Goal: Task Accomplishment & Management: Complete application form

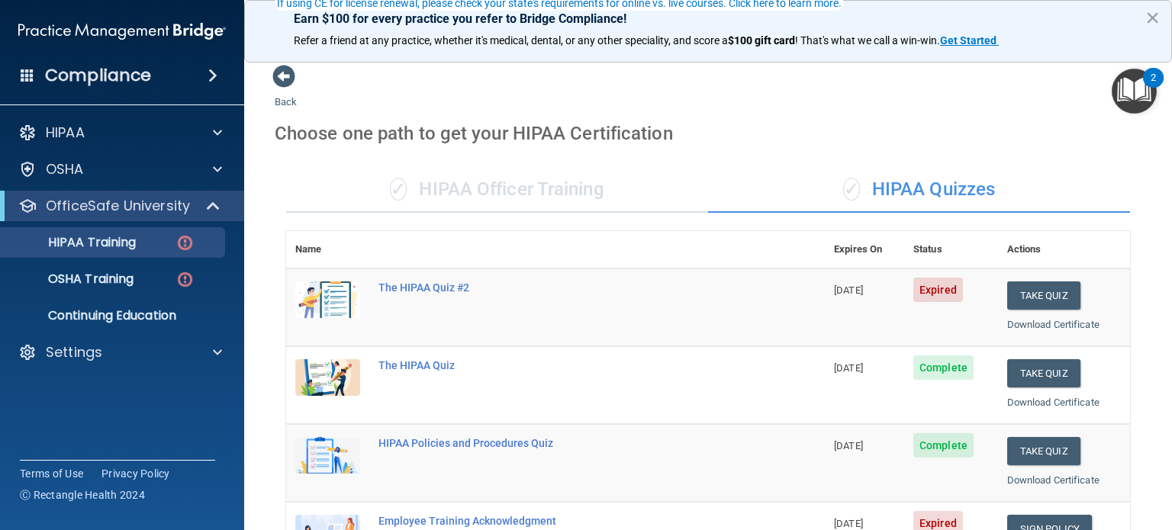
scroll to position [153, 0]
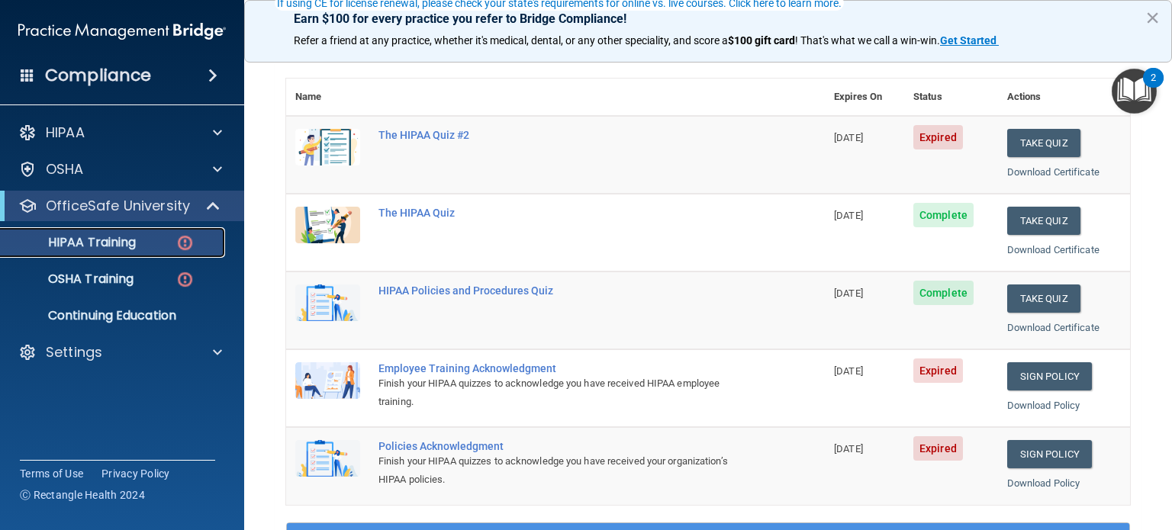
click at [185, 247] on img at bounding box center [185, 243] width 19 height 19
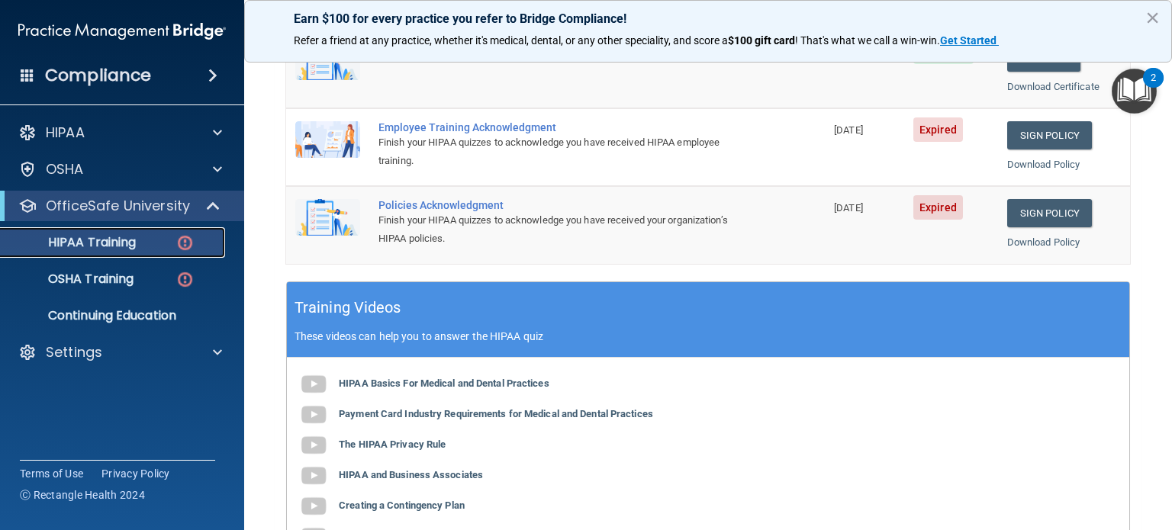
scroll to position [386, 0]
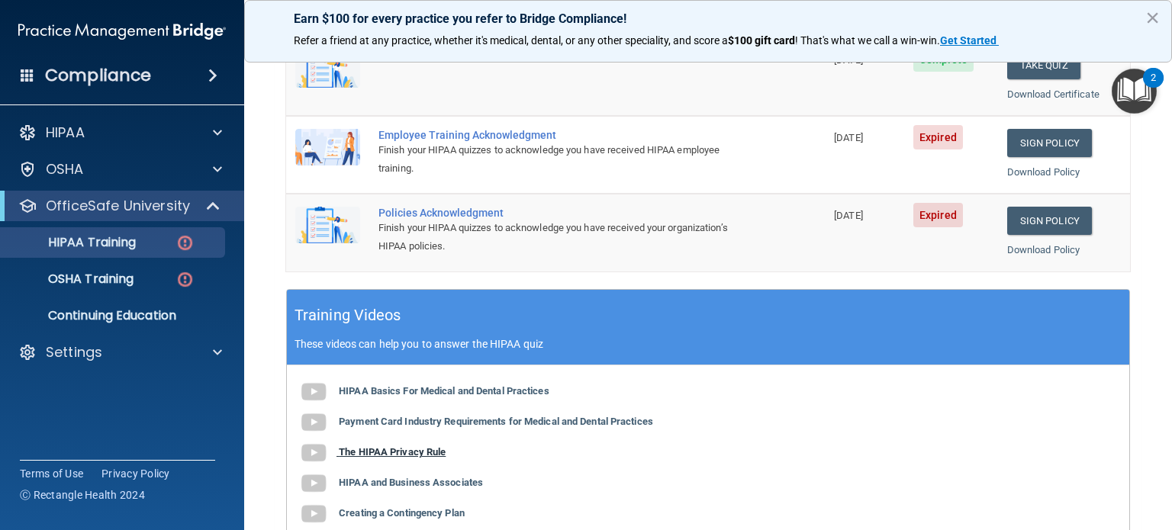
click at [386, 453] on b "The HIPAA Privacy Rule" at bounding box center [392, 452] width 107 height 11
click at [414, 483] on b "HIPAA and Business Associates" at bounding box center [411, 482] width 144 height 11
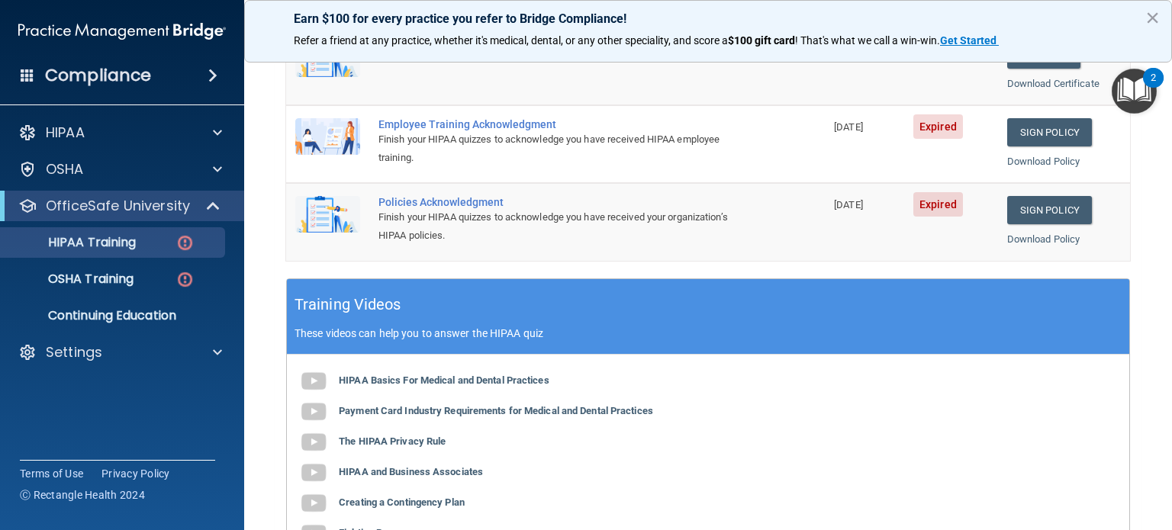
scroll to position [446, 0]
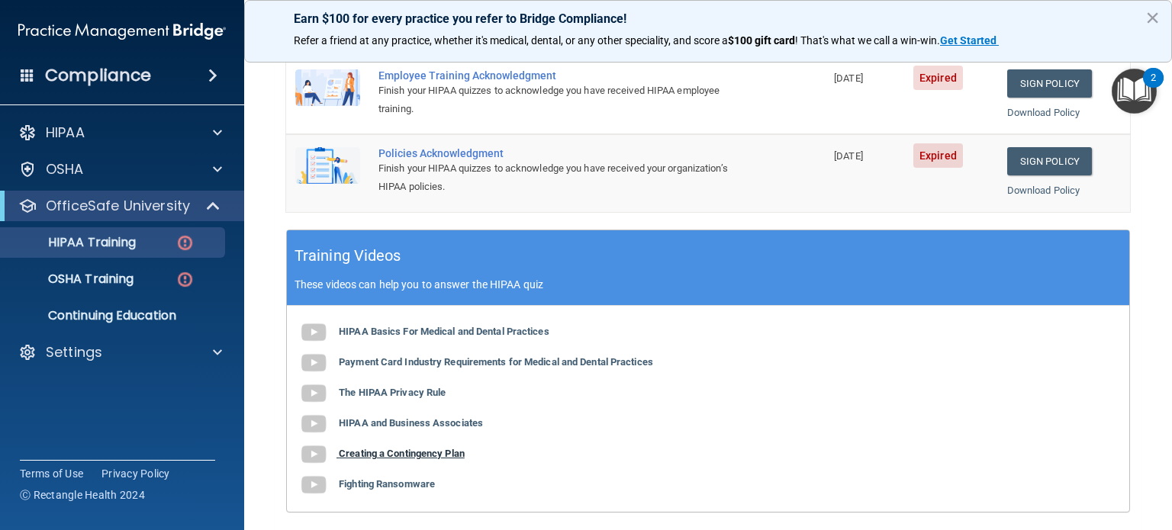
click at [390, 448] on b "Creating a Contingency Plan" at bounding box center [402, 453] width 126 height 11
click at [381, 485] on b "Fighting Ransomware" at bounding box center [387, 484] width 96 height 11
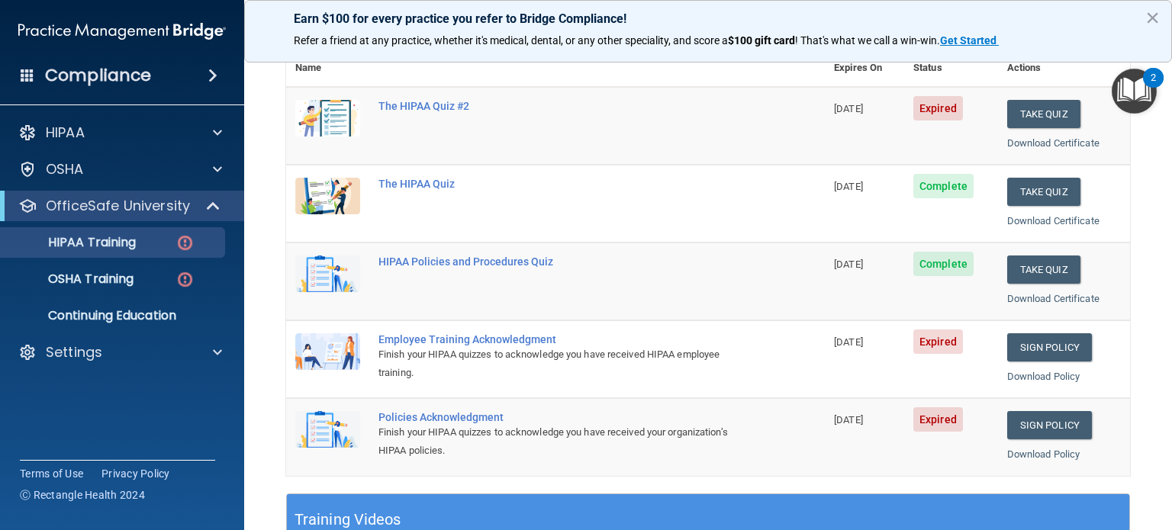
scroll to position [179, 0]
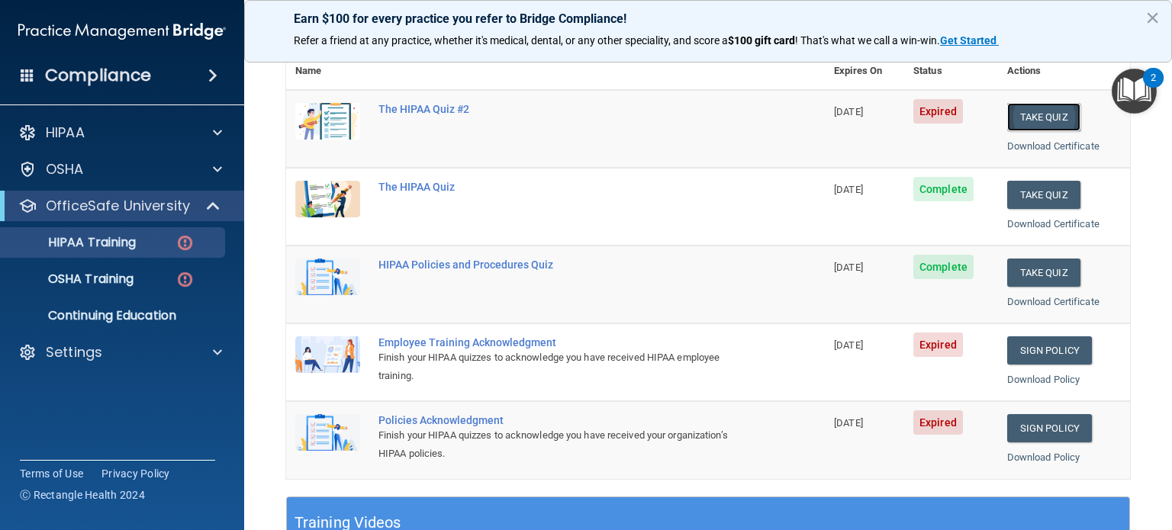
click at [1028, 122] on button "Take Quiz" at bounding box center [1044, 117] width 73 height 28
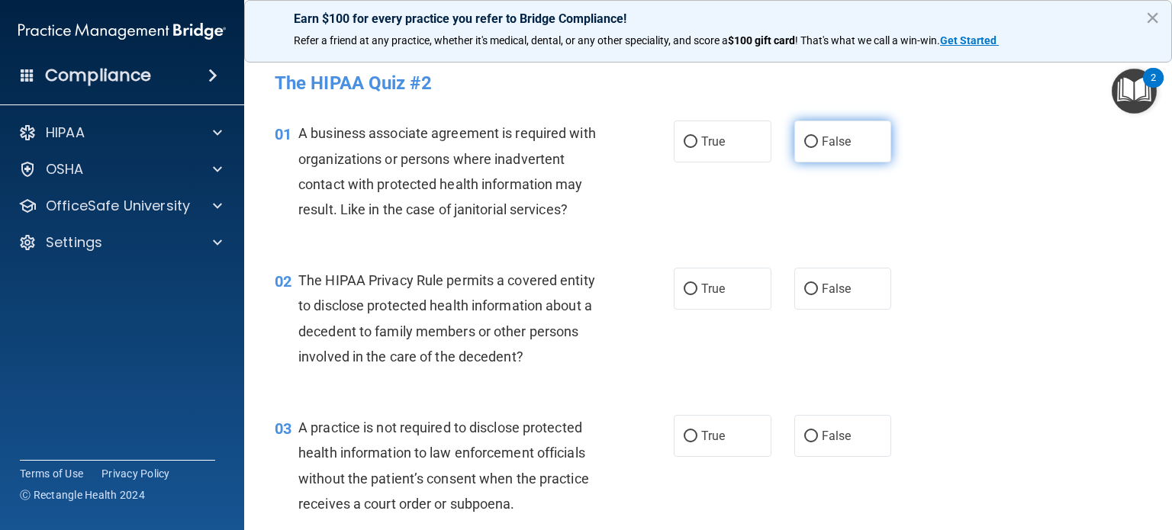
click at [805, 143] on input "False" at bounding box center [812, 142] width 14 height 11
radio input "true"
click at [684, 289] on input "True" at bounding box center [691, 289] width 14 height 11
radio input "true"
click at [805, 434] on input "False" at bounding box center [812, 436] width 14 height 11
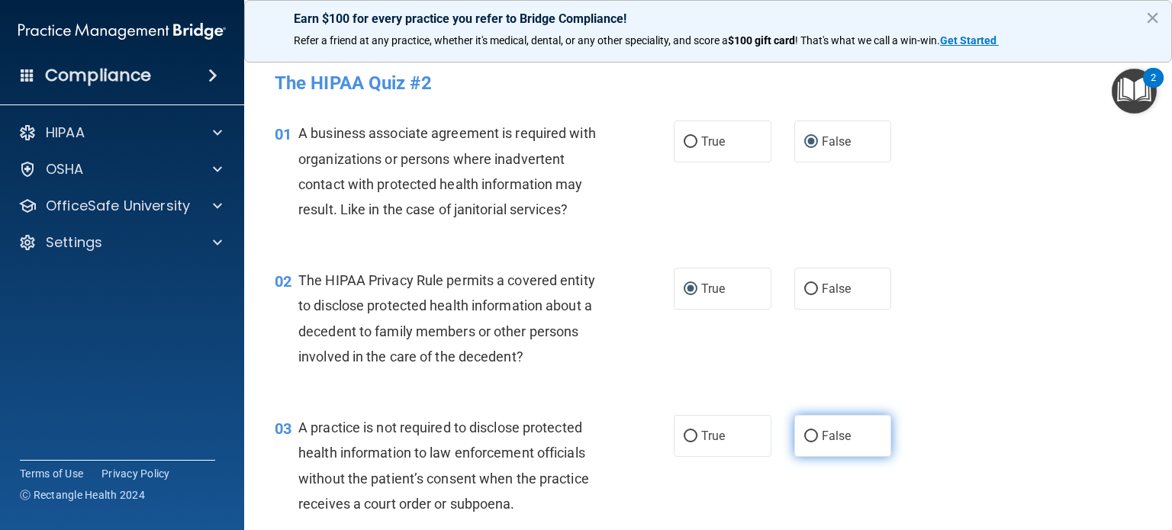
radio input "true"
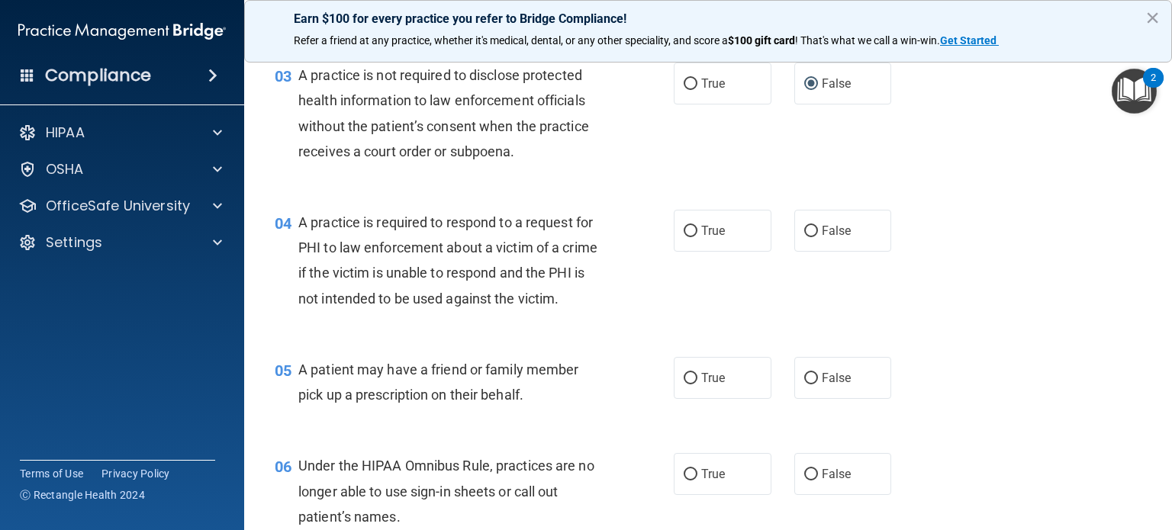
scroll to position [381, 0]
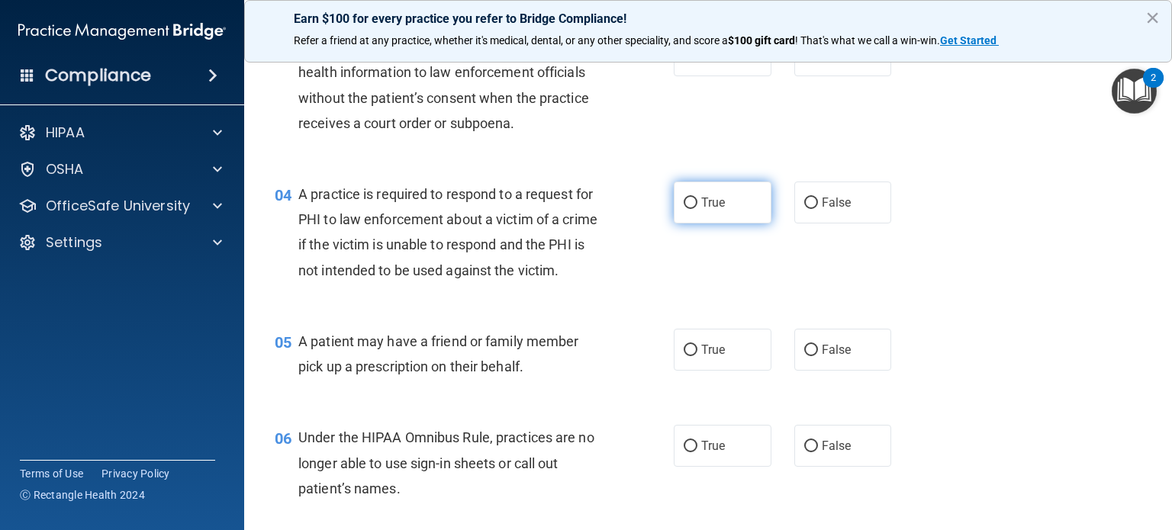
click at [684, 201] on input "True" at bounding box center [691, 203] width 14 height 11
radio input "true"
click at [805, 356] on input "False" at bounding box center [812, 350] width 14 height 11
radio input "true"
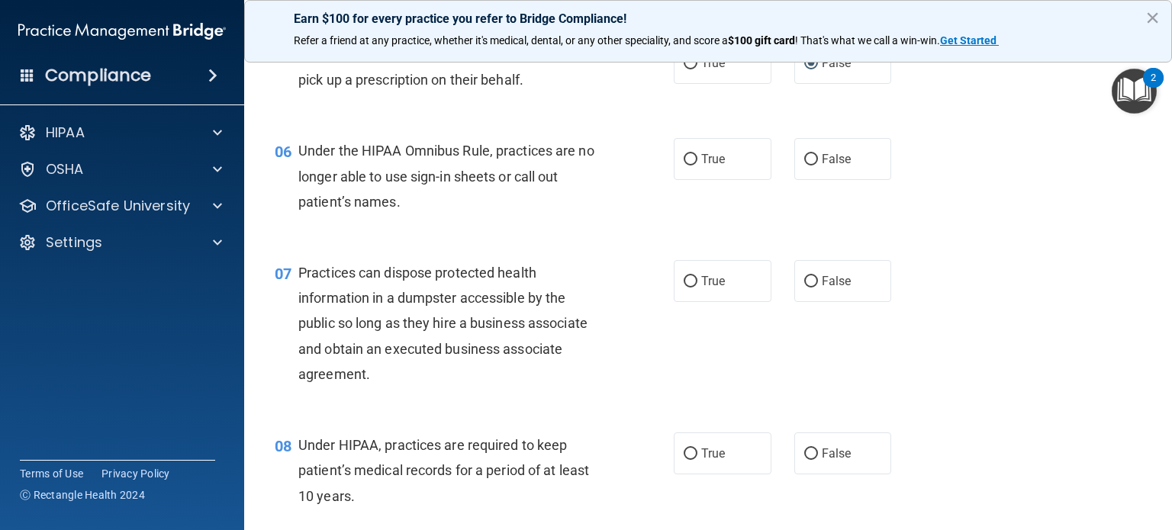
scroll to position [718, 0]
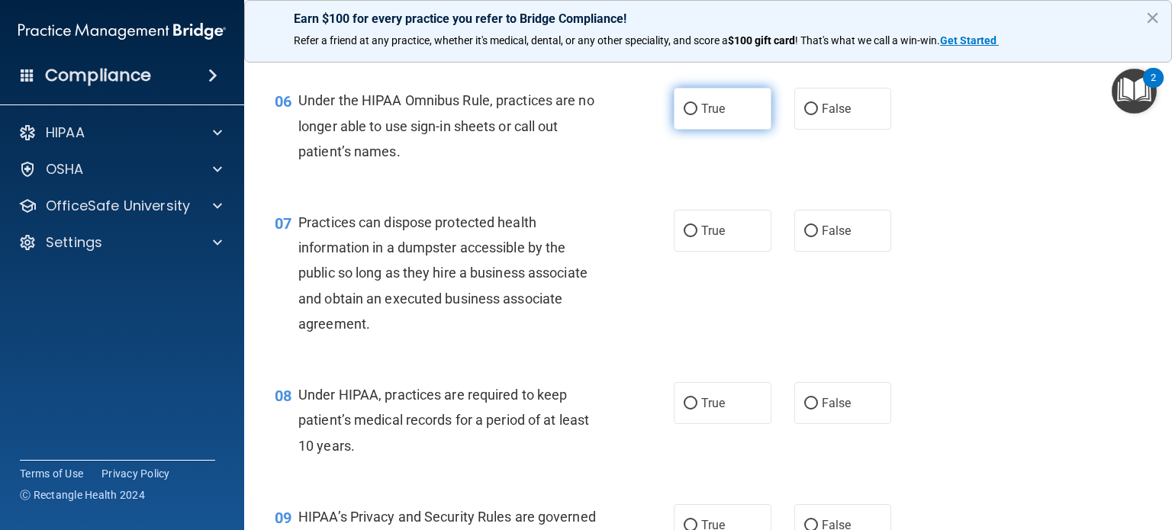
click at [684, 115] on input "True" at bounding box center [691, 109] width 14 height 11
radio input "true"
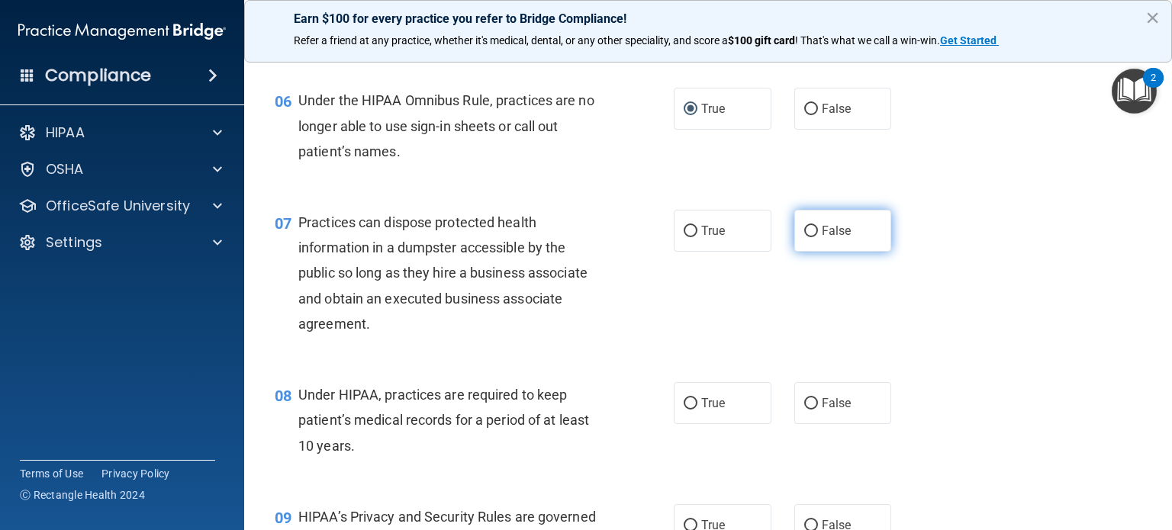
drag, startPoint x: 803, startPoint y: 252, endPoint x: 798, endPoint y: 275, distance: 23.5
click at [805, 237] on input "False" at bounding box center [812, 231] width 14 height 11
radio input "true"
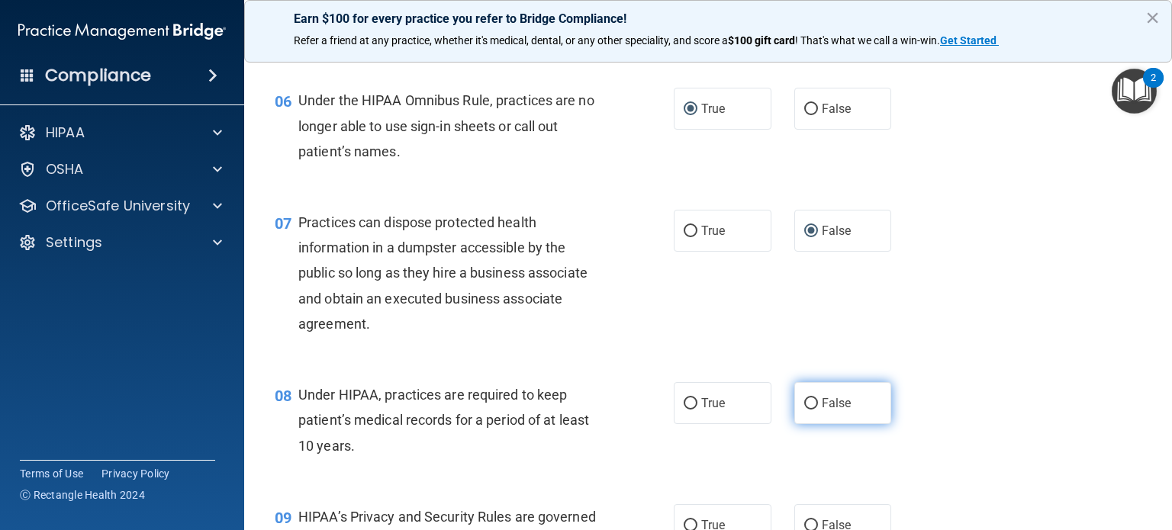
click at [805, 410] on input "False" at bounding box center [812, 403] width 14 height 11
radio input "true"
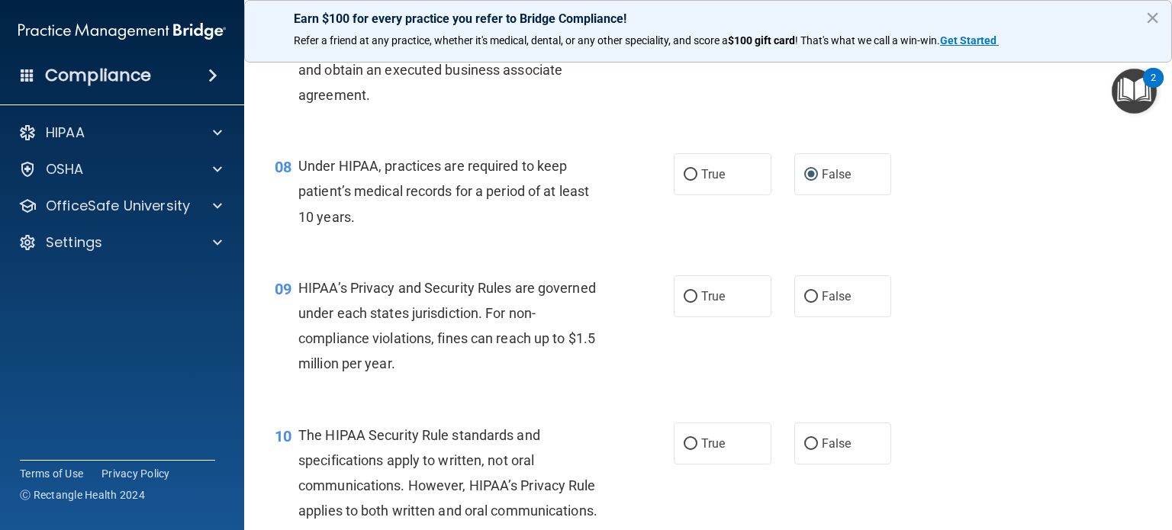
scroll to position [981, 0]
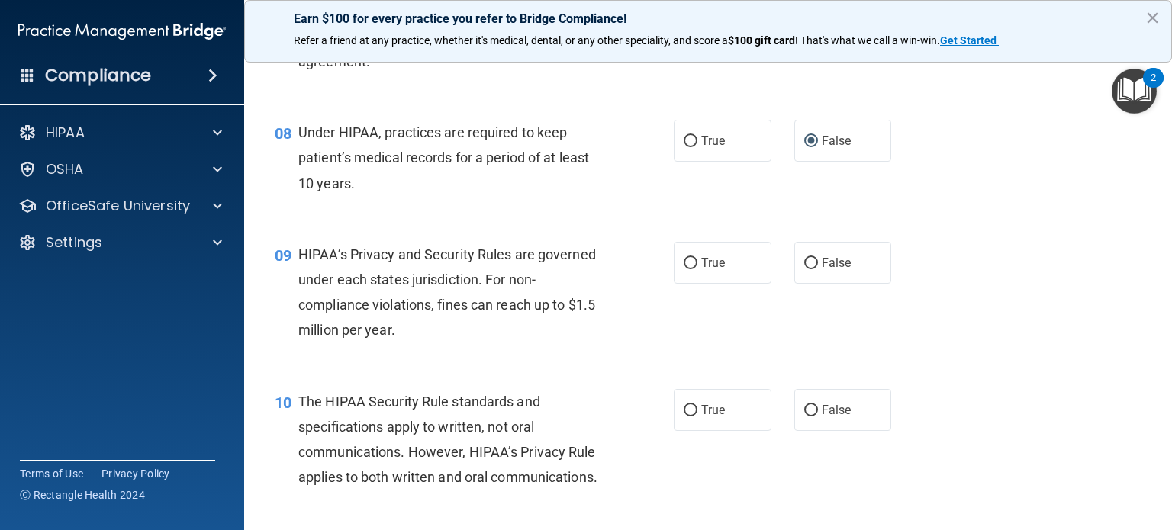
drag, startPoint x: 681, startPoint y: 286, endPoint x: 679, endPoint y: 314, distance: 27.5
click at [684, 269] on input "True" at bounding box center [691, 263] width 14 height 11
radio input "true"
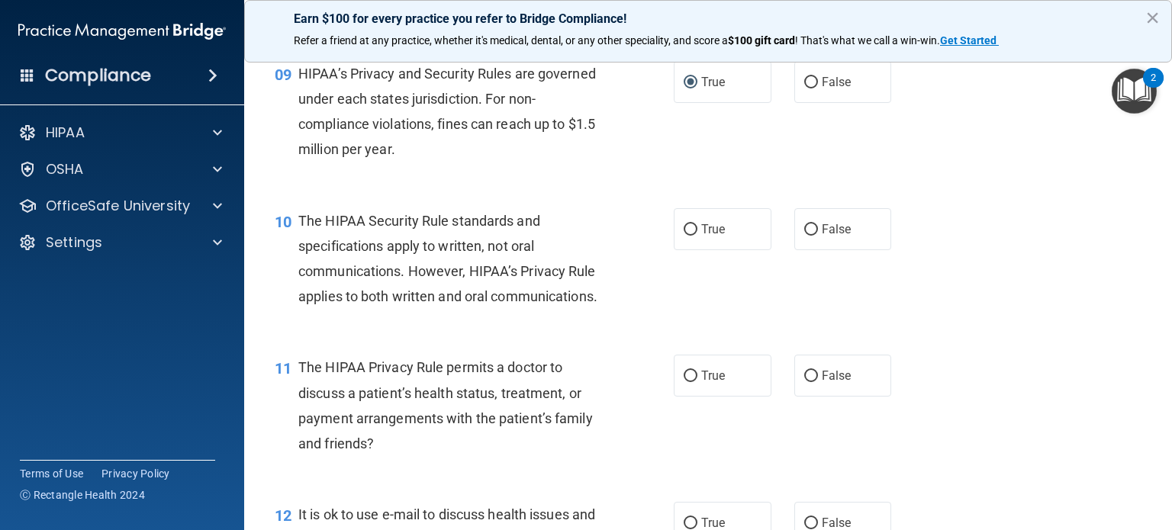
scroll to position [1172, 0]
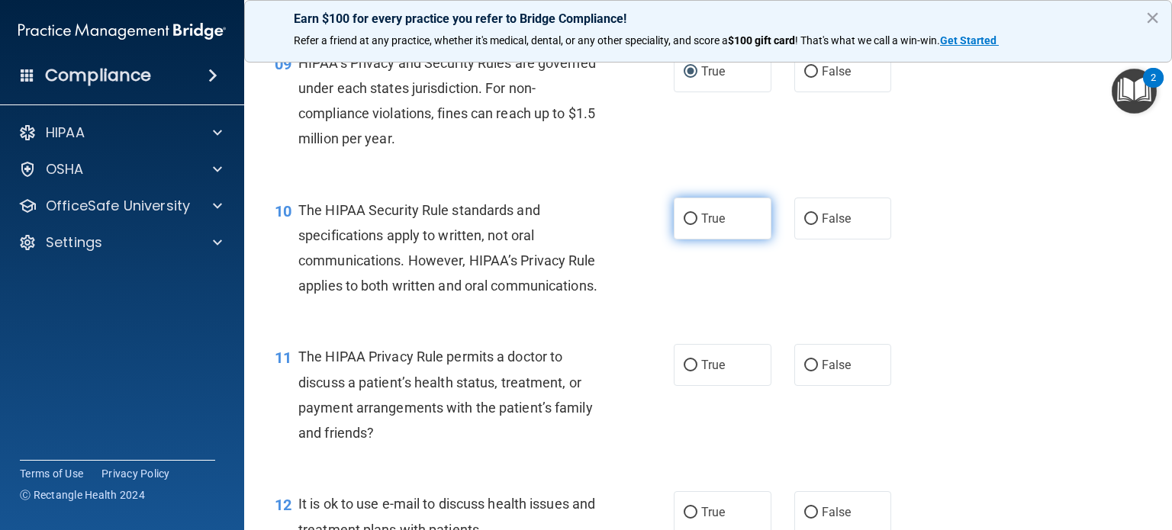
click at [684, 225] on input "True" at bounding box center [691, 219] width 14 height 11
radio input "true"
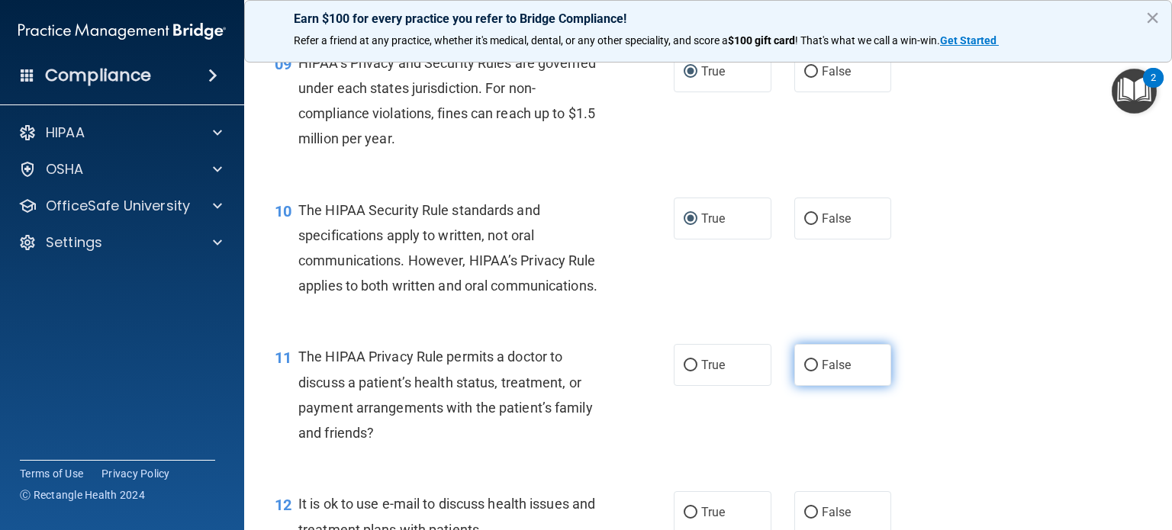
click at [805, 372] on input "False" at bounding box center [812, 365] width 14 height 11
radio input "true"
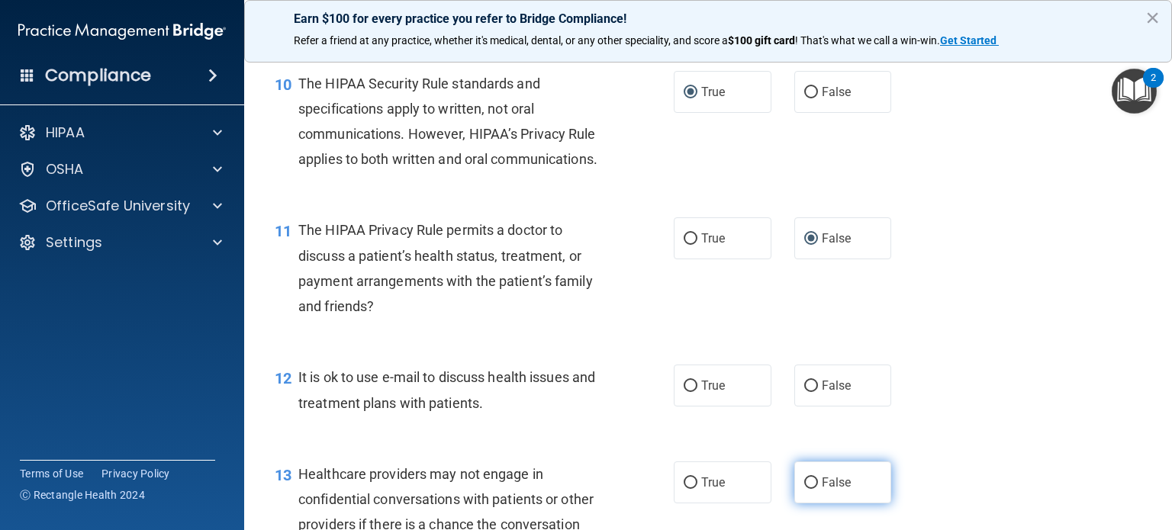
scroll to position [1401, 0]
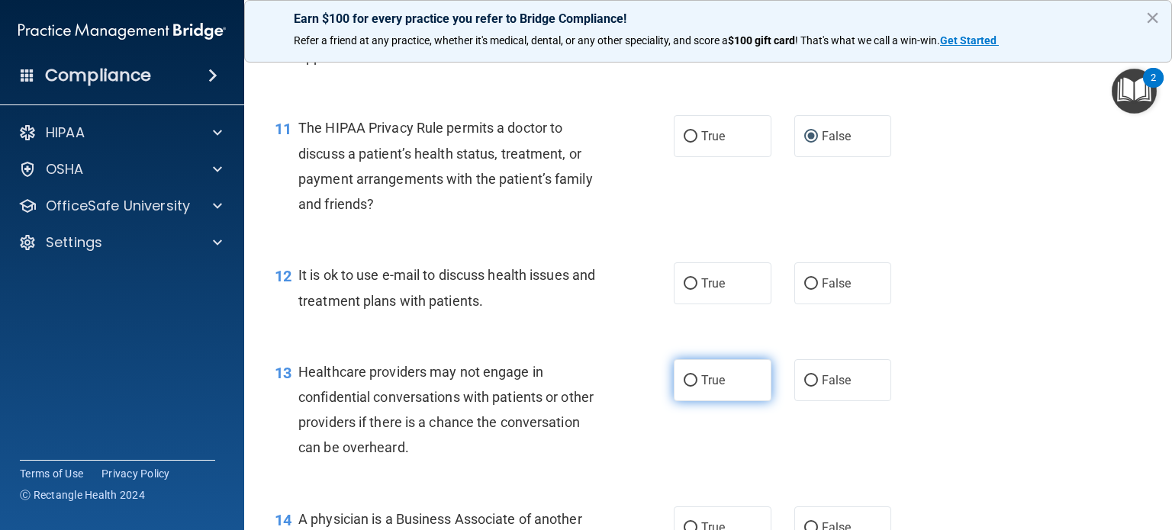
click at [686, 387] on input "True" at bounding box center [691, 381] width 14 height 11
radio input "true"
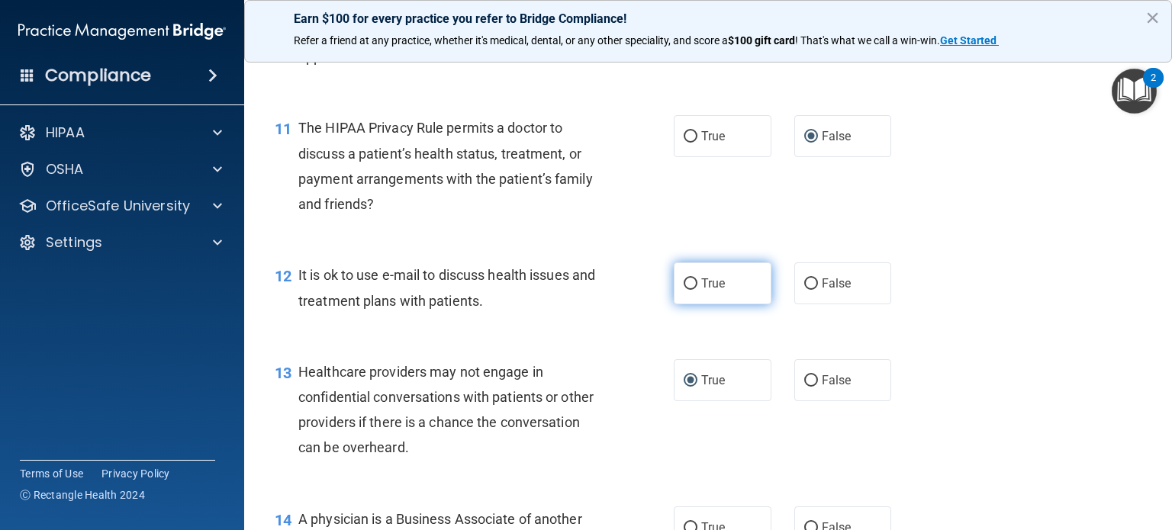
click at [684, 290] on input "True" at bounding box center [691, 284] width 14 height 11
radio input "true"
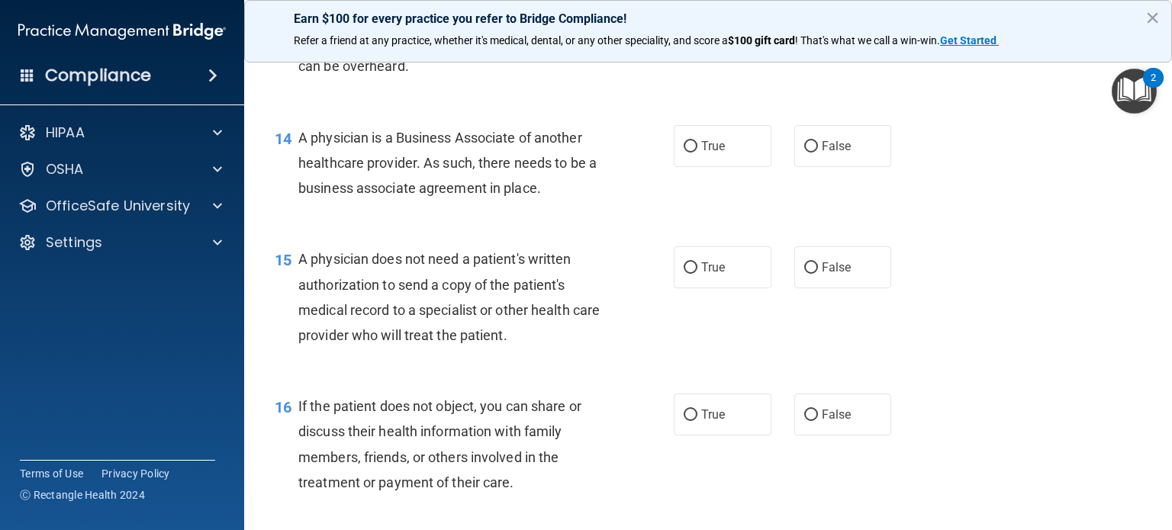
scroll to position [1707, 0]
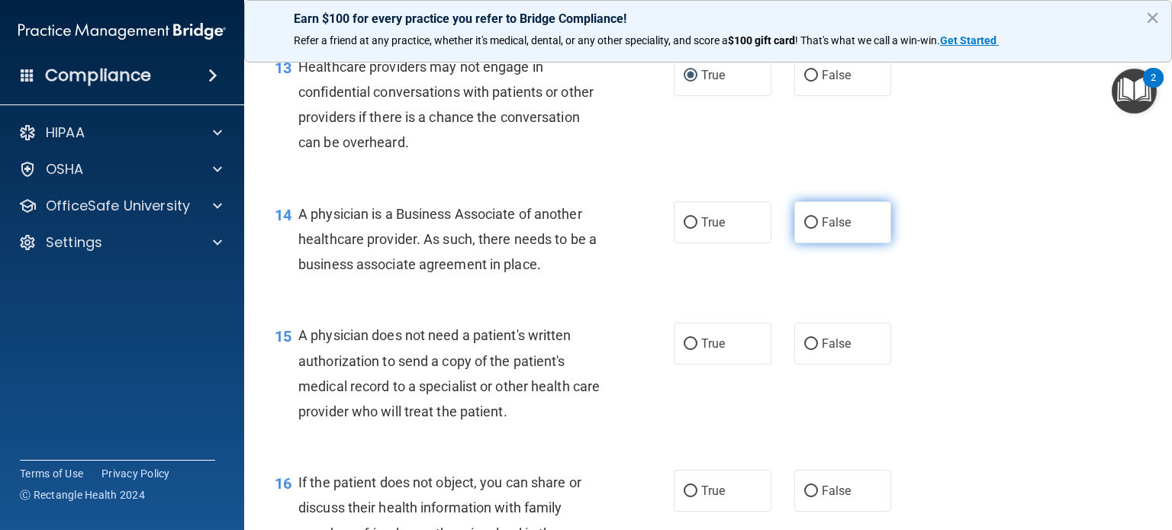
click at [805, 229] on input "False" at bounding box center [812, 223] width 14 height 11
radio input "true"
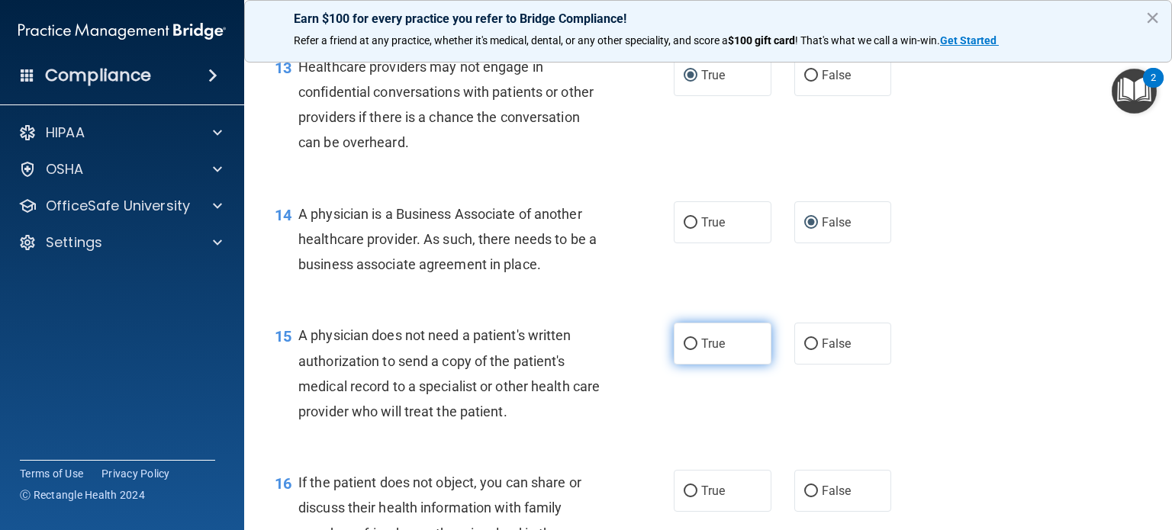
click at [684, 350] on input "True" at bounding box center [691, 344] width 14 height 11
radio input "true"
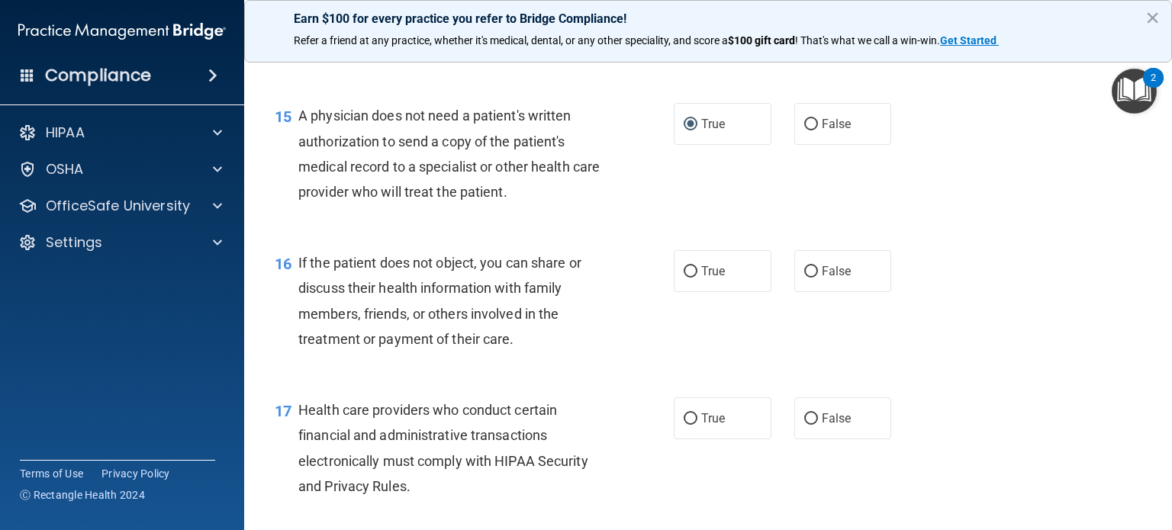
scroll to position [1936, 0]
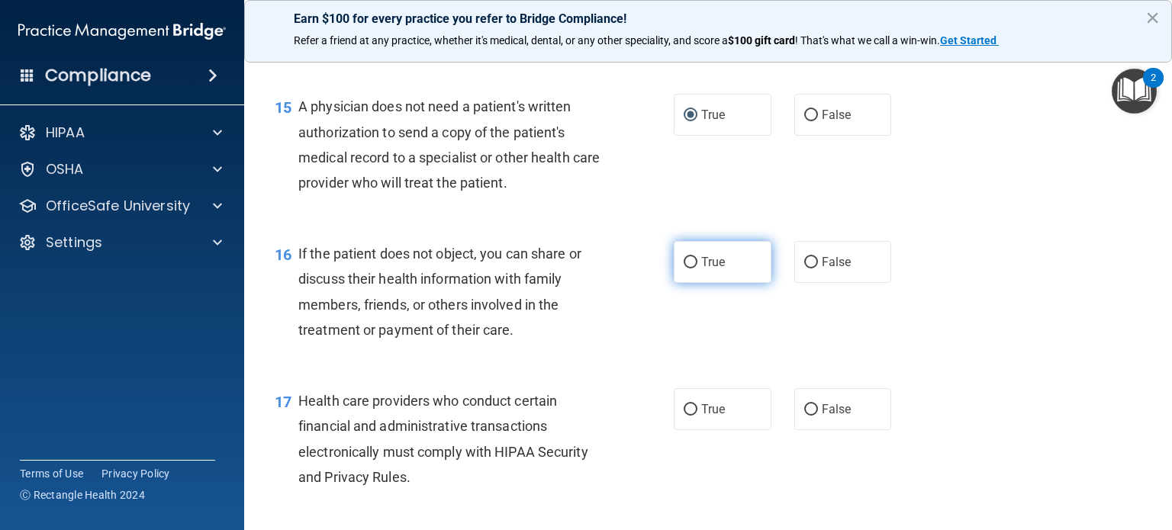
click at [684, 269] on input "True" at bounding box center [691, 262] width 14 height 11
radio input "true"
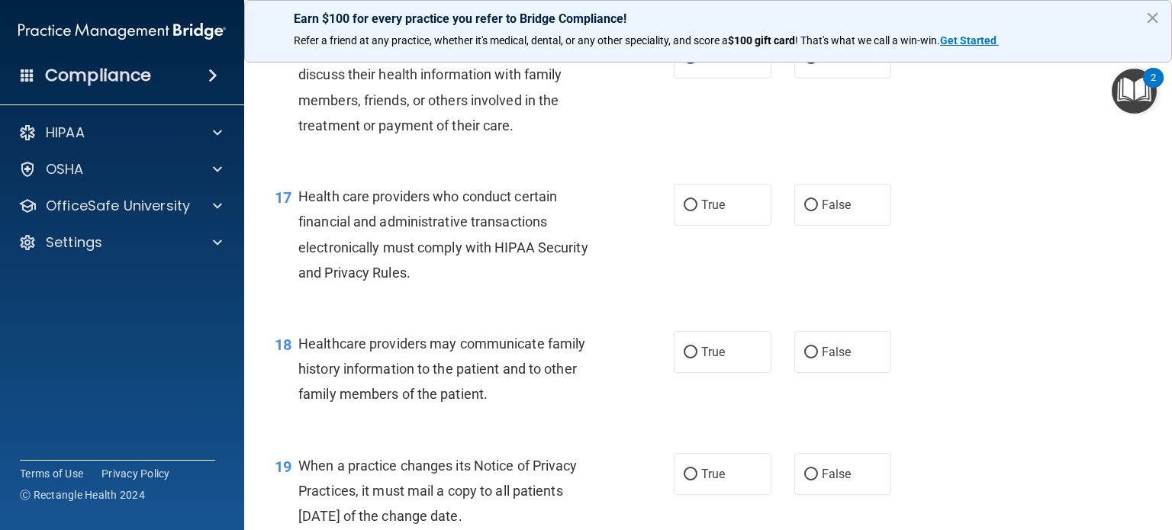
scroll to position [2165, 0]
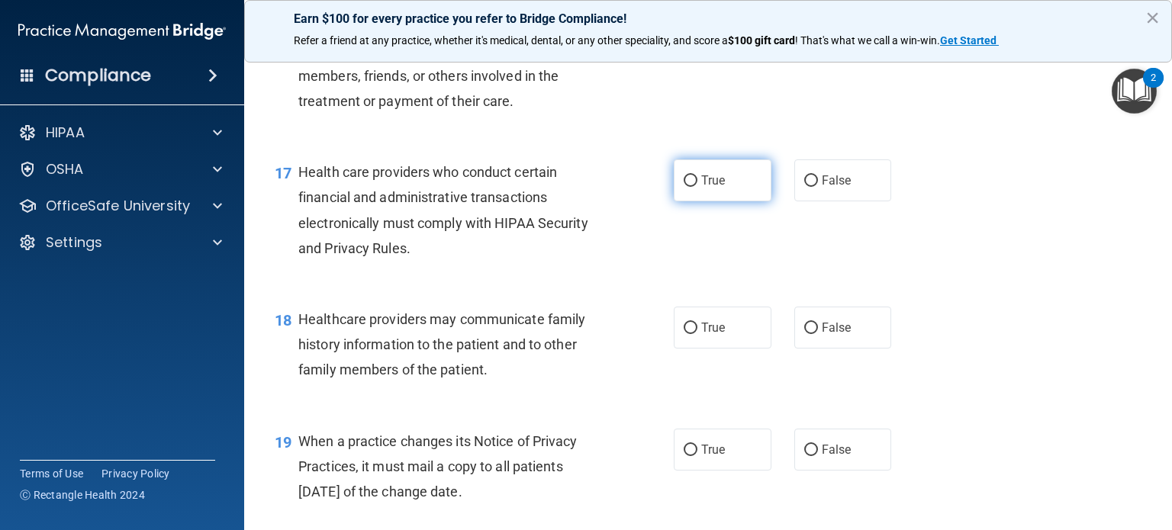
click at [686, 187] on input "True" at bounding box center [691, 181] width 14 height 11
radio input "true"
click at [805, 334] on input "False" at bounding box center [812, 328] width 14 height 11
radio input "true"
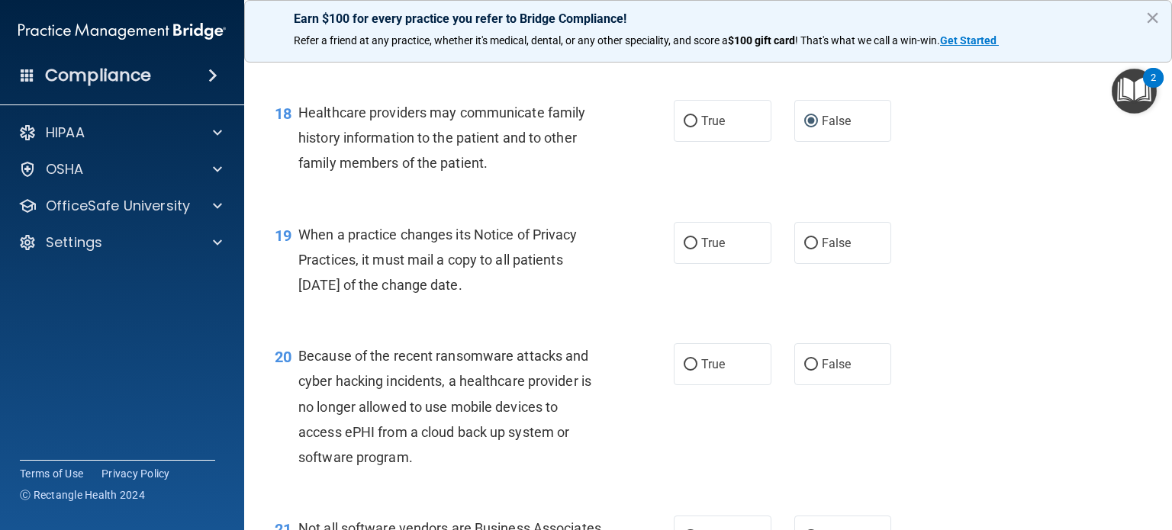
scroll to position [2394, 0]
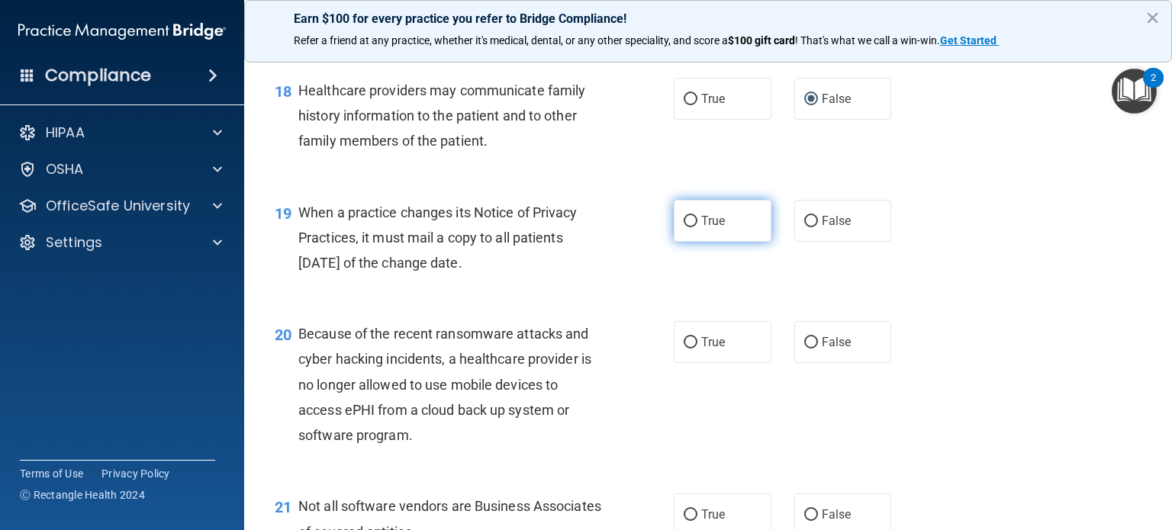
click at [687, 227] on input "True" at bounding box center [691, 221] width 14 height 11
radio input "true"
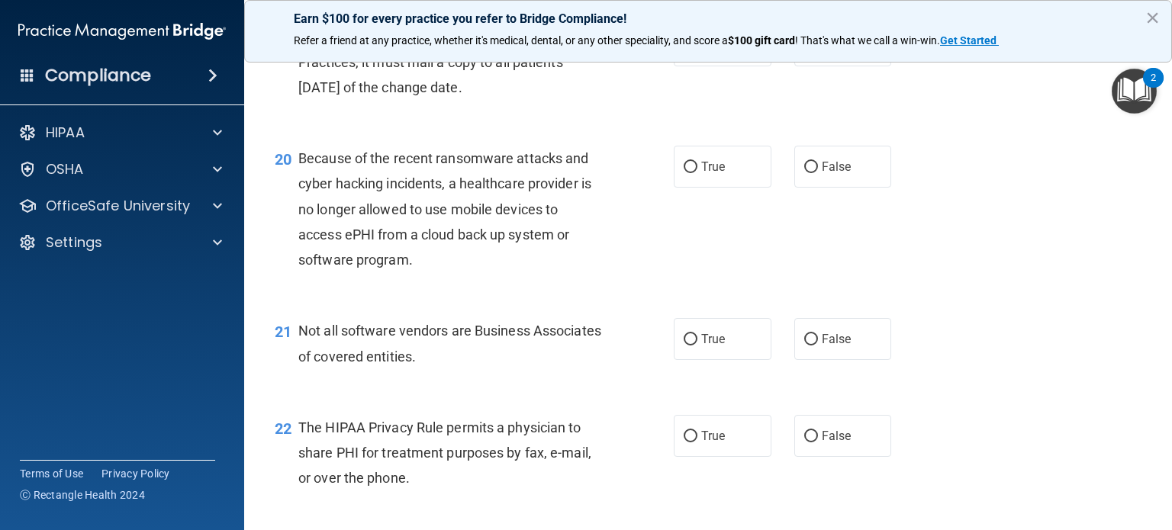
scroll to position [2575, 0]
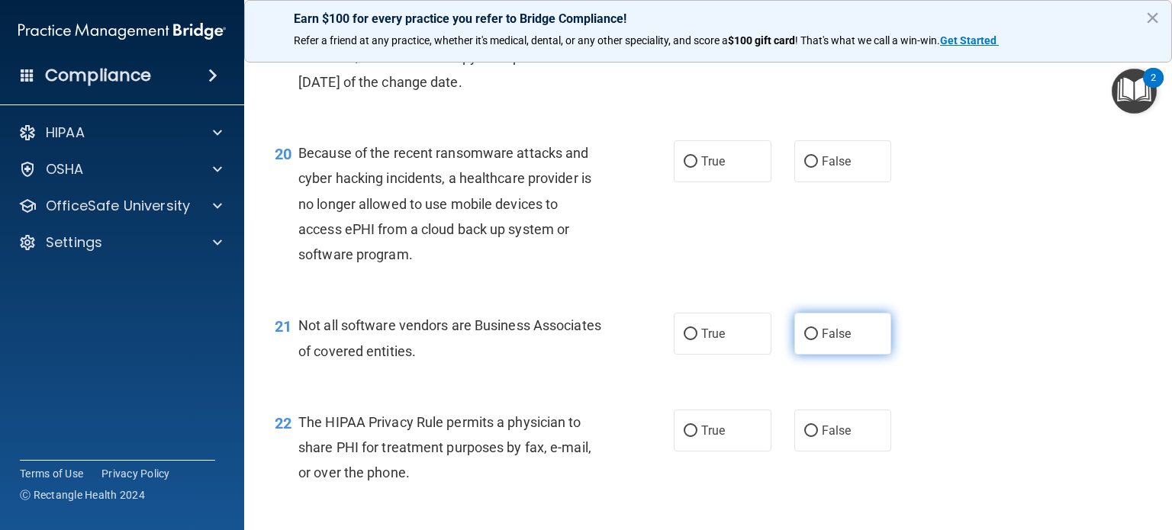
click at [805, 340] on input "False" at bounding box center [812, 334] width 14 height 11
radio input "true"
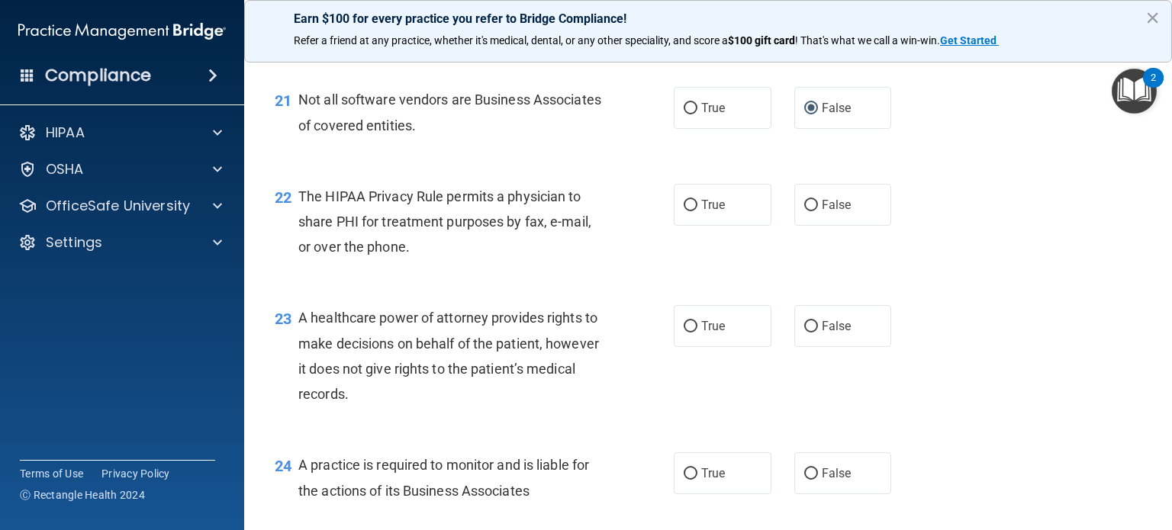
scroll to position [2804, 0]
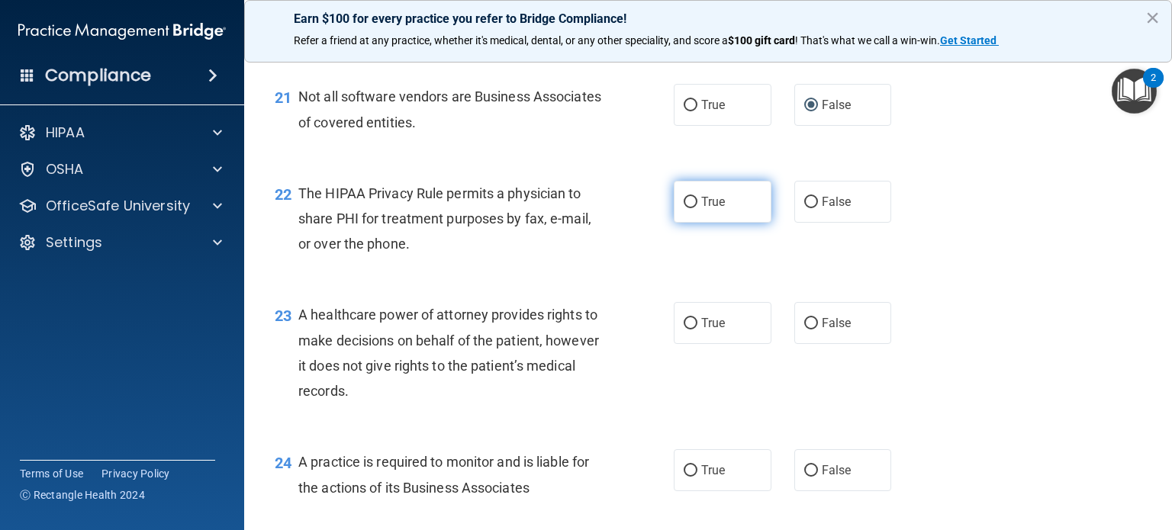
click at [684, 208] on input "True" at bounding box center [691, 202] width 14 height 11
radio input "true"
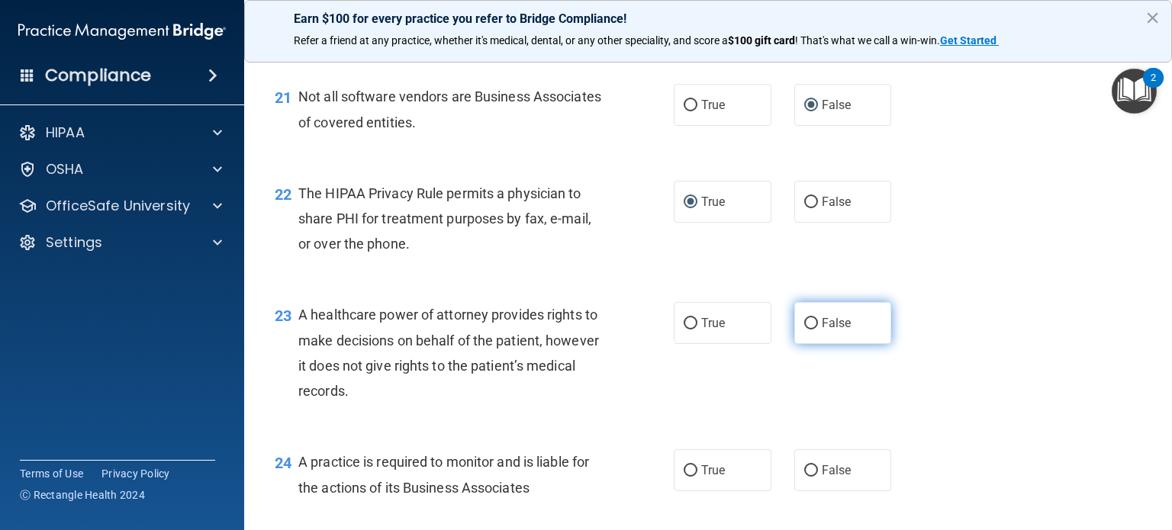
click at [805, 330] on input "False" at bounding box center [812, 323] width 14 height 11
radio input "true"
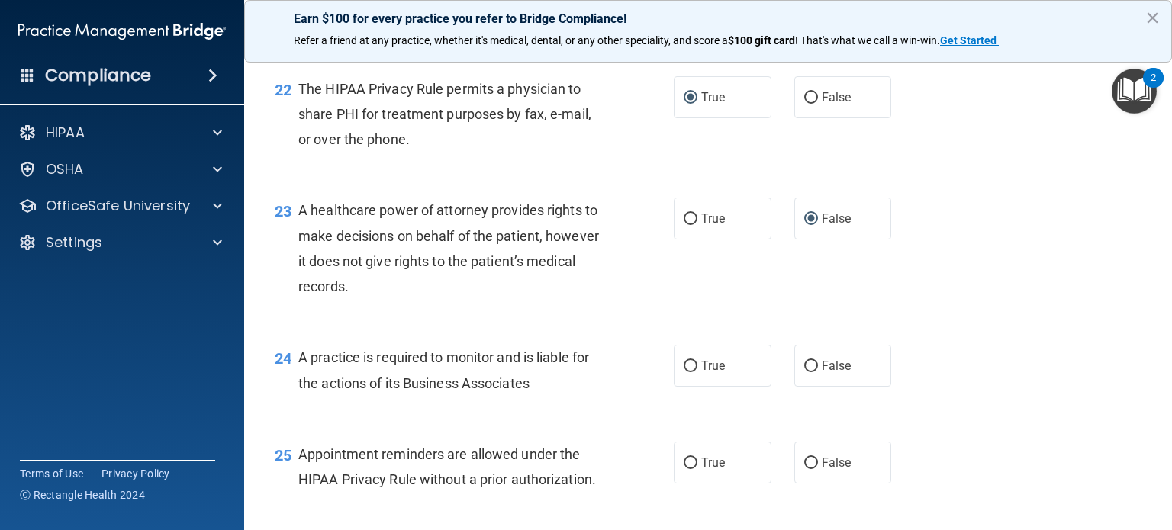
scroll to position [2956, 0]
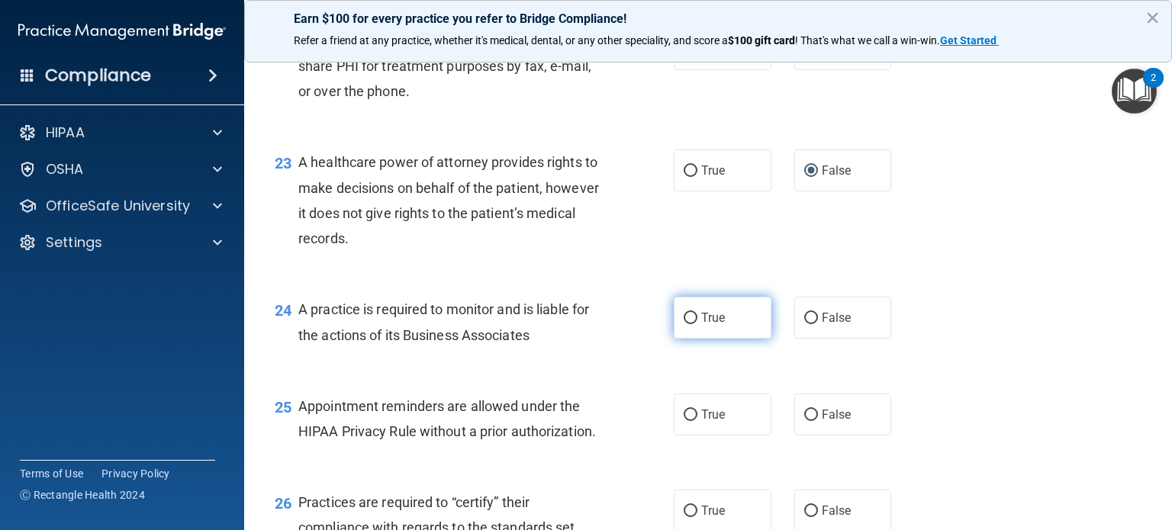
click at [685, 324] on input "True" at bounding box center [691, 318] width 14 height 11
radio input "true"
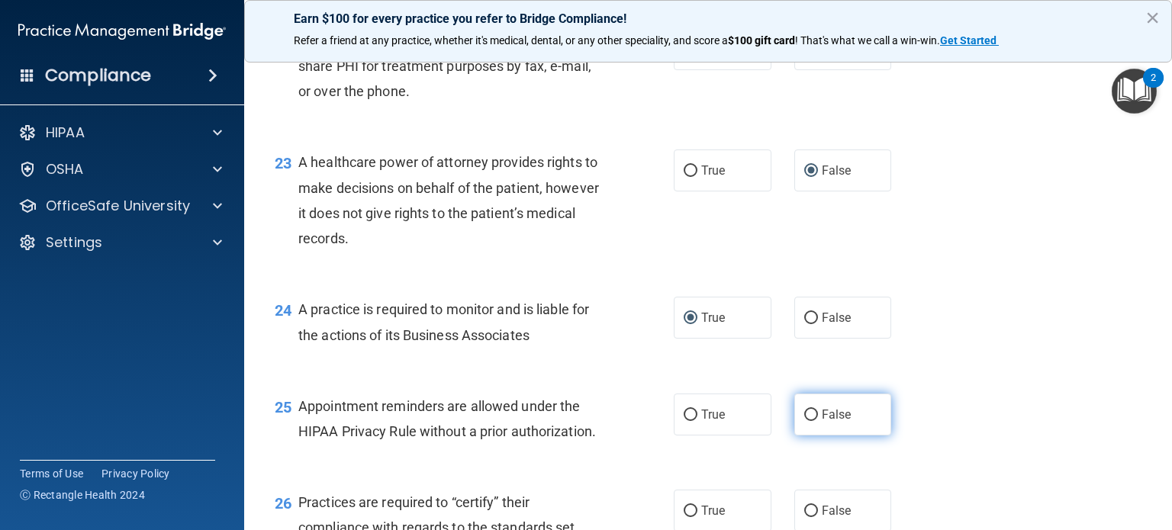
click at [806, 421] on input "False" at bounding box center [812, 415] width 14 height 11
radio input "true"
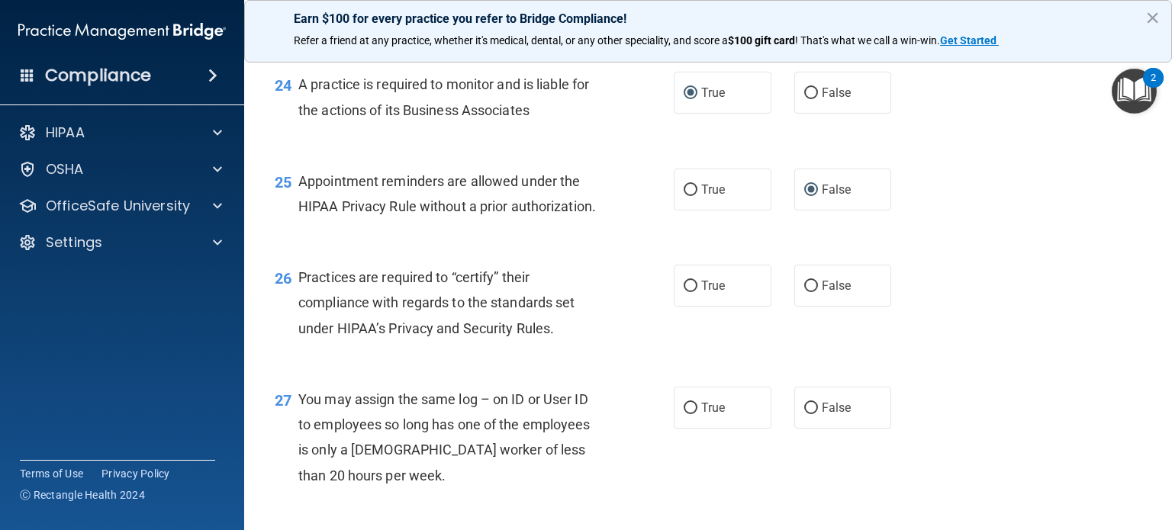
scroll to position [3185, 0]
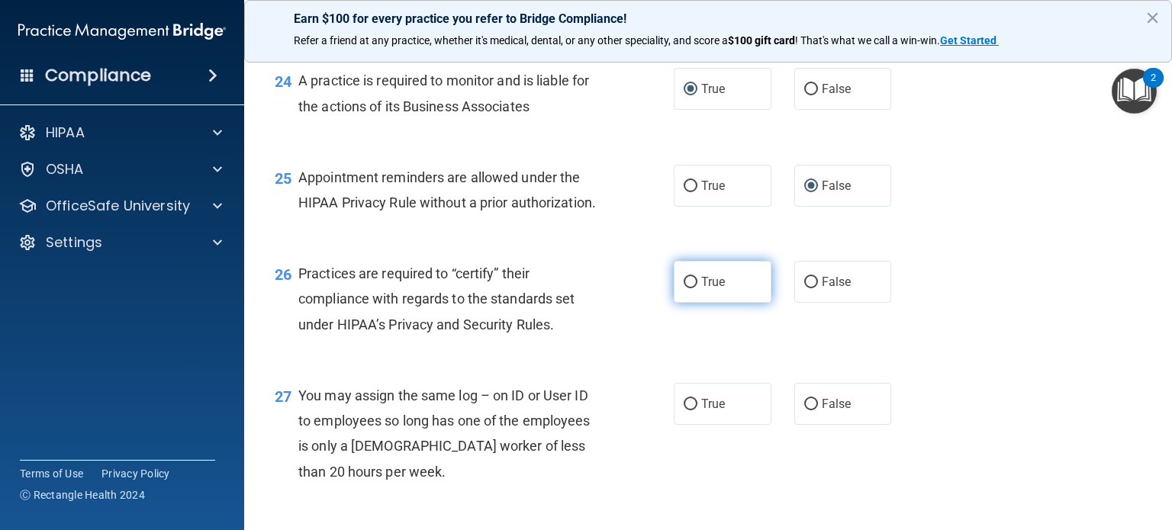
click at [688, 289] on input "True" at bounding box center [691, 282] width 14 height 11
radio input "true"
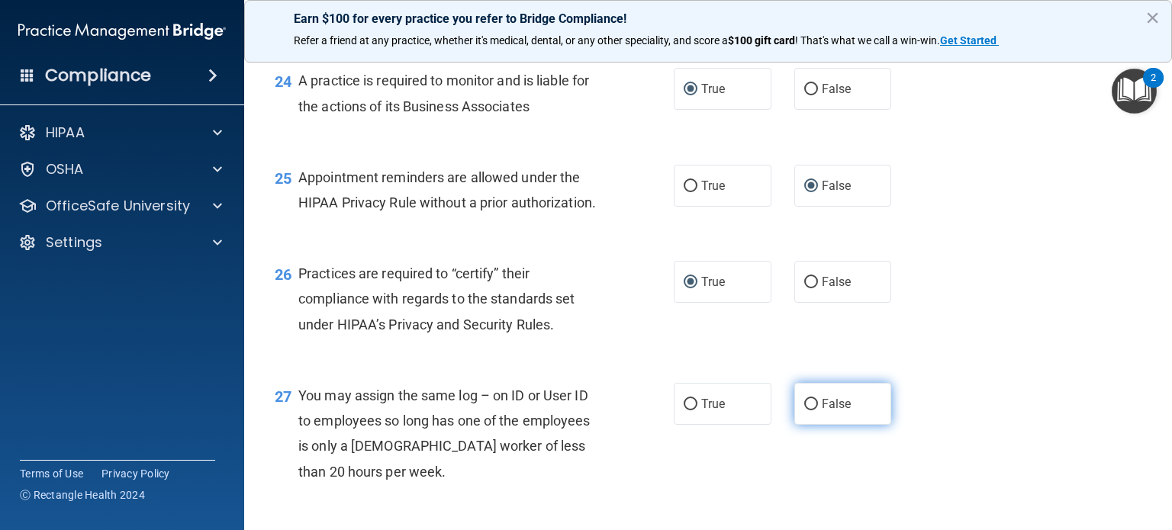
click at [805, 411] on input "False" at bounding box center [812, 404] width 14 height 11
radio input "true"
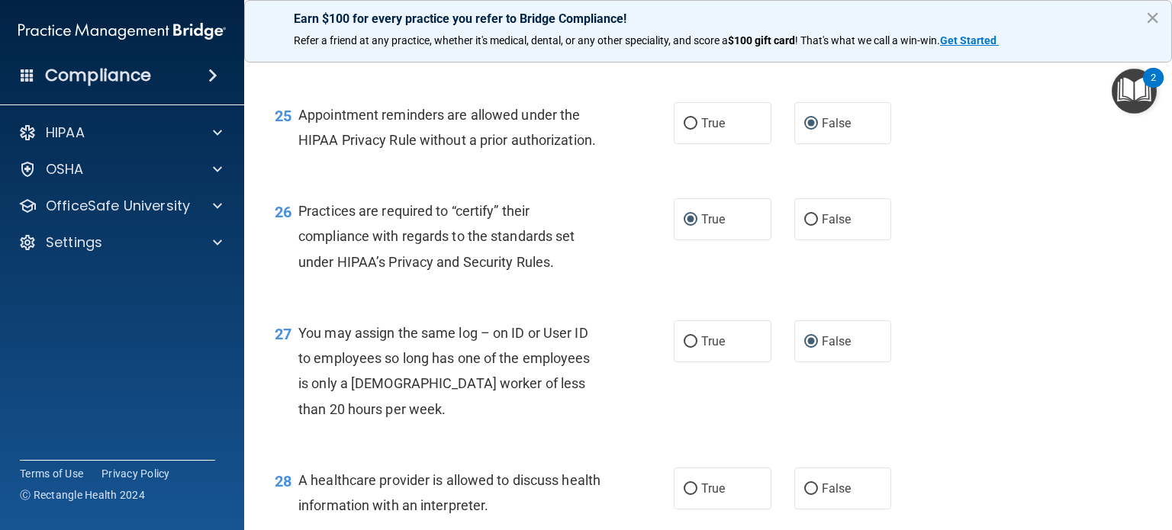
scroll to position [3414, 0]
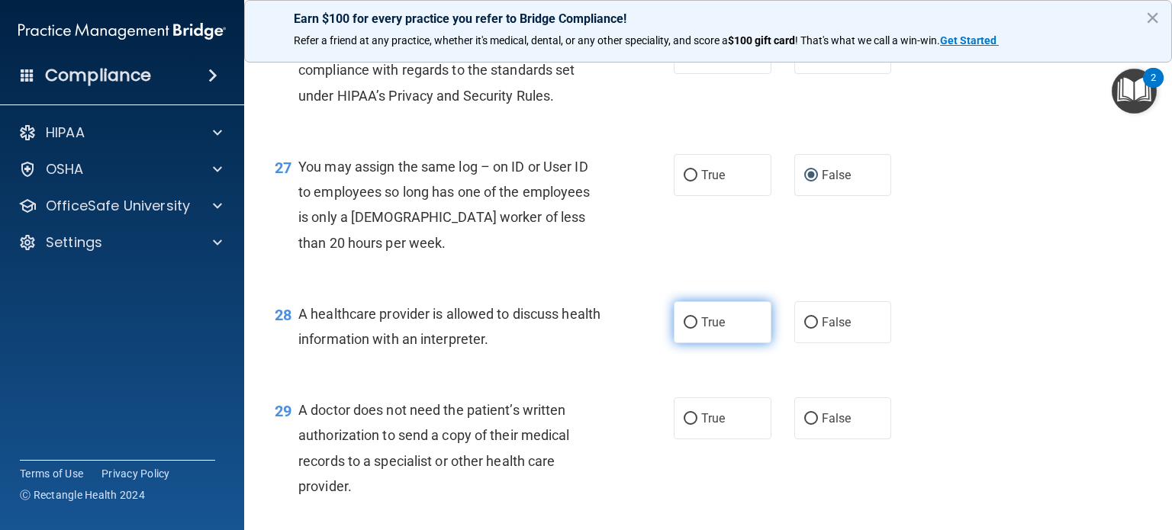
click at [684, 329] on input "True" at bounding box center [691, 323] width 14 height 11
radio input "true"
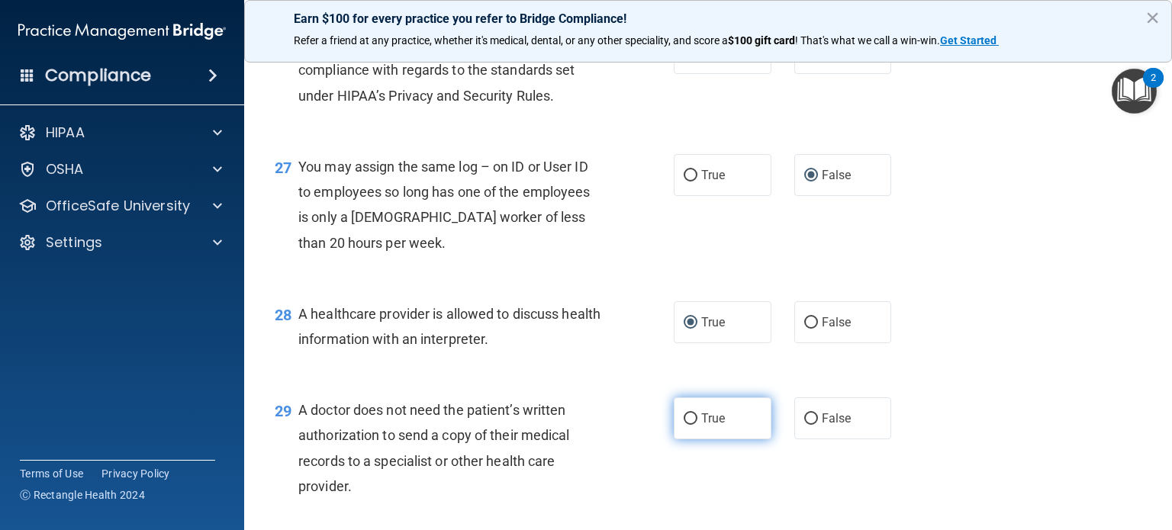
click at [685, 425] on input "True" at bounding box center [691, 419] width 14 height 11
radio input "true"
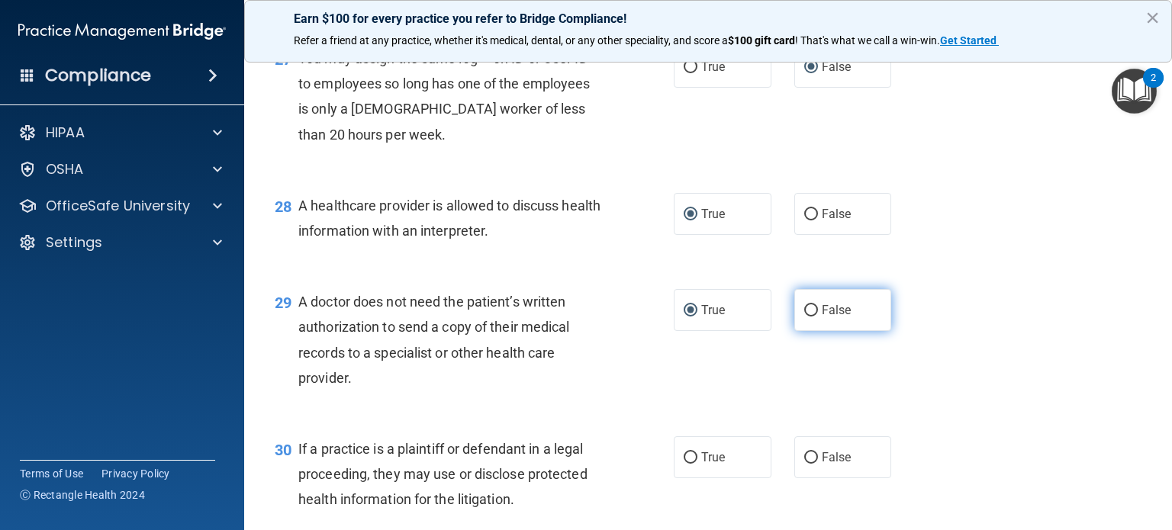
click at [805, 317] on input "False" at bounding box center [812, 310] width 14 height 11
radio input "true"
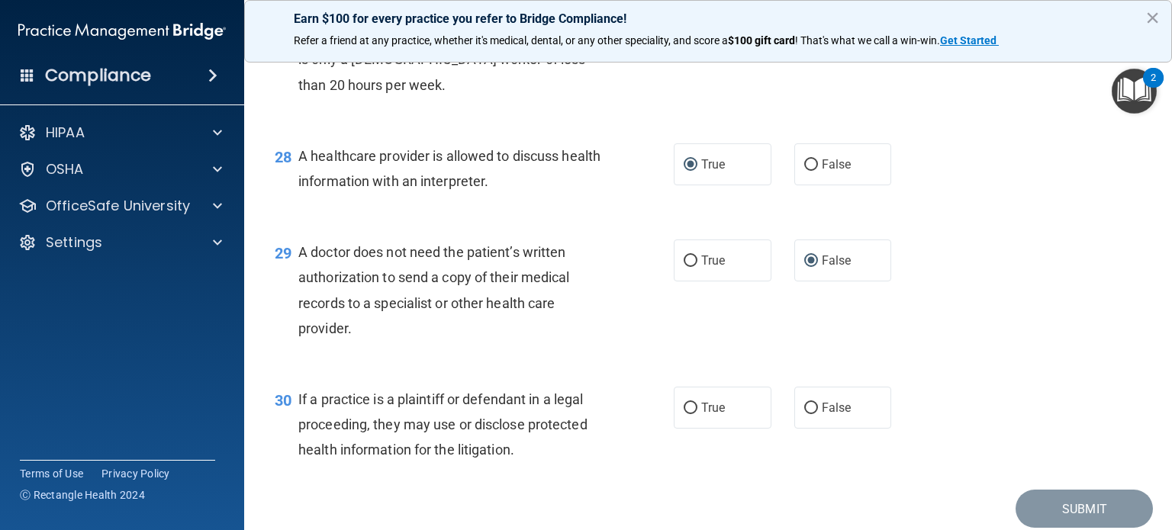
scroll to position [3599, 0]
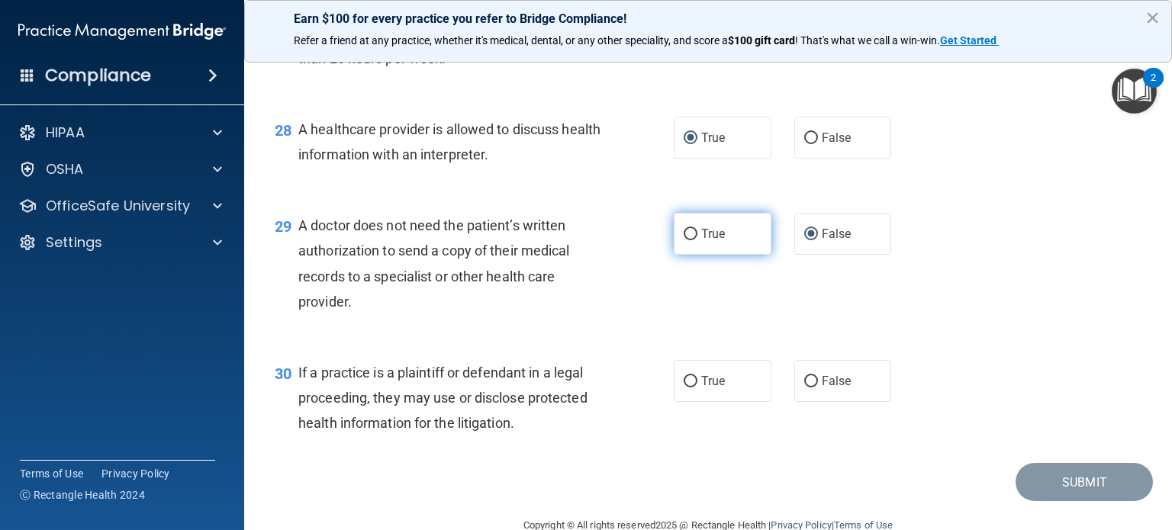
click at [684, 240] on input "True" at bounding box center [691, 234] width 14 height 11
radio input "true"
radio input "false"
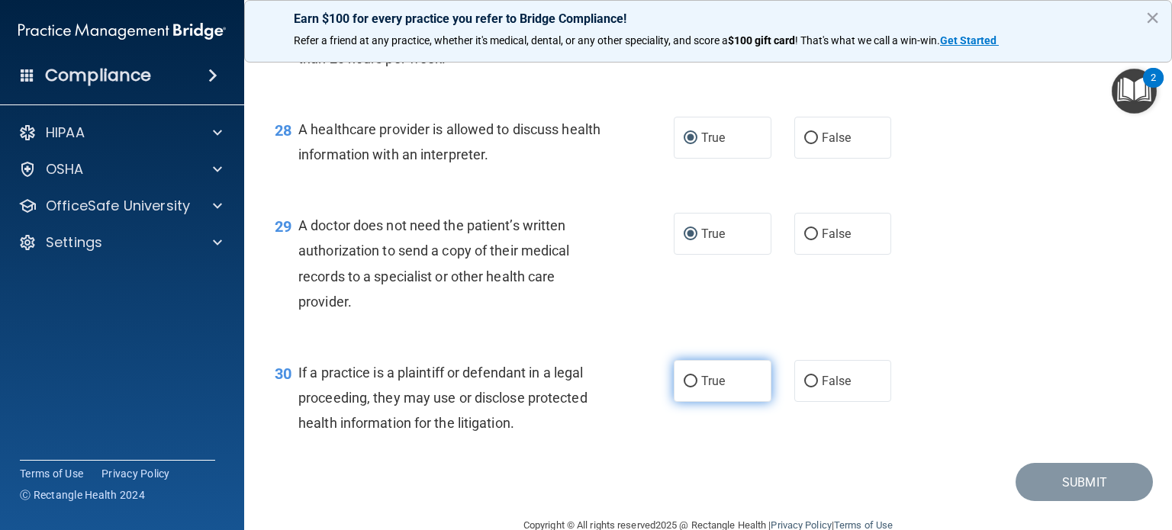
click at [684, 388] on input "True" at bounding box center [691, 381] width 14 height 11
radio input "true"
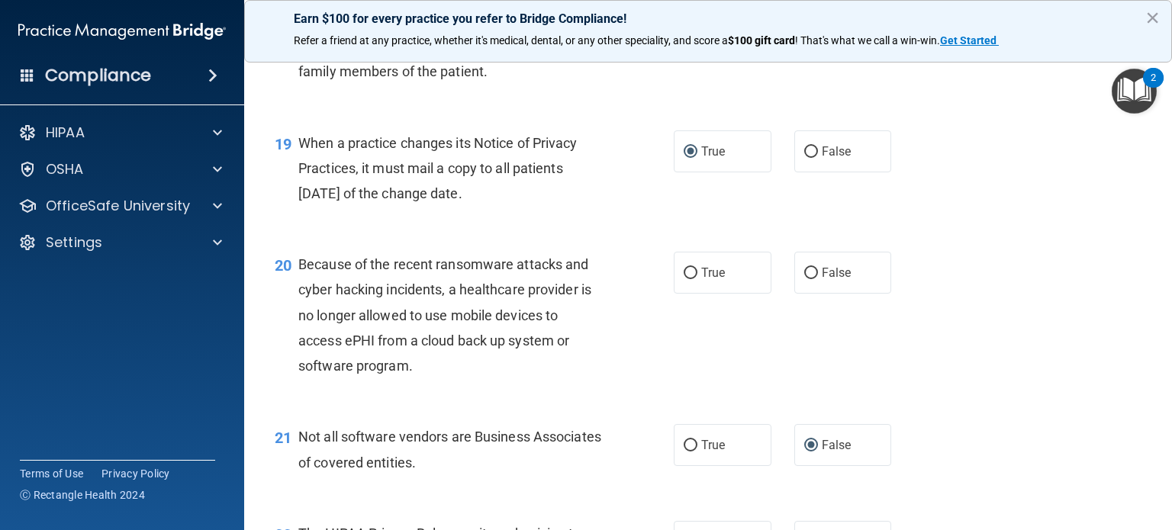
scroll to position [2461, 0]
click at [805, 282] on input "False" at bounding box center [812, 275] width 14 height 11
radio input "true"
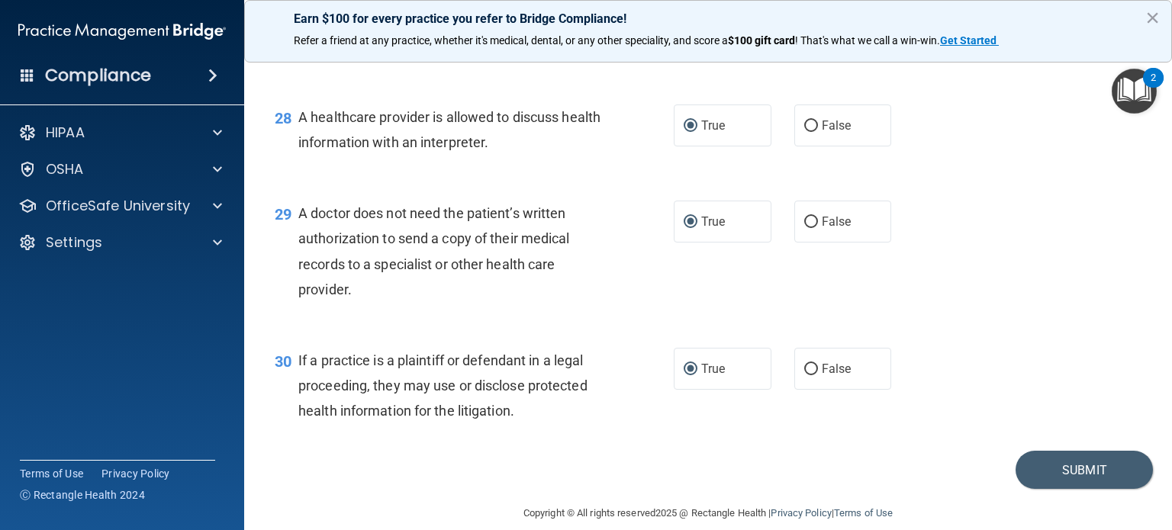
scroll to position [3682, 0]
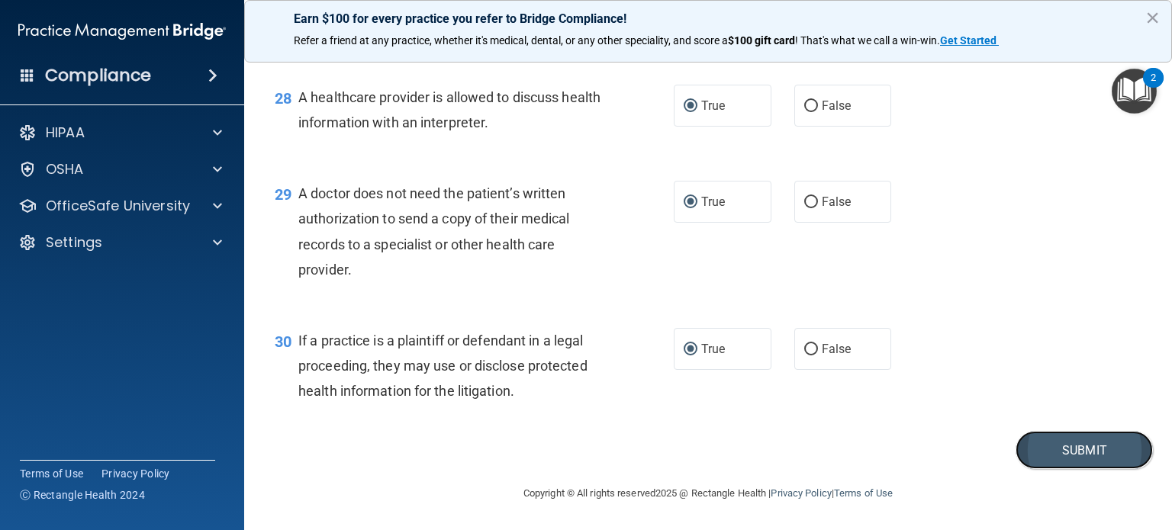
click at [1051, 451] on button "Submit" at bounding box center [1084, 450] width 137 height 39
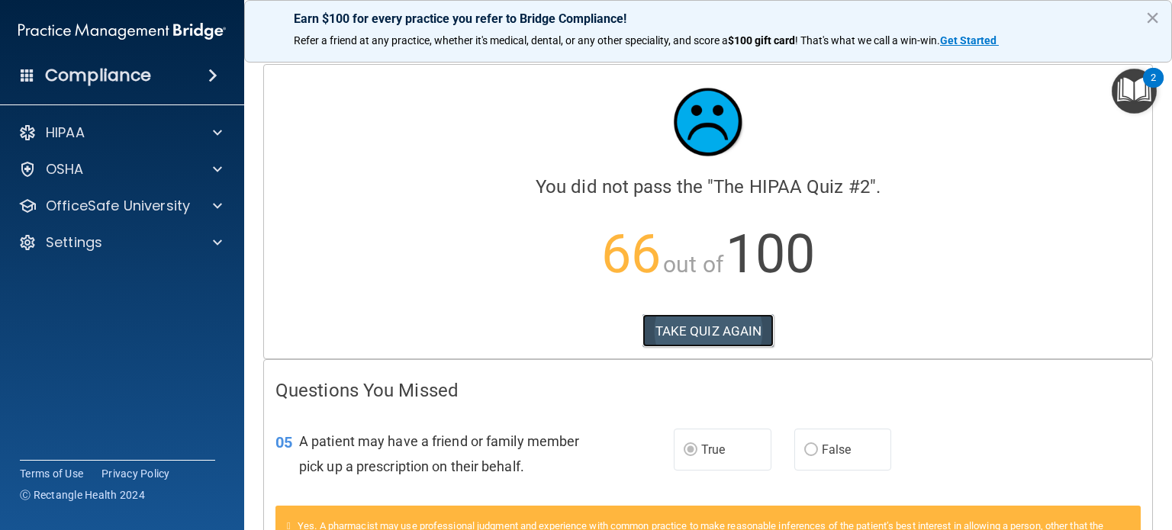
click at [695, 337] on button "TAKE QUIZ AGAIN" at bounding box center [709, 331] width 132 height 34
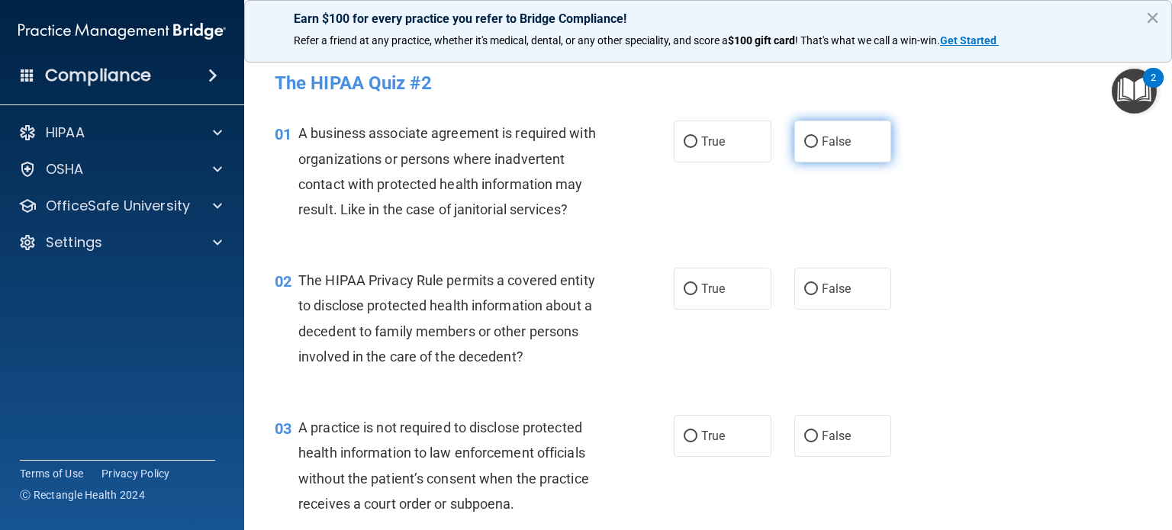
click at [805, 143] on input "False" at bounding box center [812, 142] width 14 height 11
radio input "true"
click at [684, 292] on input "True" at bounding box center [691, 289] width 14 height 11
radio input "true"
click at [805, 434] on input "False" at bounding box center [812, 436] width 14 height 11
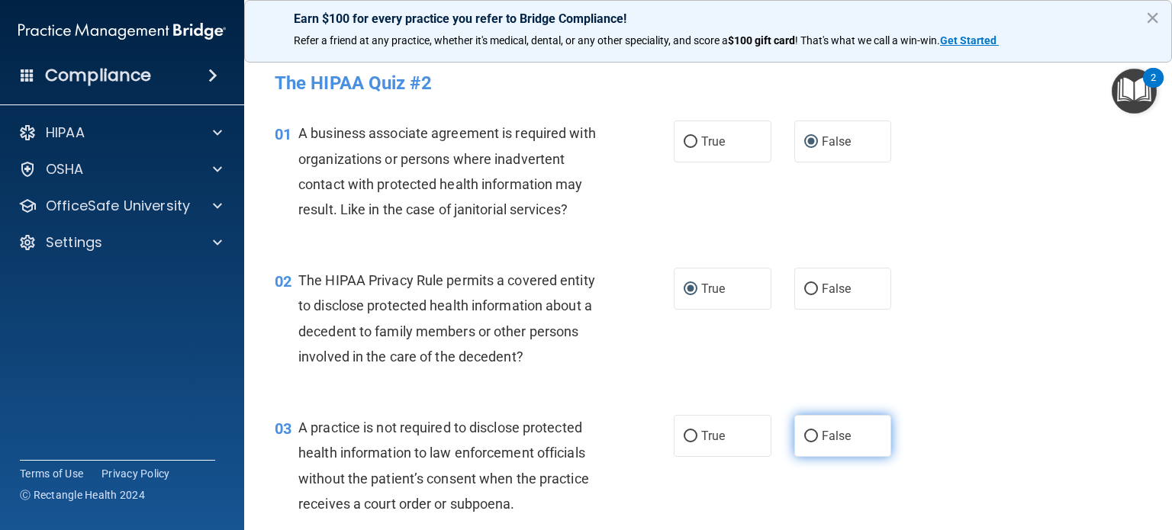
radio input "true"
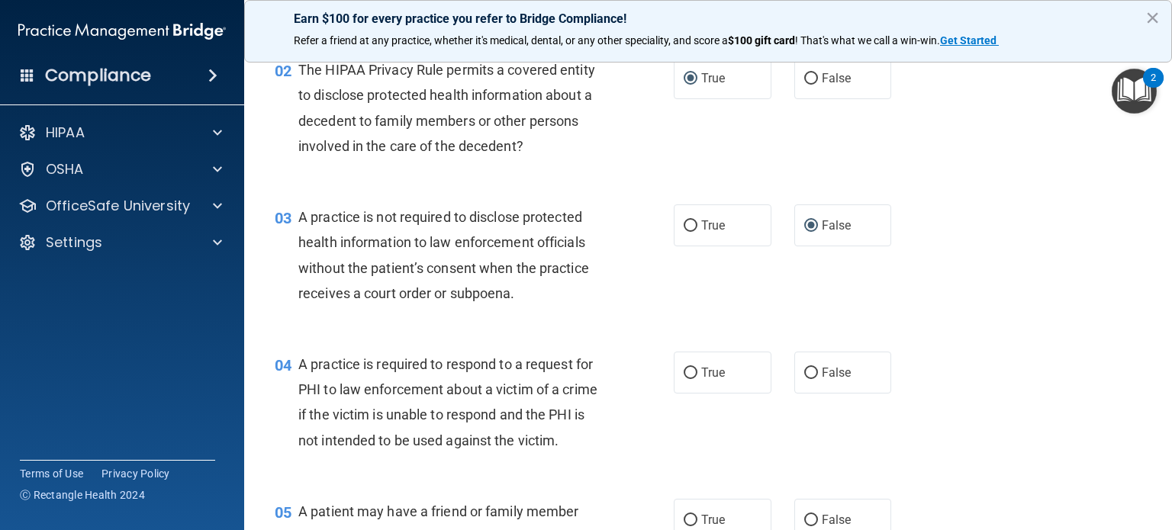
scroll to position [229, 0]
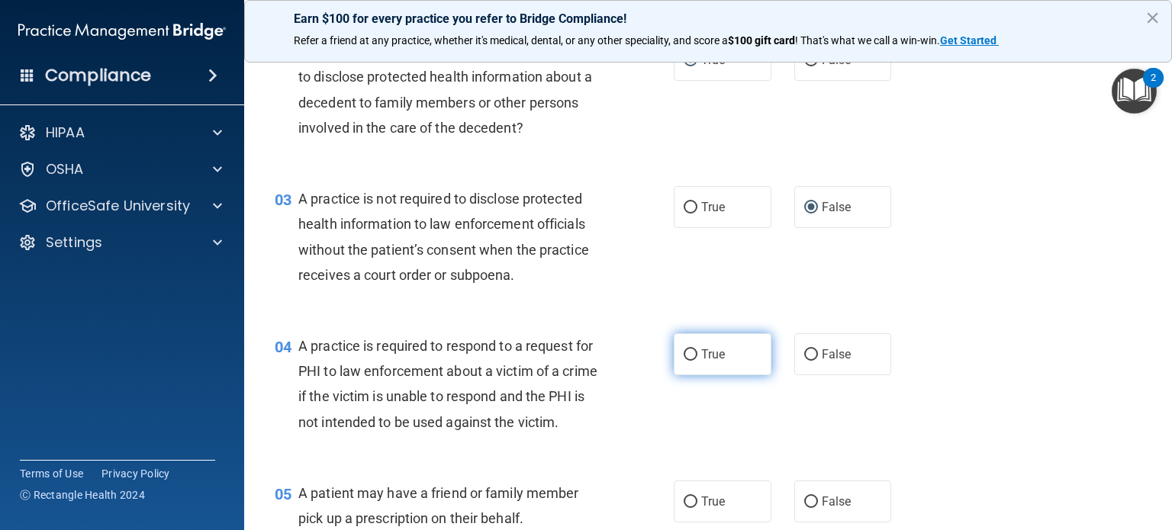
click at [684, 351] on input "True" at bounding box center [691, 355] width 14 height 11
radio input "true"
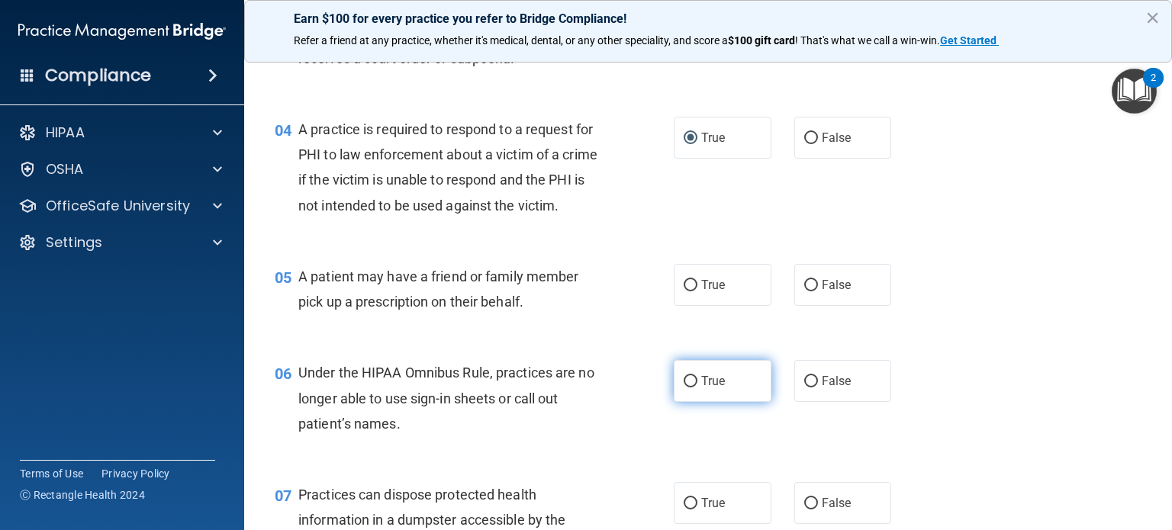
scroll to position [458, 0]
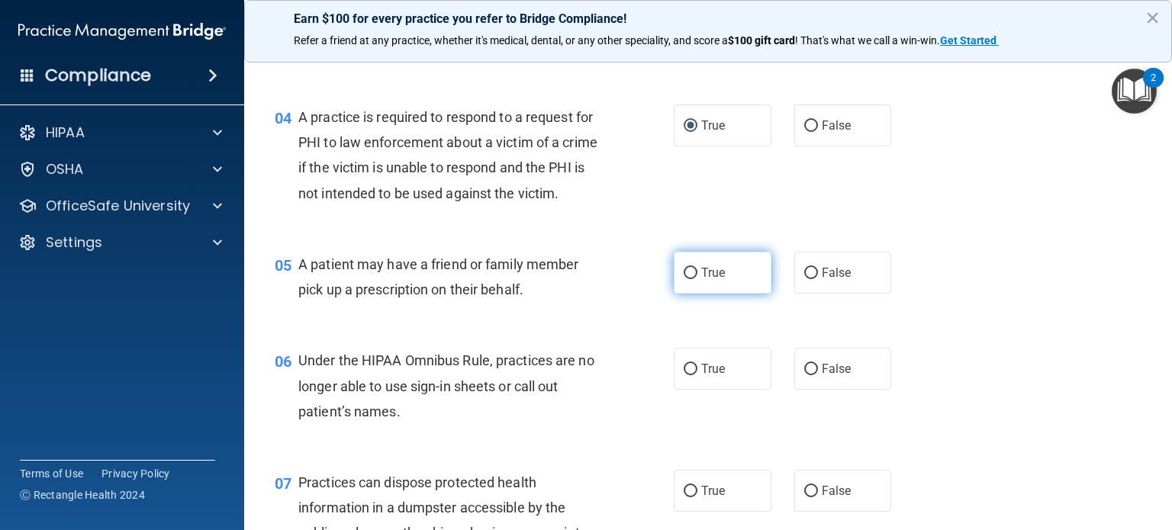
click at [689, 279] on input "True" at bounding box center [691, 273] width 14 height 11
radio input "true"
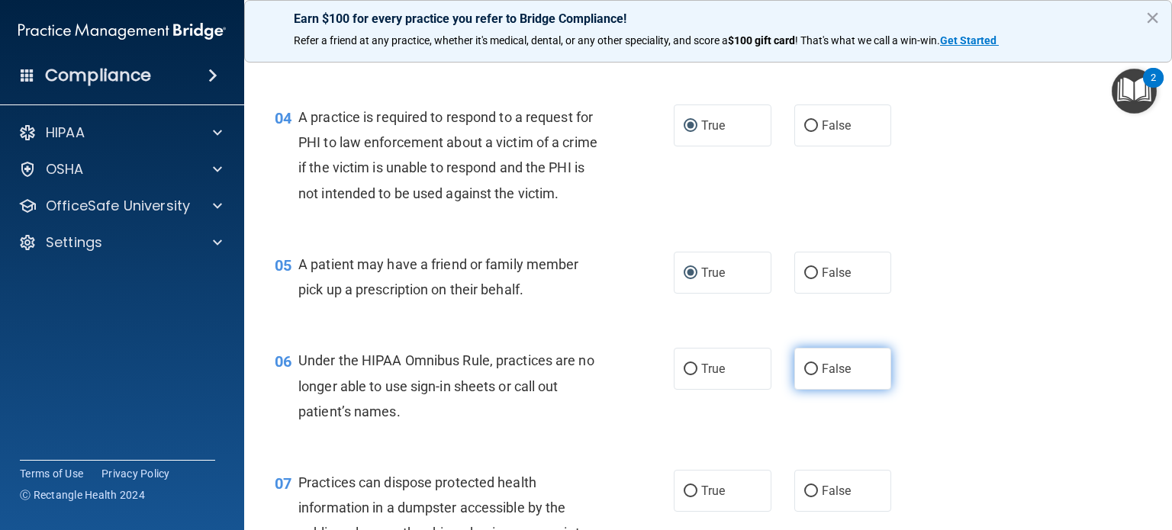
click at [806, 376] on input "False" at bounding box center [812, 369] width 14 height 11
radio input "true"
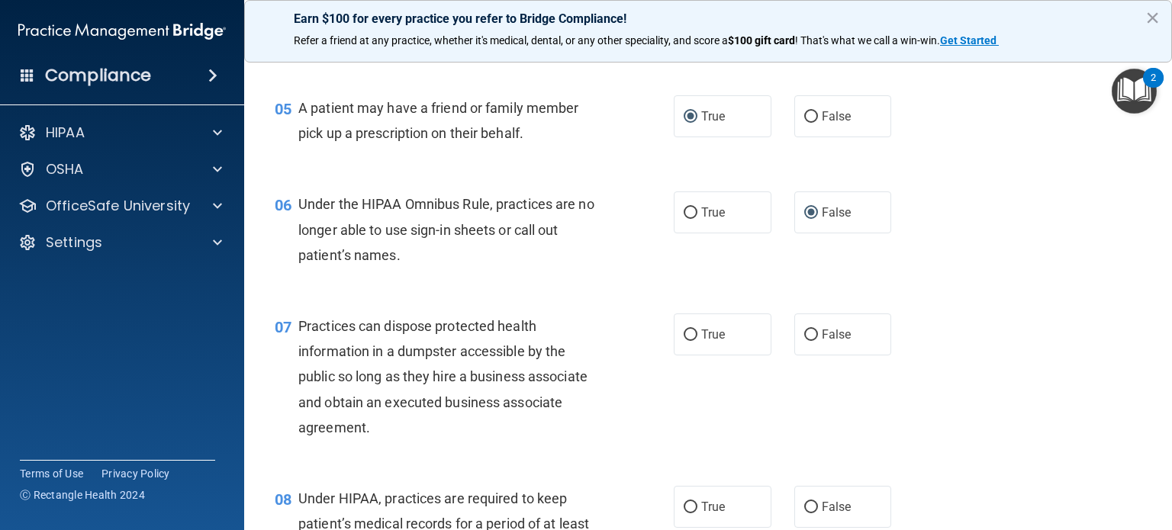
scroll to position [687, 0]
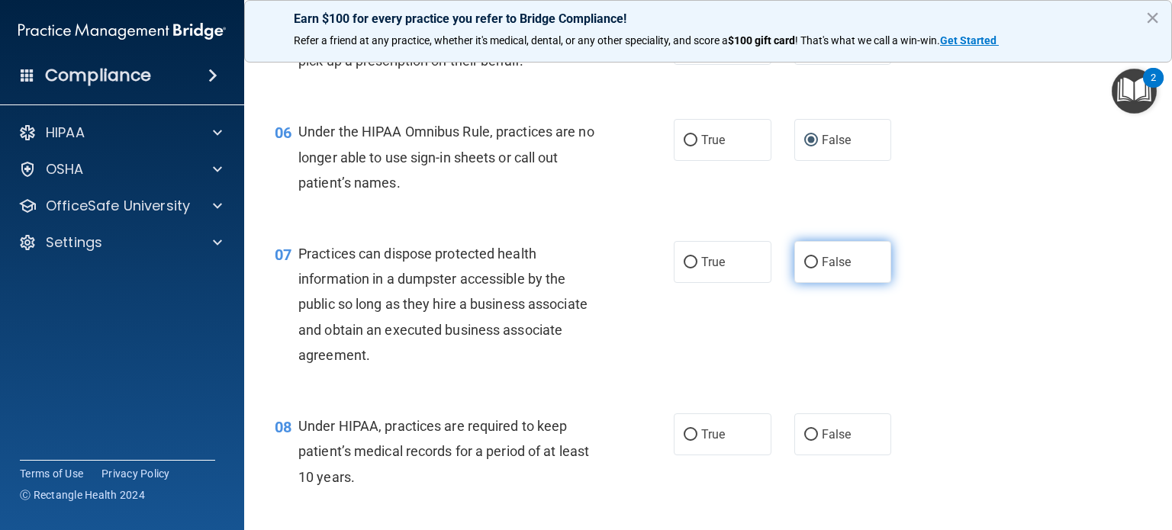
click at [805, 269] on input "False" at bounding box center [812, 262] width 14 height 11
radio input "true"
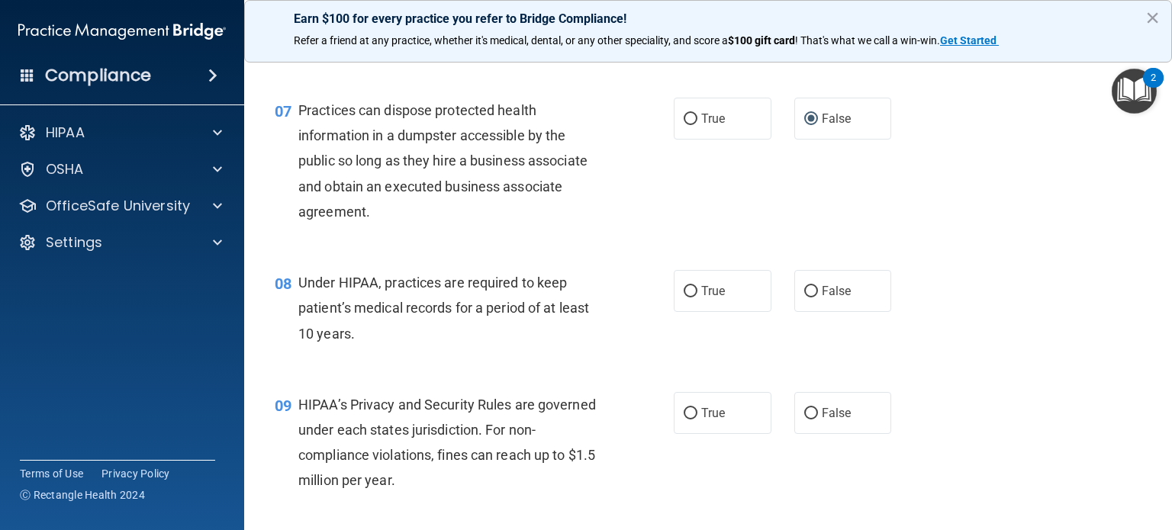
scroll to position [840, 0]
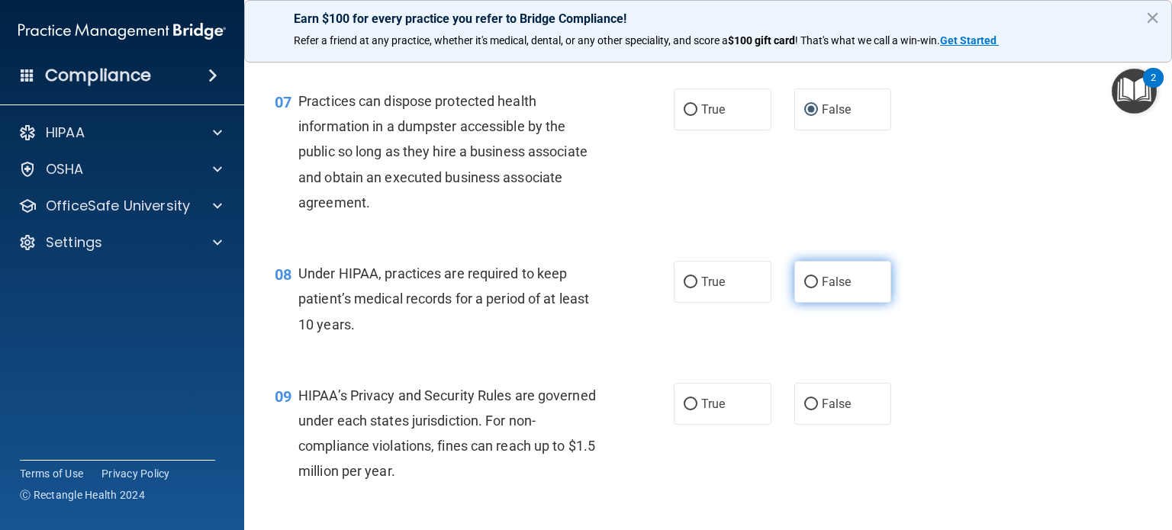
click at [805, 289] on input "False" at bounding box center [812, 282] width 14 height 11
radio input "true"
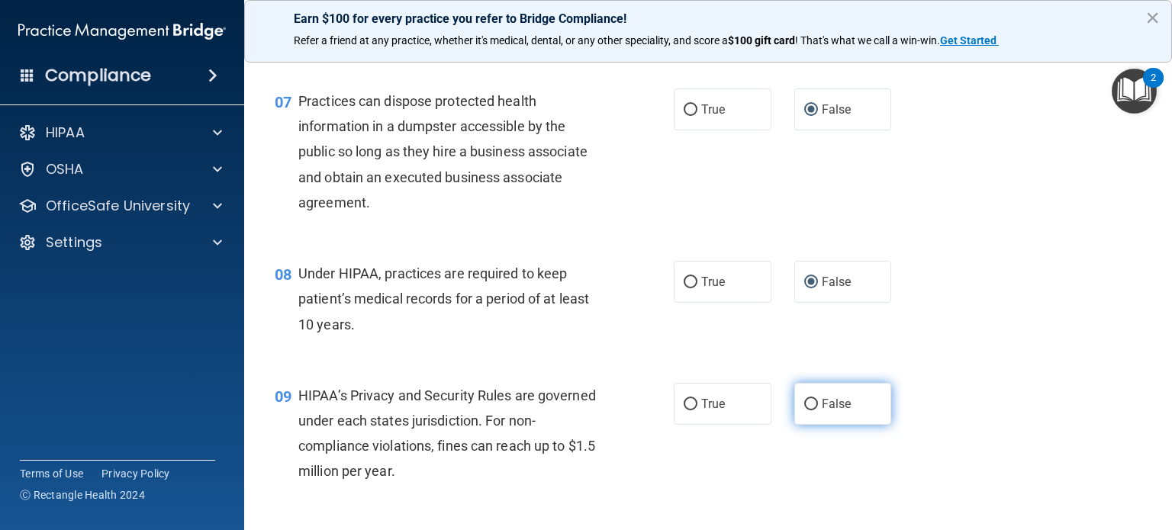
click at [805, 411] on input "False" at bounding box center [812, 404] width 14 height 11
radio input "true"
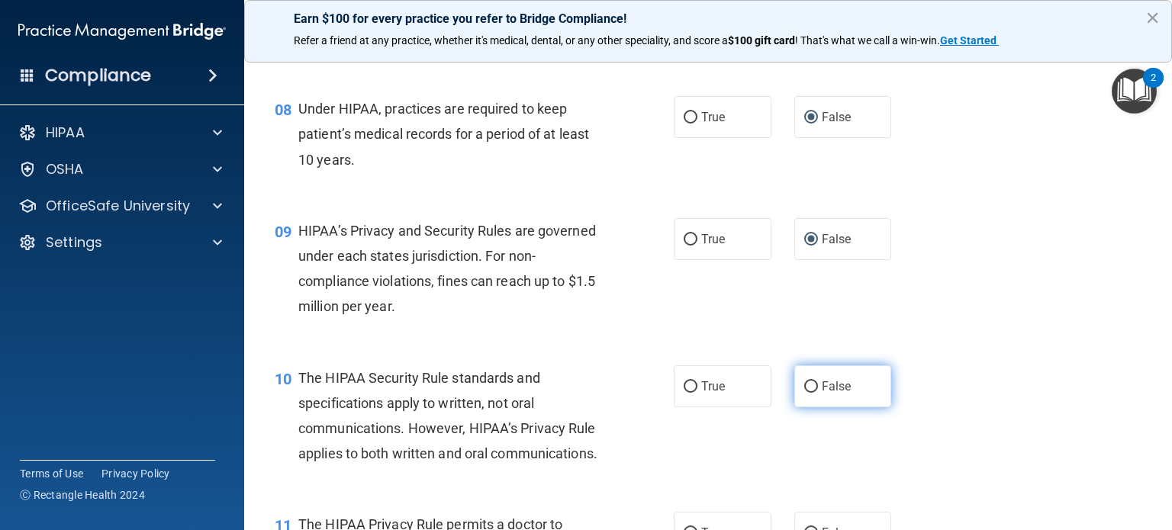
scroll to position [1069, 0]
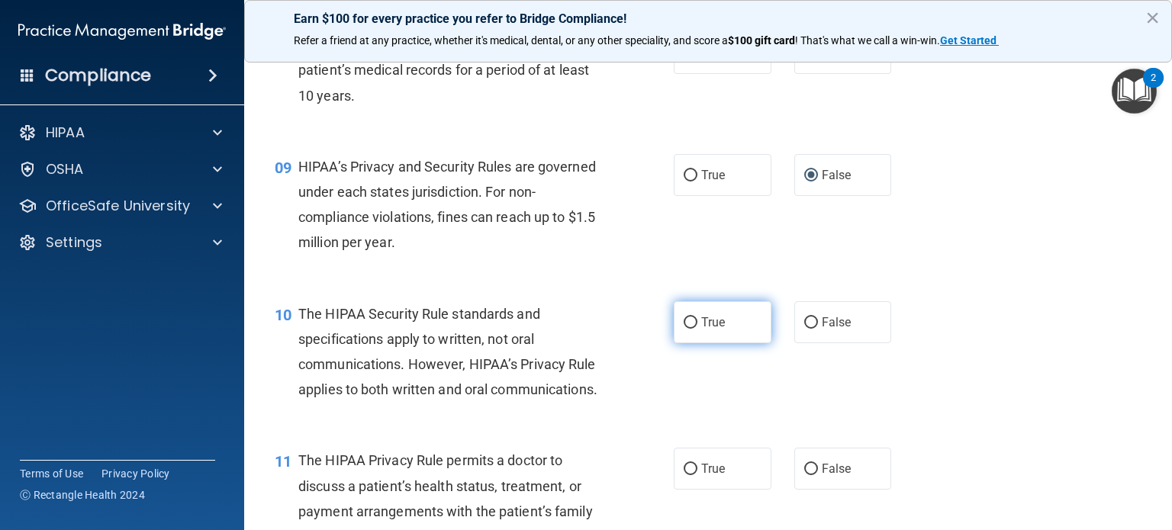
click at [684, 329] on input "True" at bounding box center [691, 323] width 14 height 11
radio input "true"
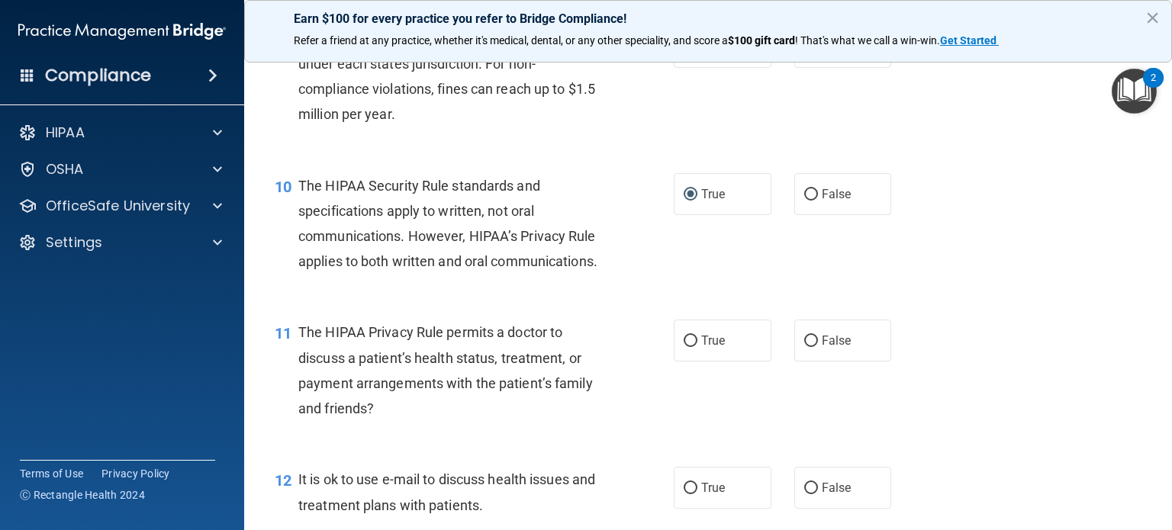
scroll to position [1221, 0]
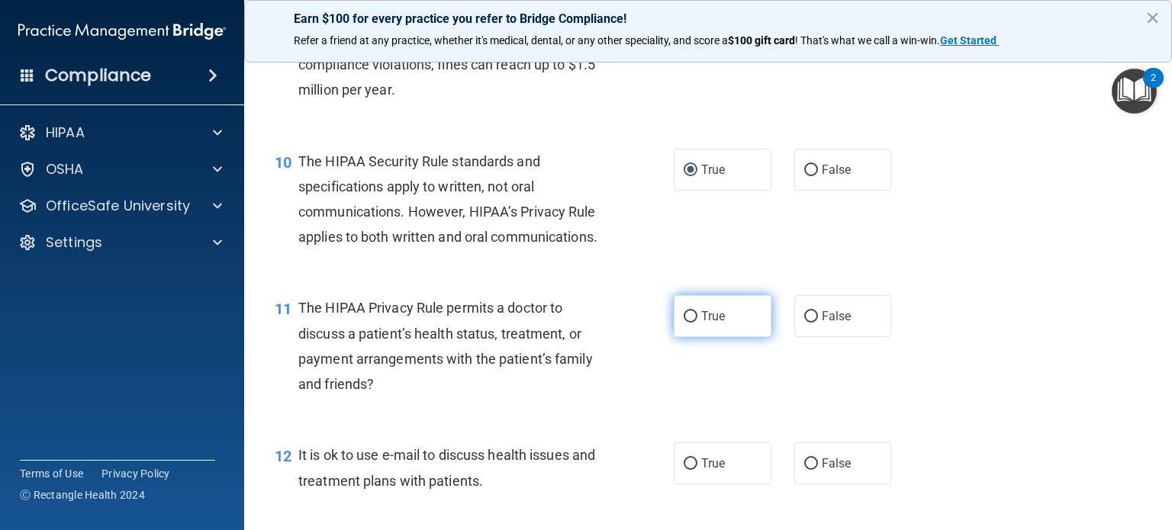
click at [687, 323] on input "True" at bounding box center [691, 316] width 14 height 11
radio input "true"
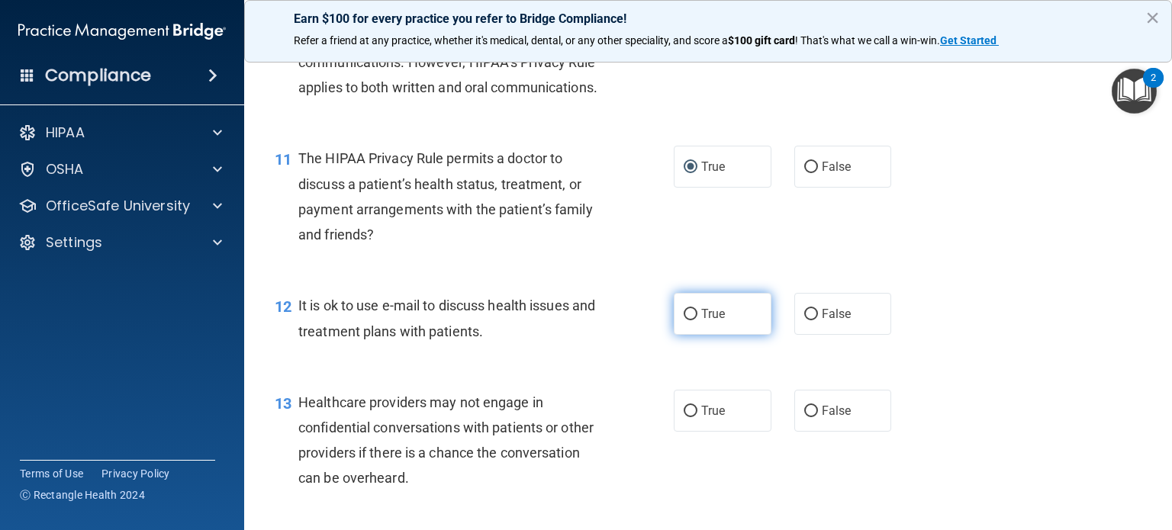
scroll to position [1374, 0]
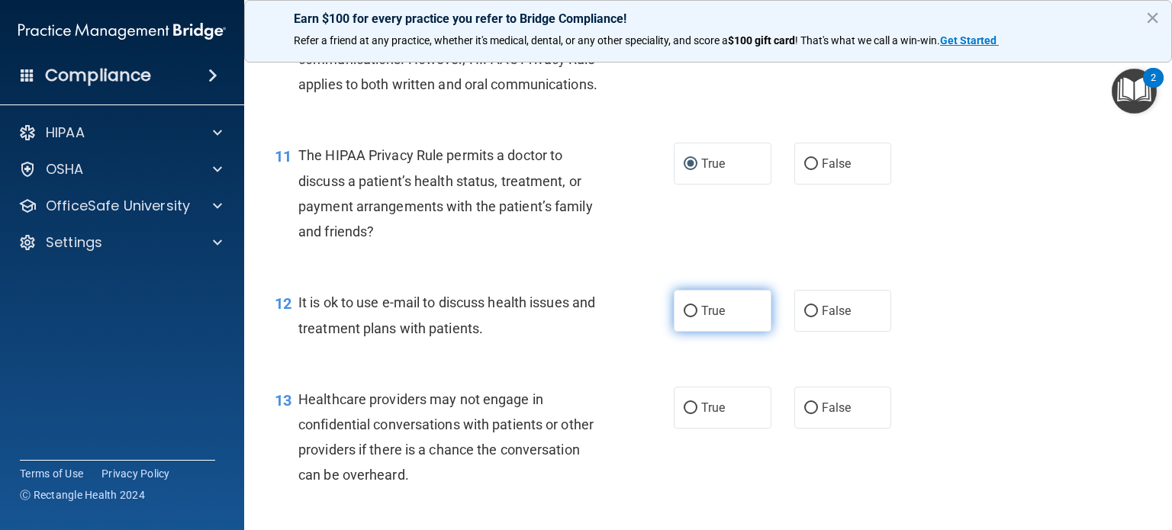
click at [684, 318] on input "True" at bounding box center [691, 311] width 14 height 11
radio input "true"
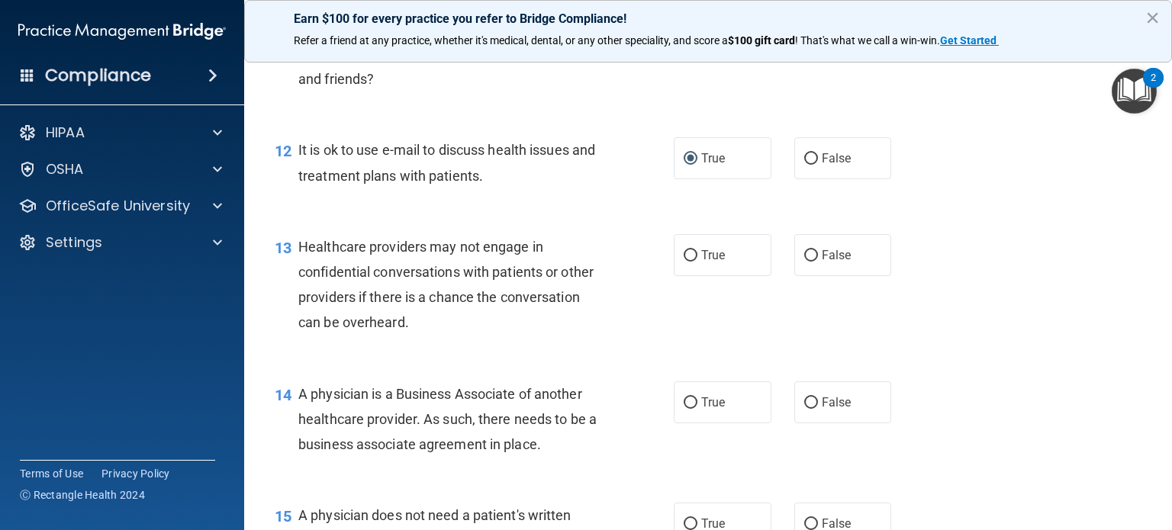
drag, startPoint x: 803, startPoint y: 311, endPoint x: 785, endPoint y: 315, distance: 18.1
click at [805, 262] on input "False" at bounding box center [812, 255] width 14 height 11
radio input "true"
click at [805, 409] on input "False" at bounding box center [812, 403] width 14 height 11
radio input "true"
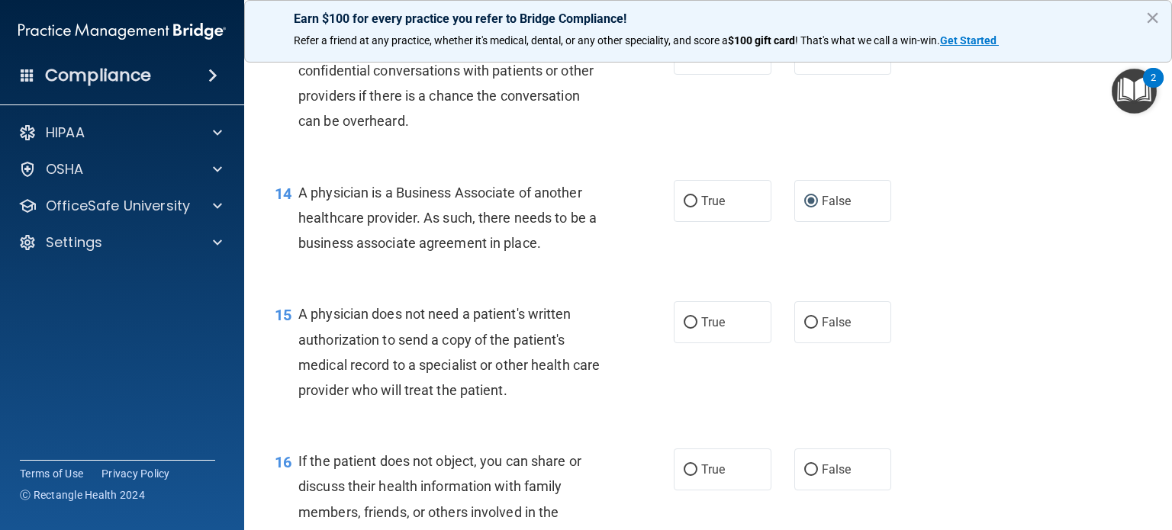
scroll to position [1756, 0]
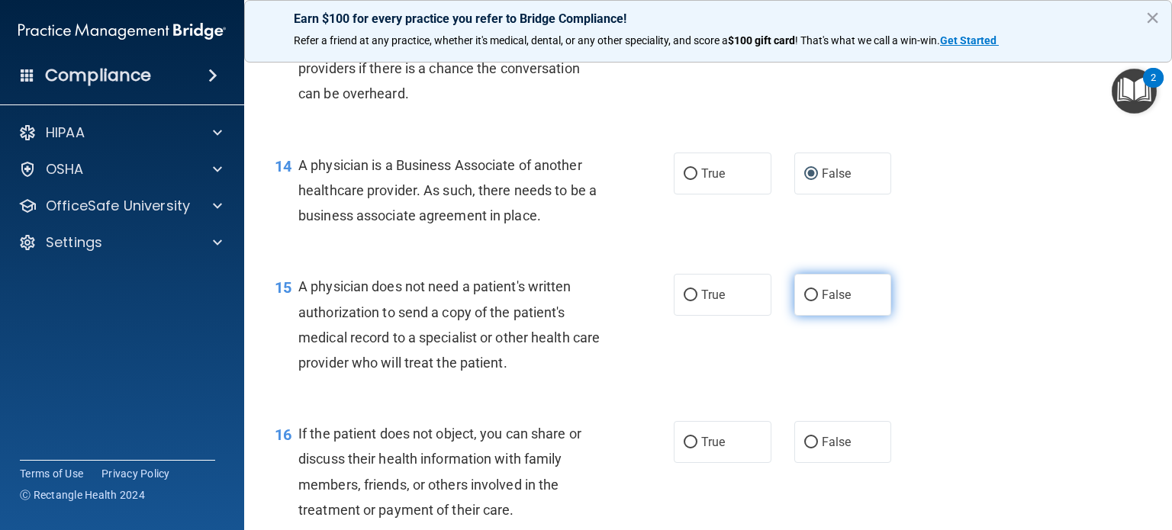
click at [805, 301] on input "False" at bounding box center [812, 295] width 14 height 11
radio input "true"
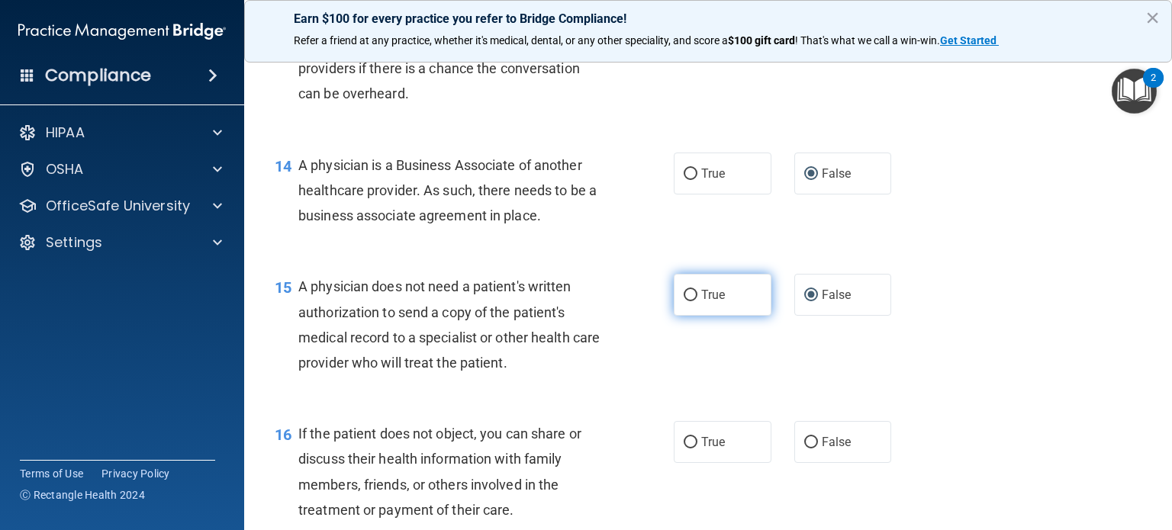
click at [684, 301] on input "True" at bounding box center [691, 295] width 14 height 11
radio input "true"
radio input "false"
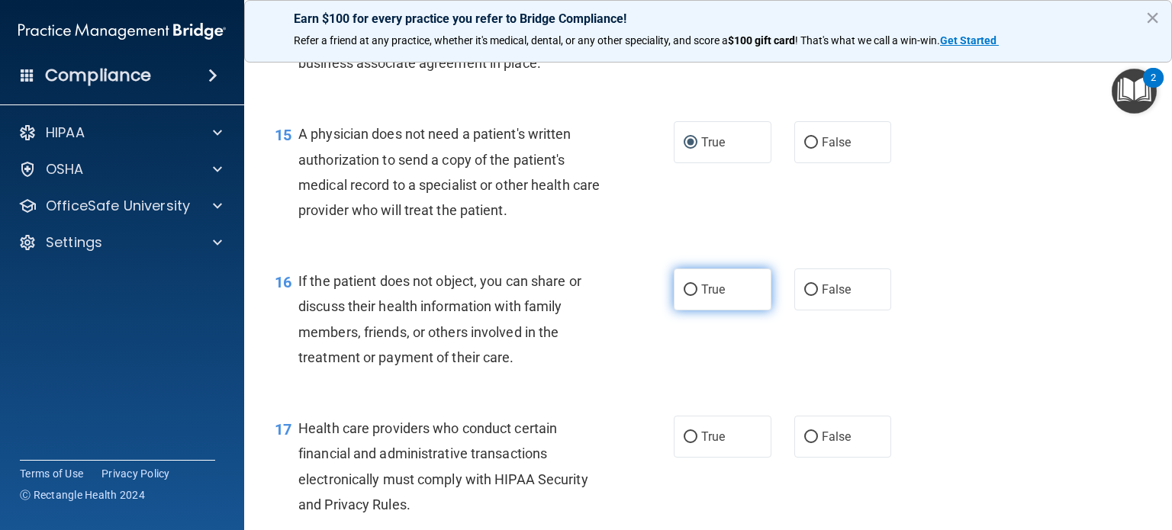
click at [686, 296] on input "True" at bounding box center [691, 290] width 14 height 11
radio input "true"
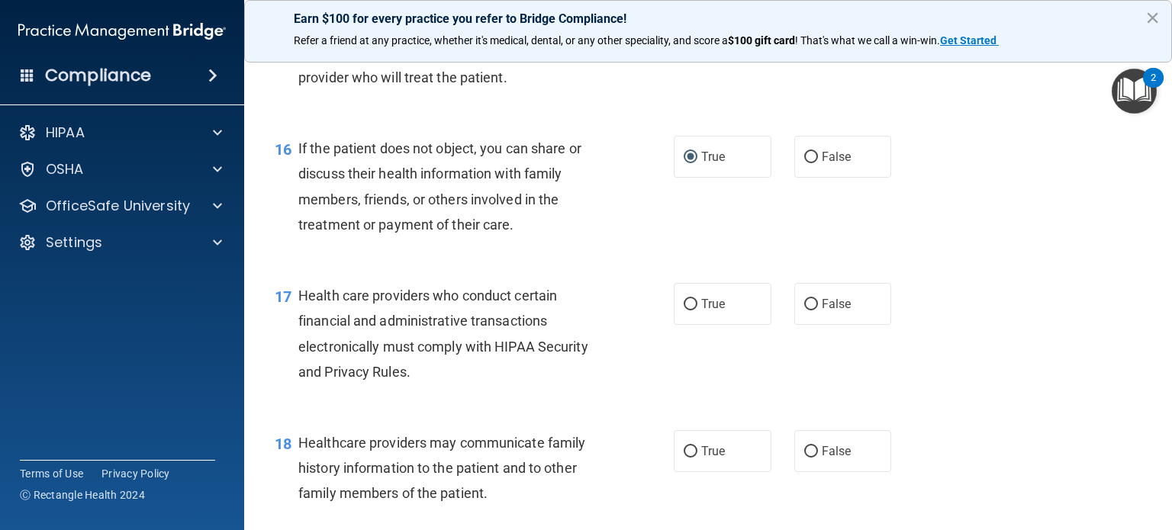
scroll to position [2061, 0]
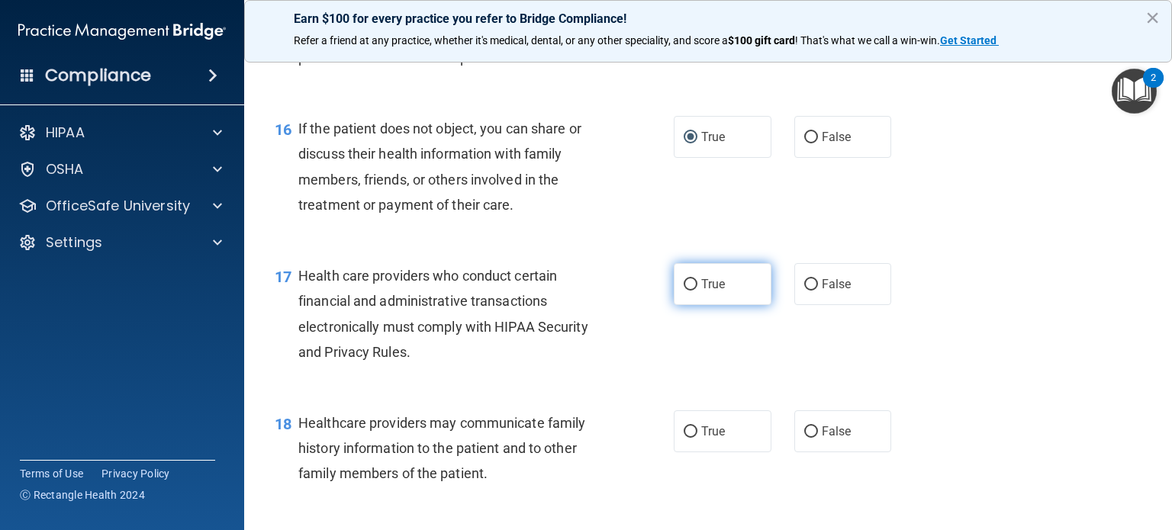
click at [686, 291] on input "True" at bounding box center [691, 284] width 14 height 11
radio input "true"
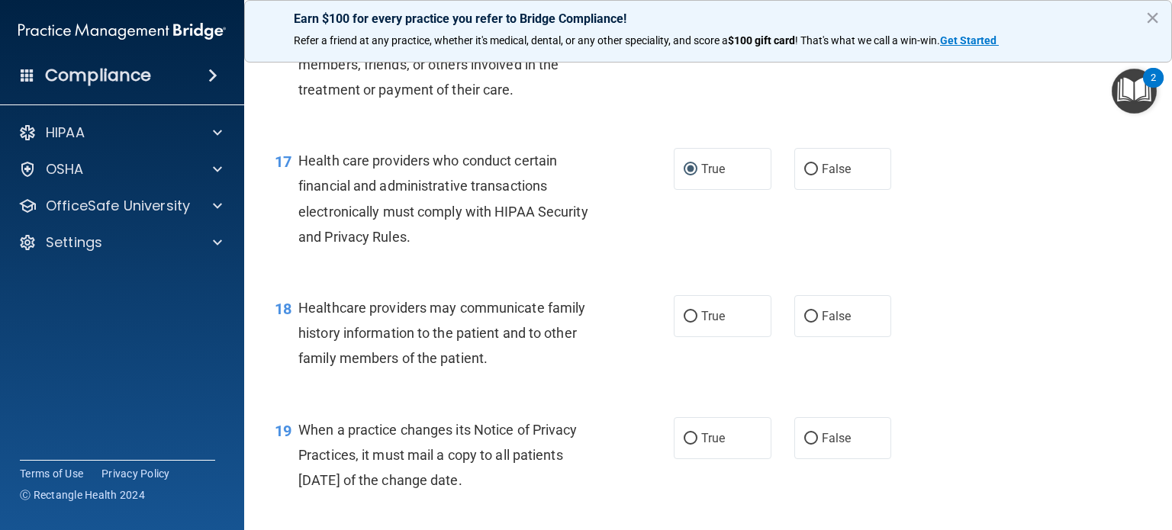
scroll to position [2214, 0]
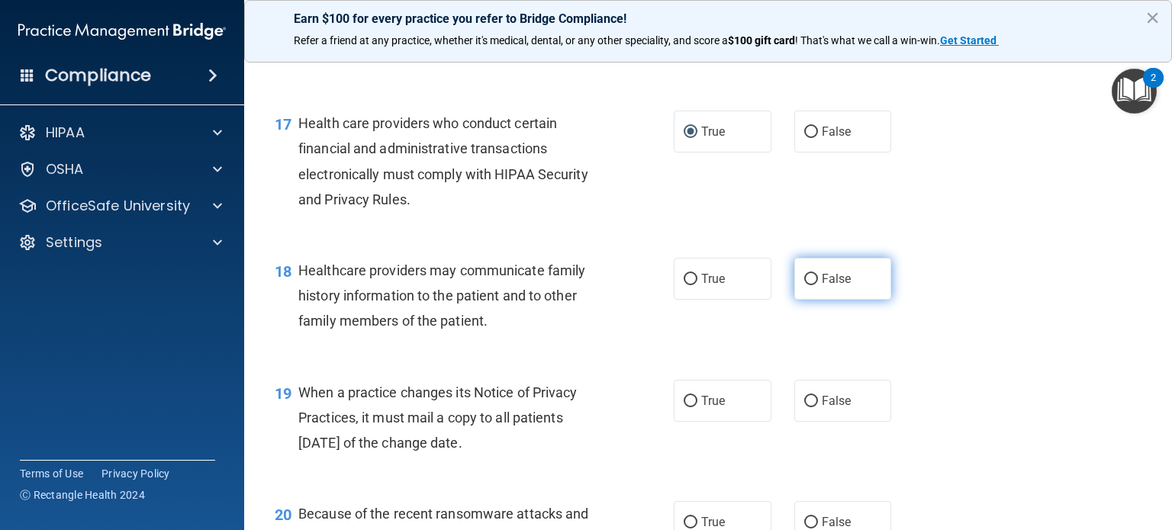
click at [805, 285] on input "False" at bounding box center [812, 279] width 14 height 11
radio input "true"
click at [805, 408] on input "False" at bounding box center [812, 401] width 14 height 11
radio input "true"
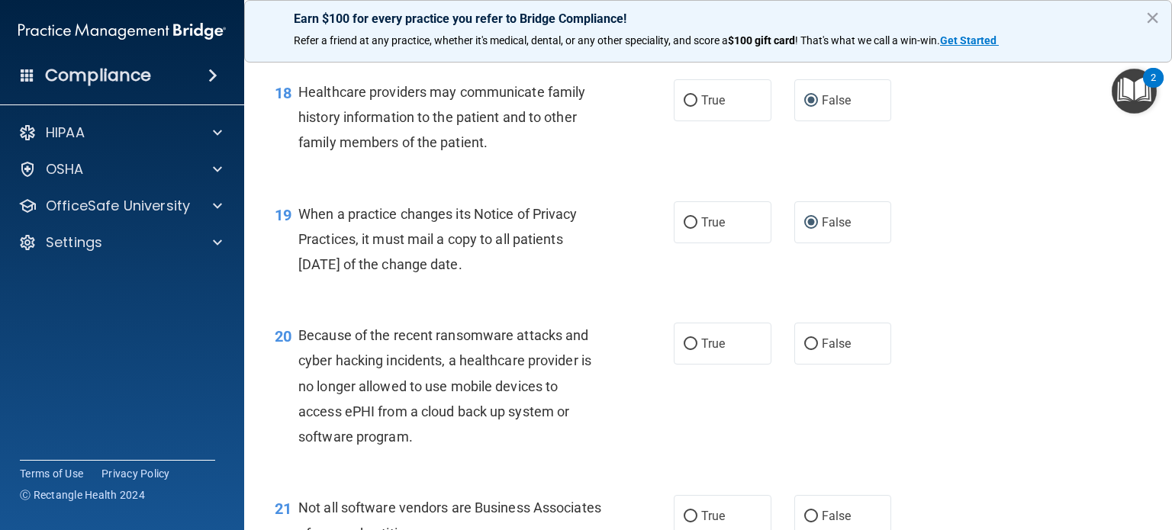
scroll to position [2366, 0]
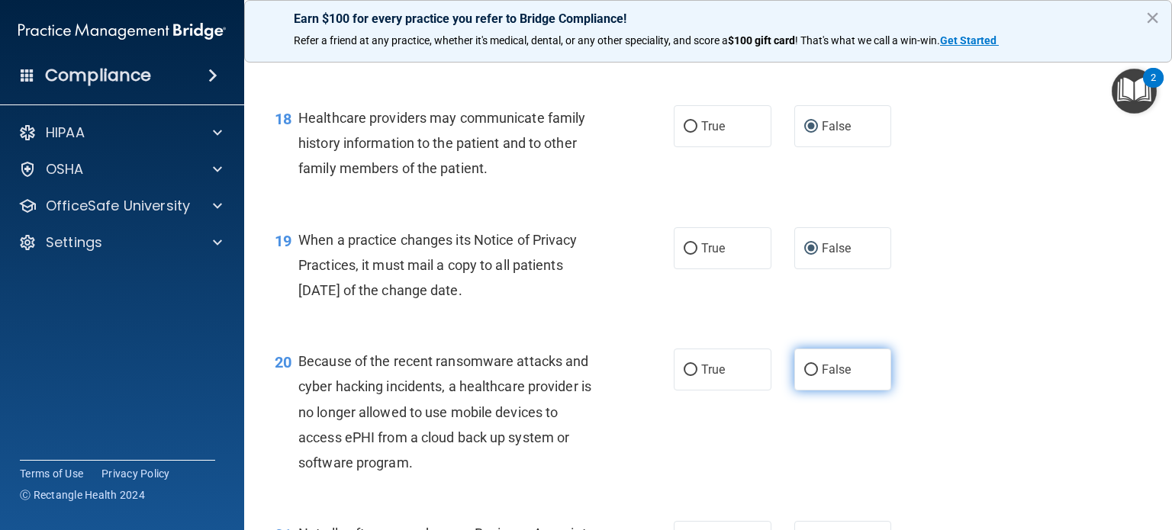
click at [805, 376] on input "False" at bounding box center [812, 370] width 14 height 11
radio input "true"
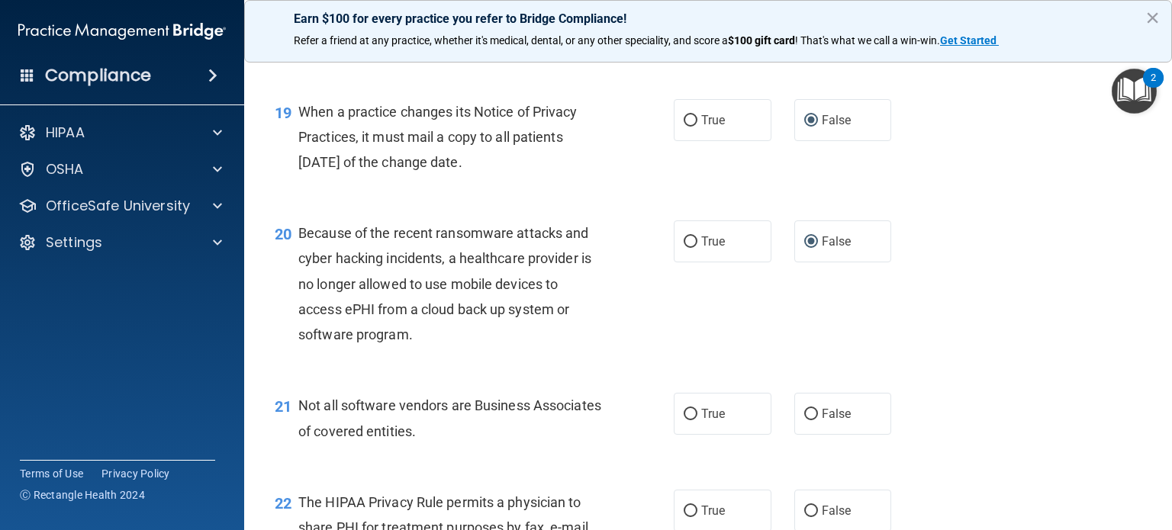
scroll to position [2519, 0]
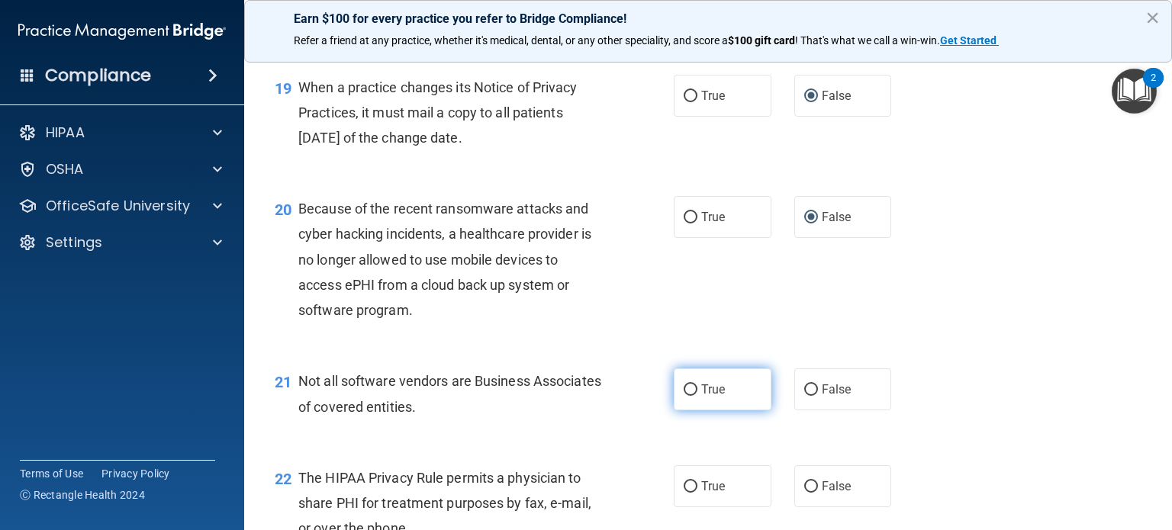
click at [684, 396] on input "True" at bounding box center [691, 390] width 14 height 11
radio input "true"
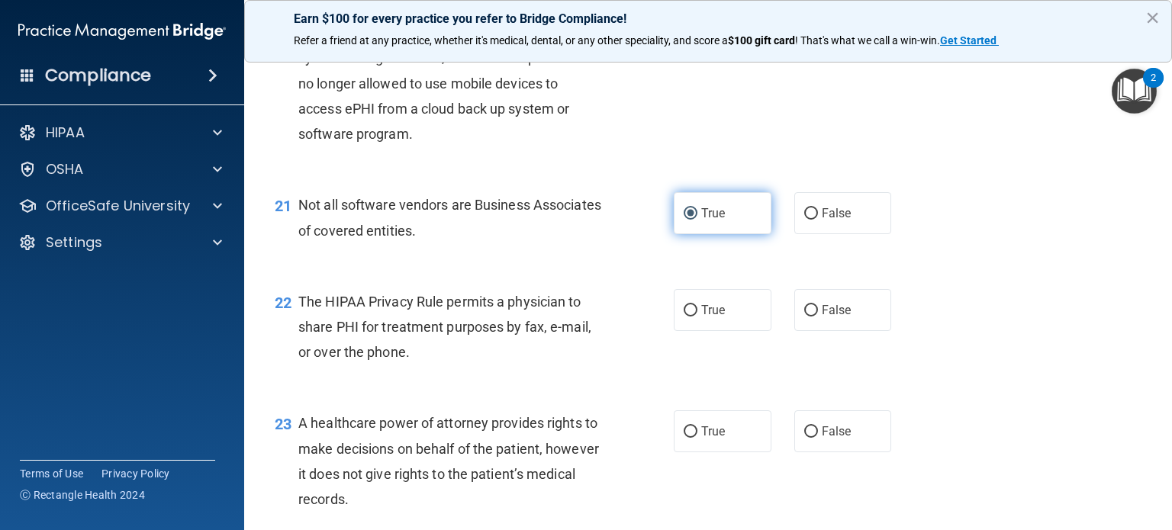
scroll to position [2748, 0]
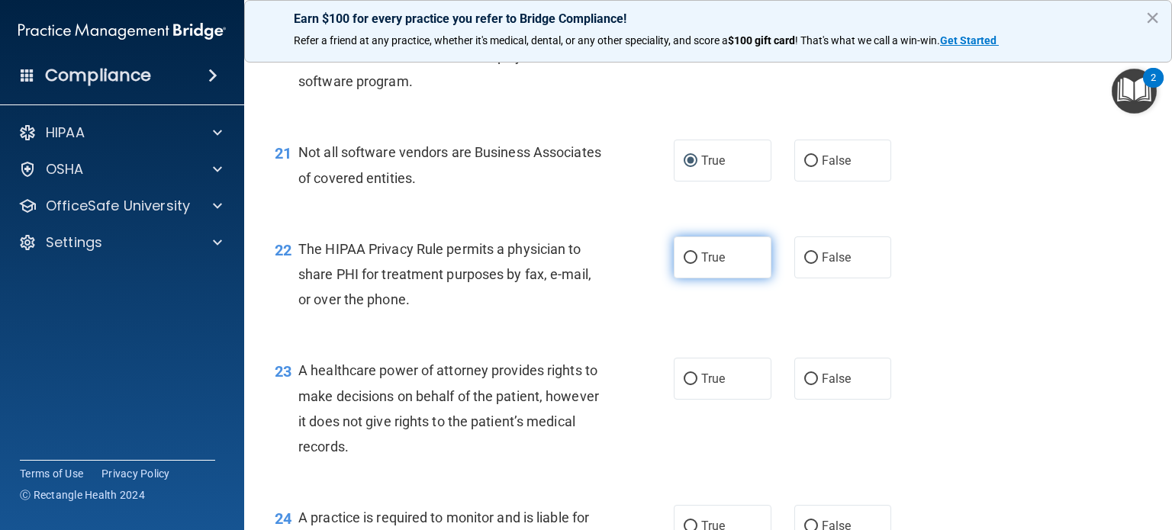
click at [684, 264] on input "True" at bounding box center [691, 258] width 14 height 11
radio input "true"
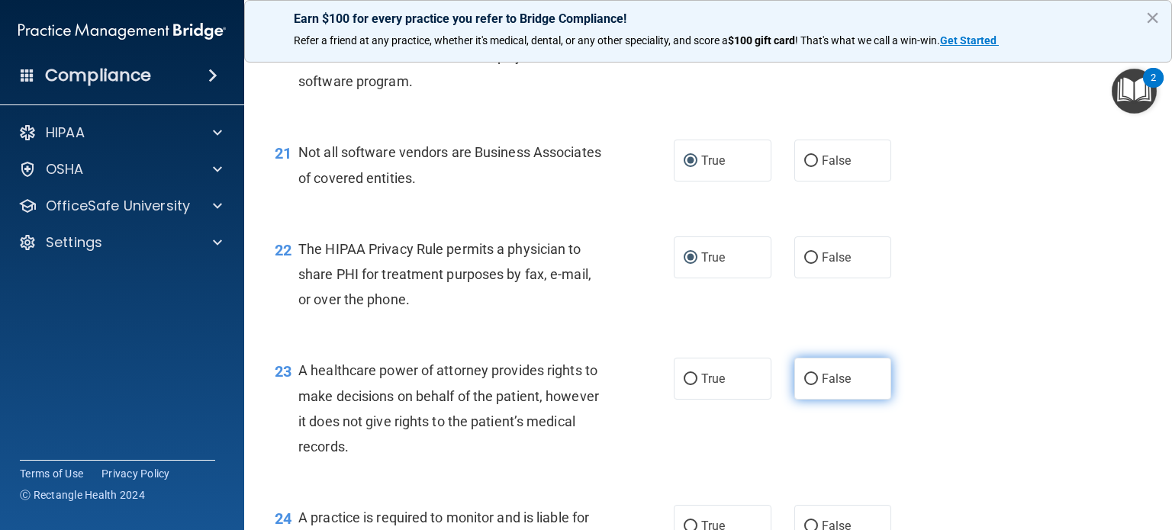
click at [805, 385] on input "False" at bounding box center [812, 379] width 14 height 11
radio input "true"
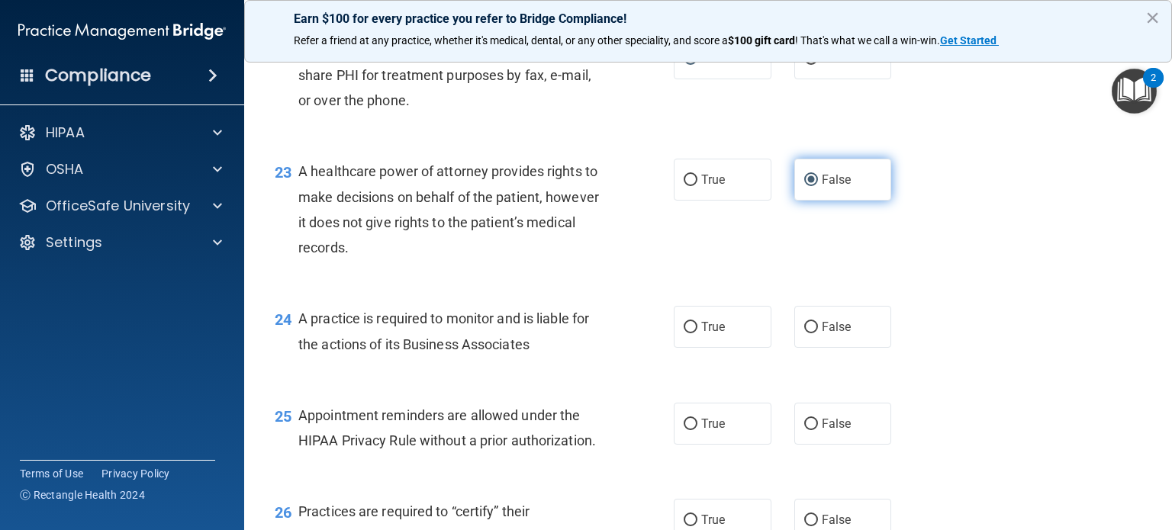
scroll to position [3053, 0]
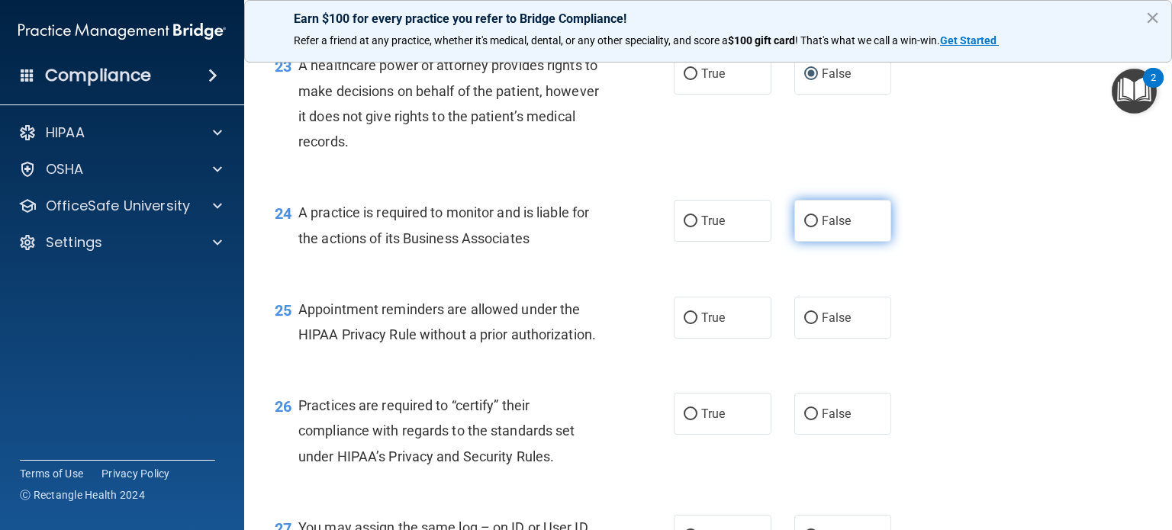
click at [805, 227] on input "False" at bounding box center [812, 221] width 14 height 11
radio input "true"
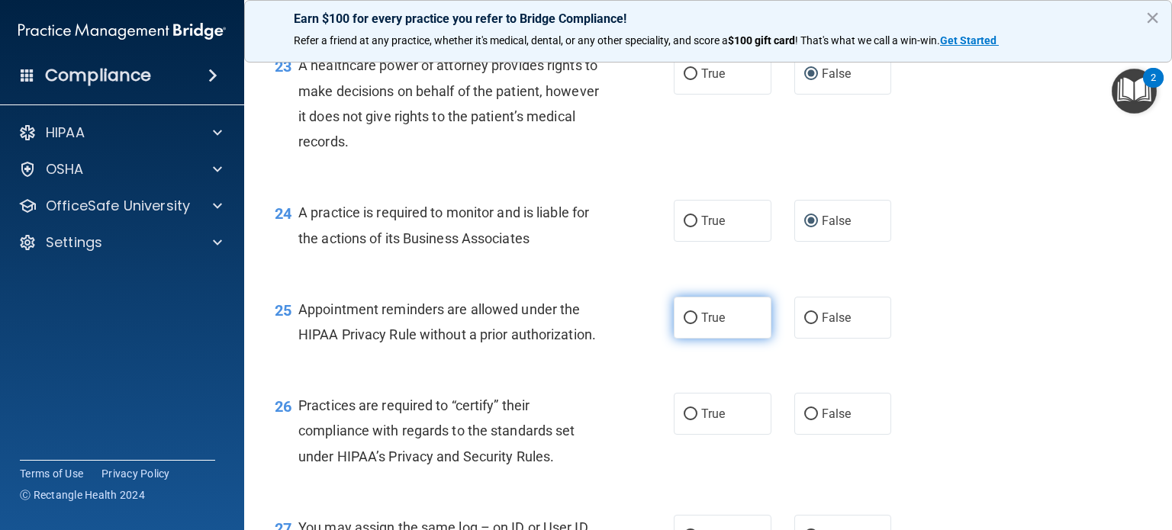
click at [684, 324] on input "True" at bounding box center [691, 318] width 14 height 11
radio input "true"
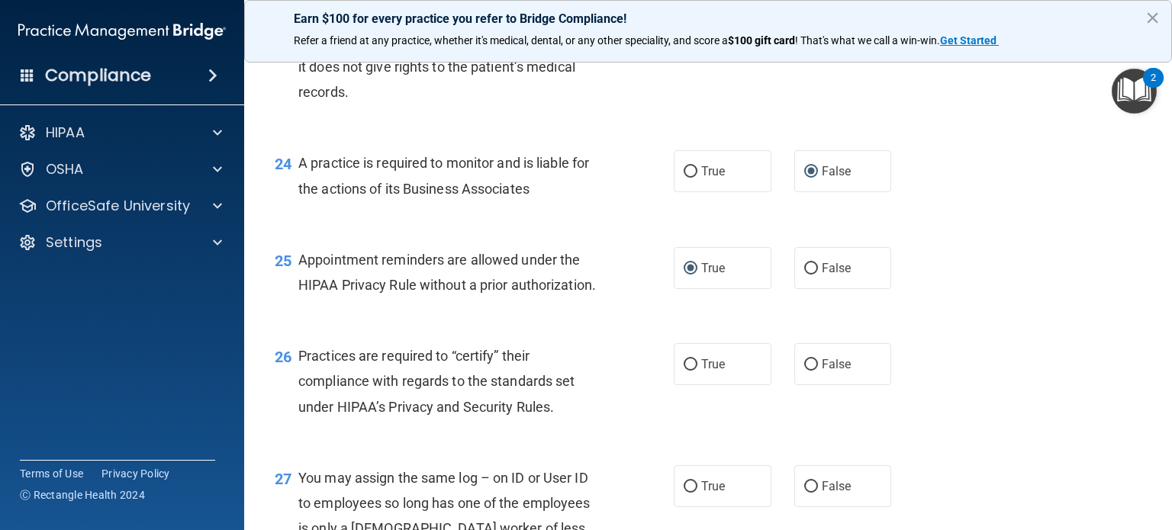
scroll to position [3129, 0]
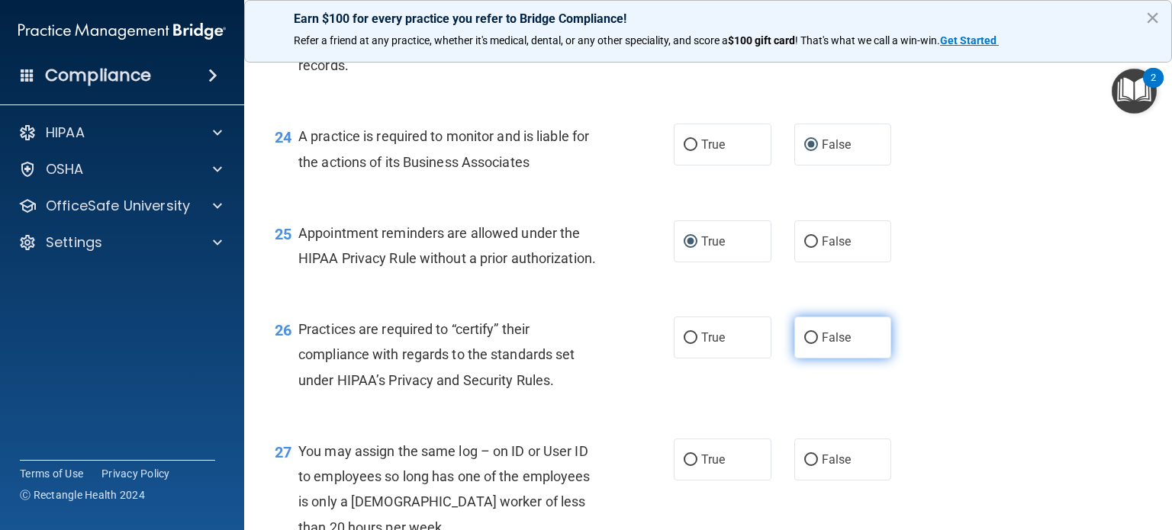
click at [805, 344] on input "False" at bounding box center [812, 338] width 14 height 11
radio input "true"
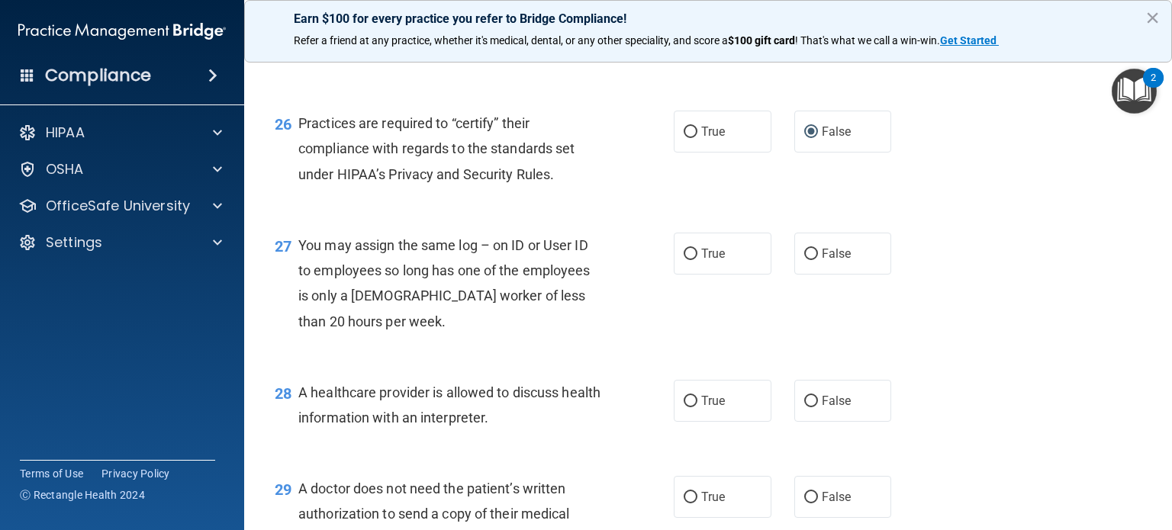
scroll to position [3358, 0]
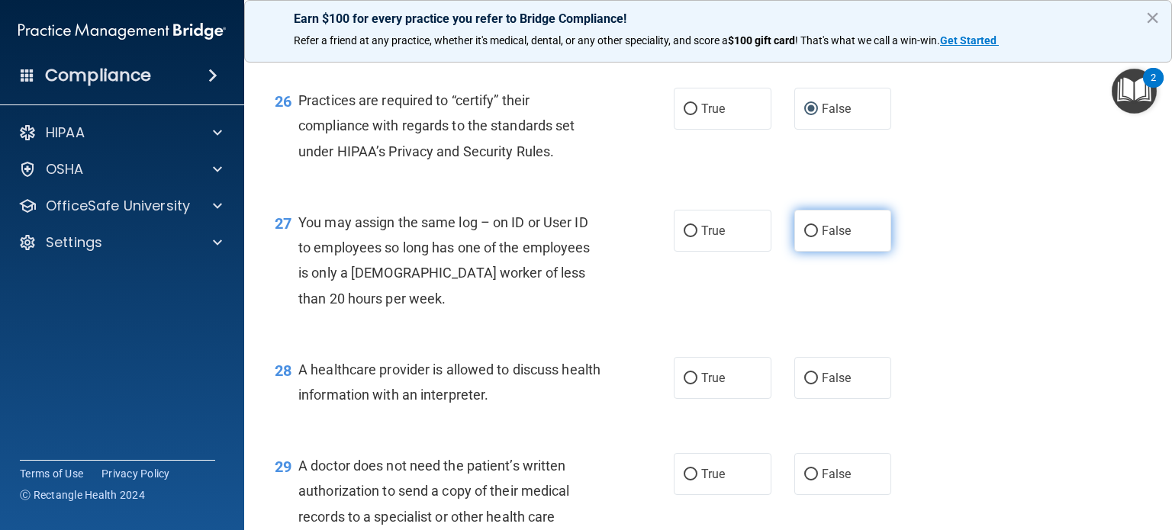
click at [805, 237] on input "False" at bounding box center [812, 231] width 14 height 11
radio input "true"
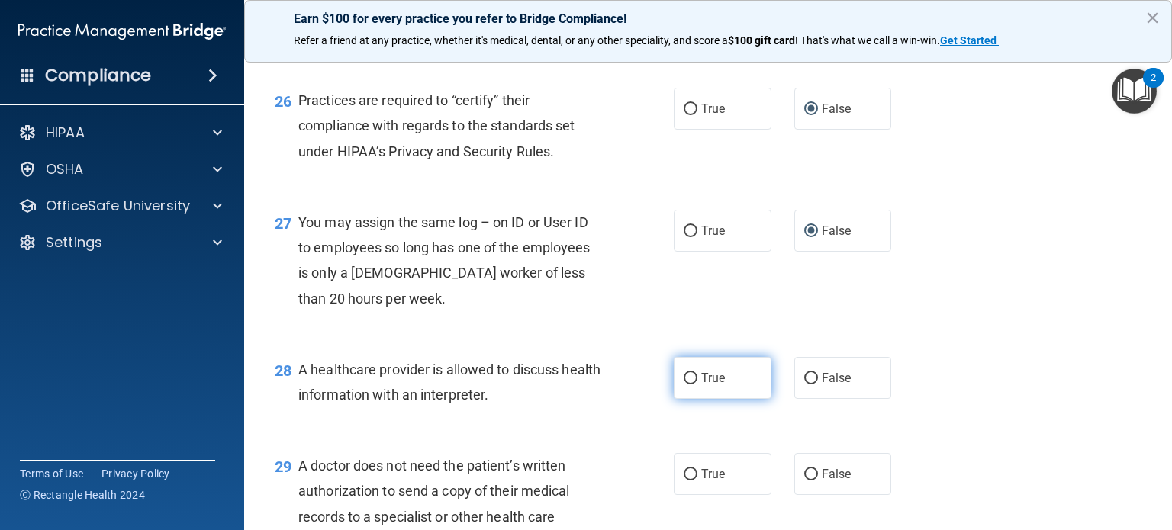
click at [687, 385] on input "True" at bounding box center [691, 378] width 14 height 11
radio input "true"
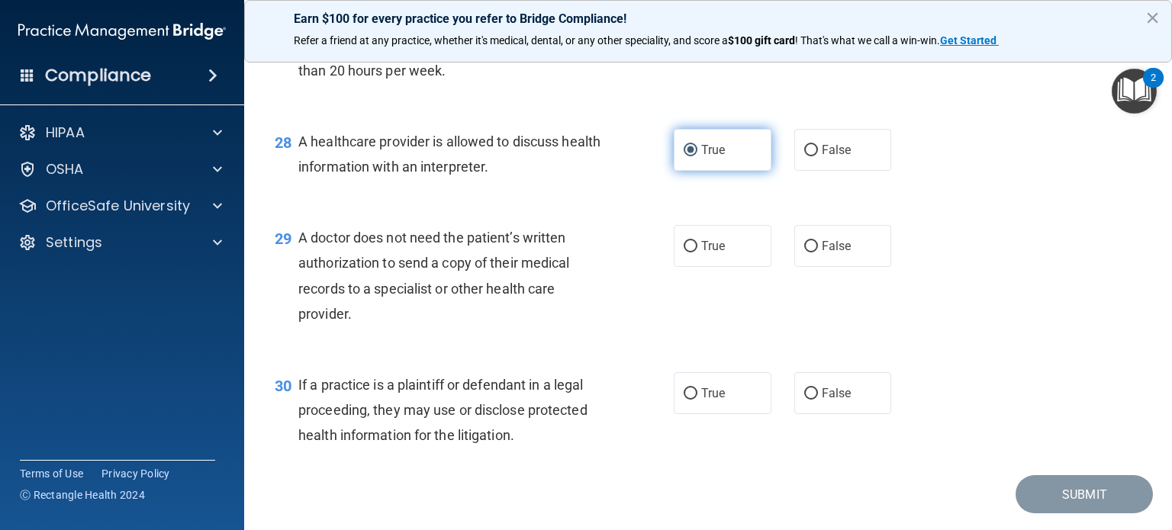
scroll to position [3587, 0]
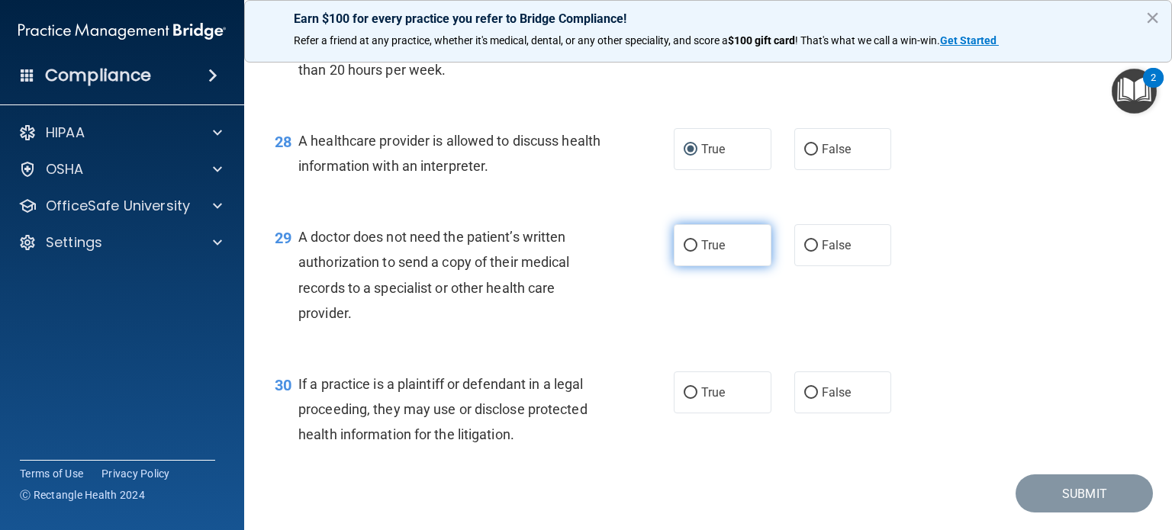
click at [687, 252] on input "True" at bounding box center [691, 245] width 14 height 11
radio input "true"
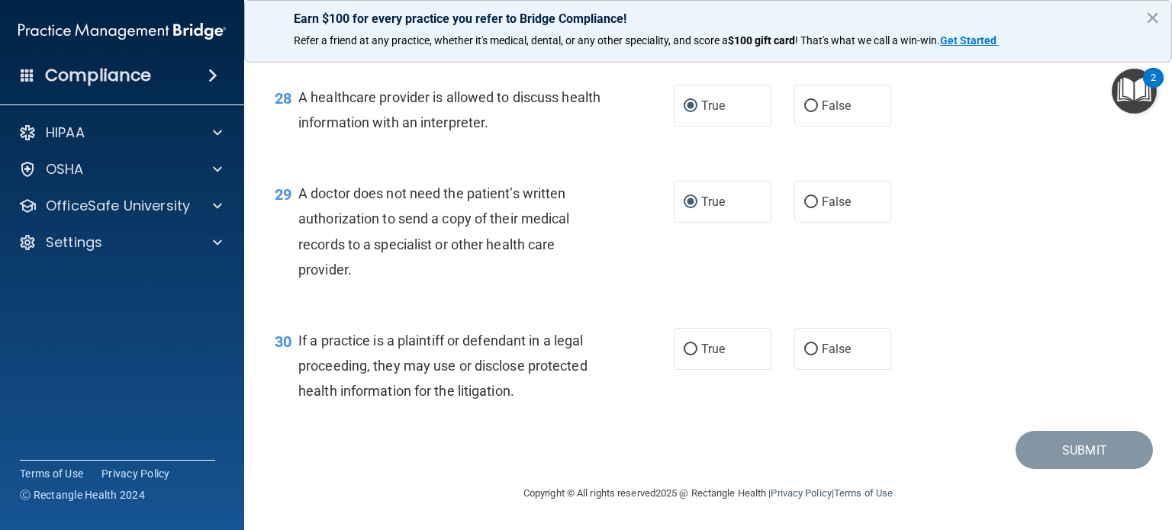
scroll to position [3682, 0]
click at [686, 350] on input "True" at bounding box center [691, 349] width 14 height 11
radio input "true"
click at [1069, 455] on button "Submit" at bounding box center [1084, 450] width 137 height 39
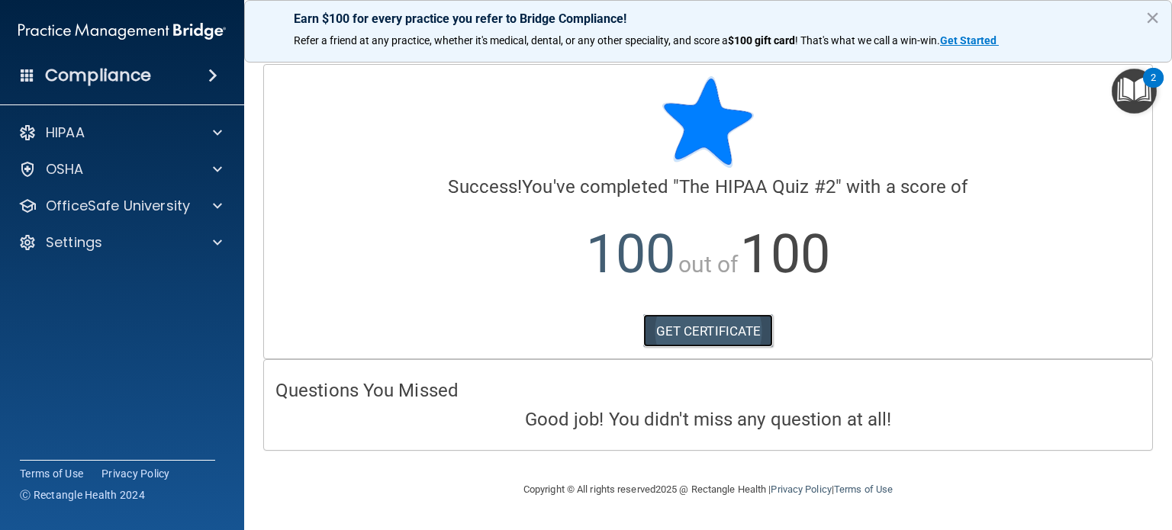
click at [693, 335] on link "GET CERTIFICATE" at bounding box center [708, 331] width 131 height 34
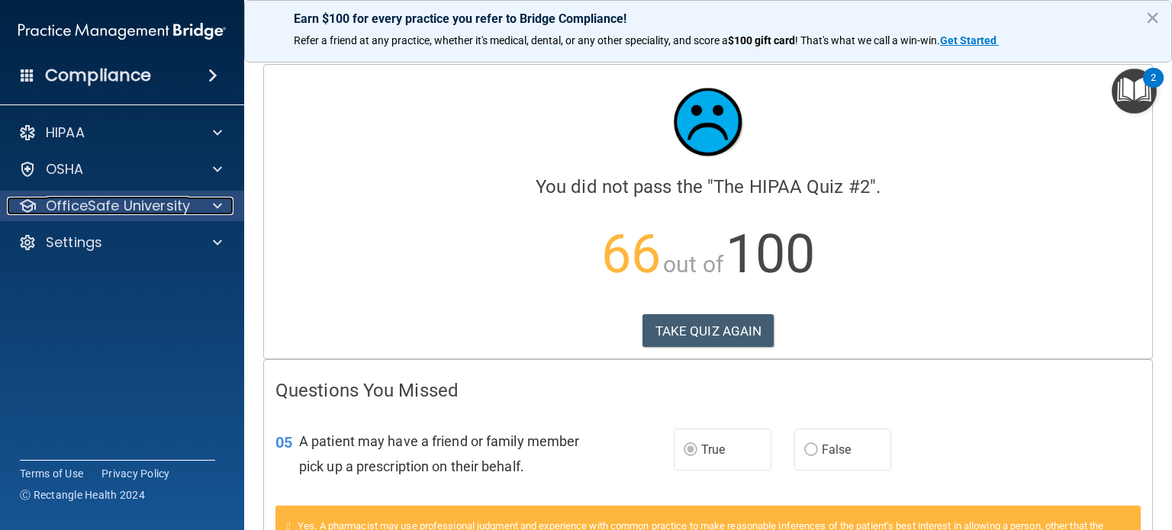
click at [97, 208] on p "OfficeSafe University" at bounding box center [118, 206] width 144 height 18
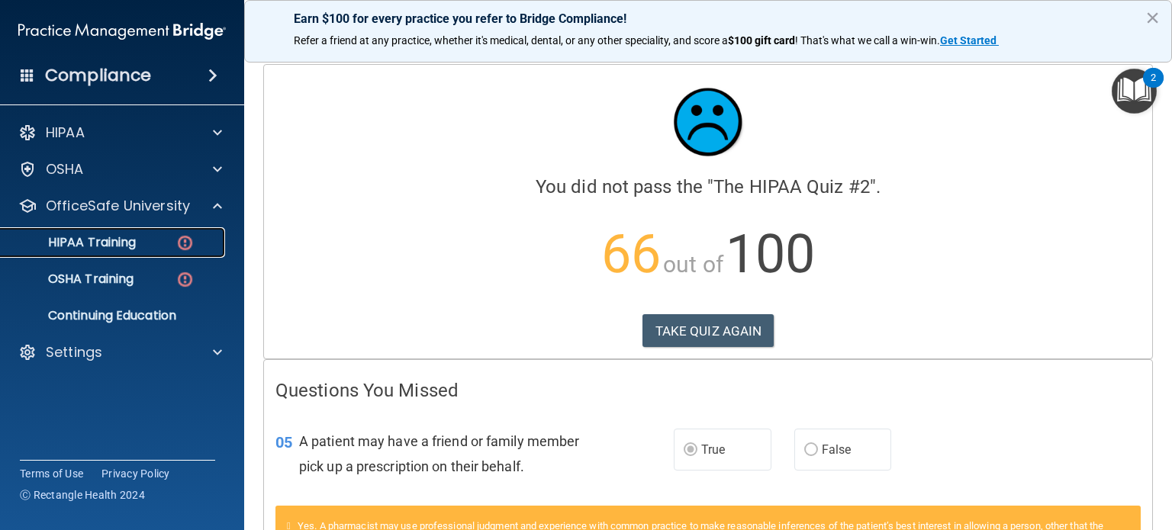
click at [132, 238] on p "HIPAA Training" at bounding box center [73, 242] width 126 height 15
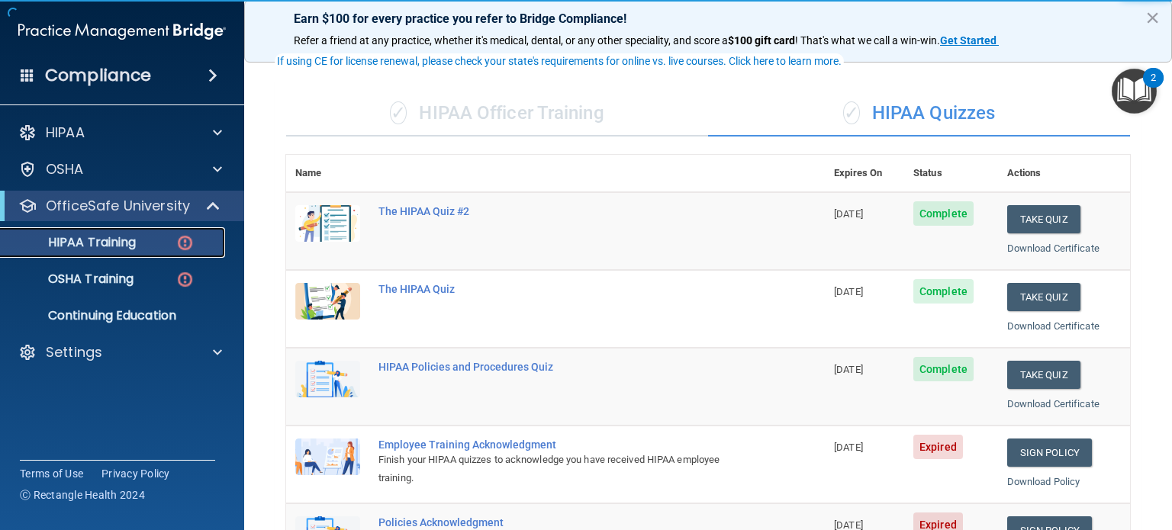
scroll to position [153, 0]
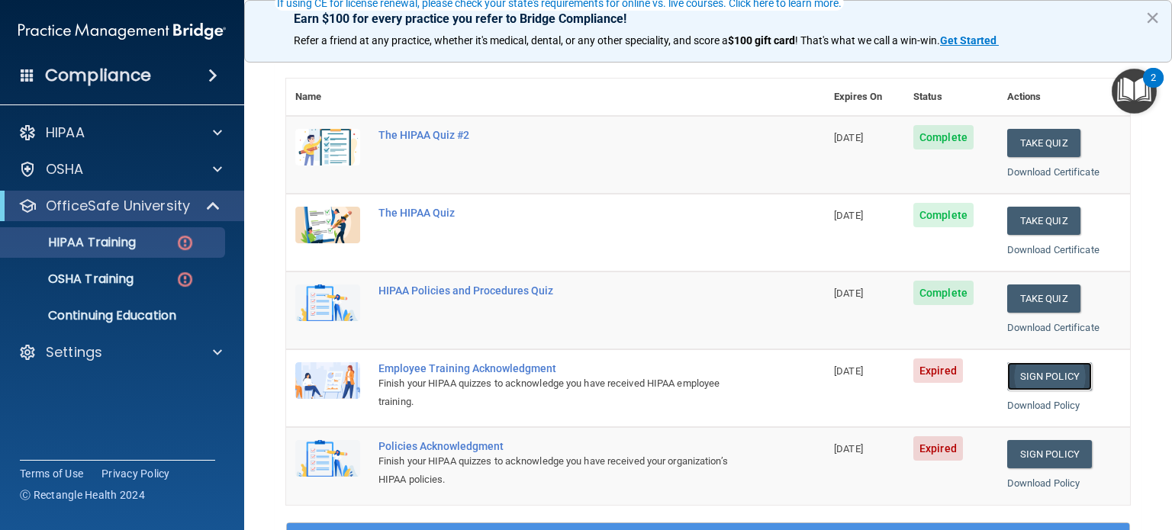
click at [1027, 375] on link "Sign Policy" at bounding box center [1050, 377] width 85 height 28
click at [1024, 379] on link "Sign Policy" at bounding box center [1050, 377] width 85 height 28
click at [1011, 405] on link "Download Policy" at bounding box center [1044, 405] width 73 height 11
click at [1038, 379] on link "Sign Policy" at bounding box center [1050, 377] width 85 height 28
click at [1016, 456] on link "Sign Policy" at bounding box center [1050, 454] width 85 height 28
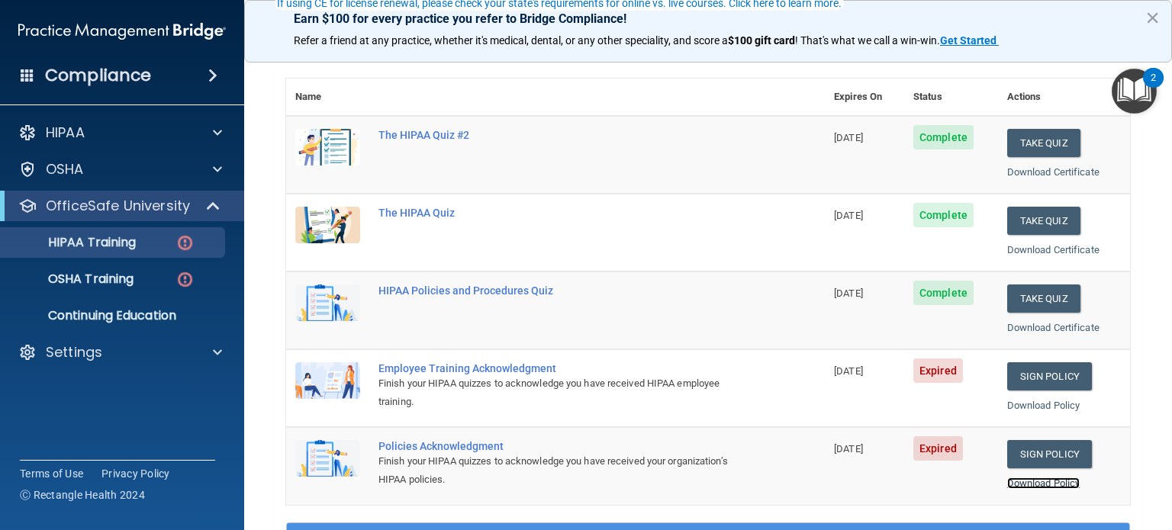
click at [1038, 485] on link "Download Policy" at bounding box center [1044, 483] width 73 height 11
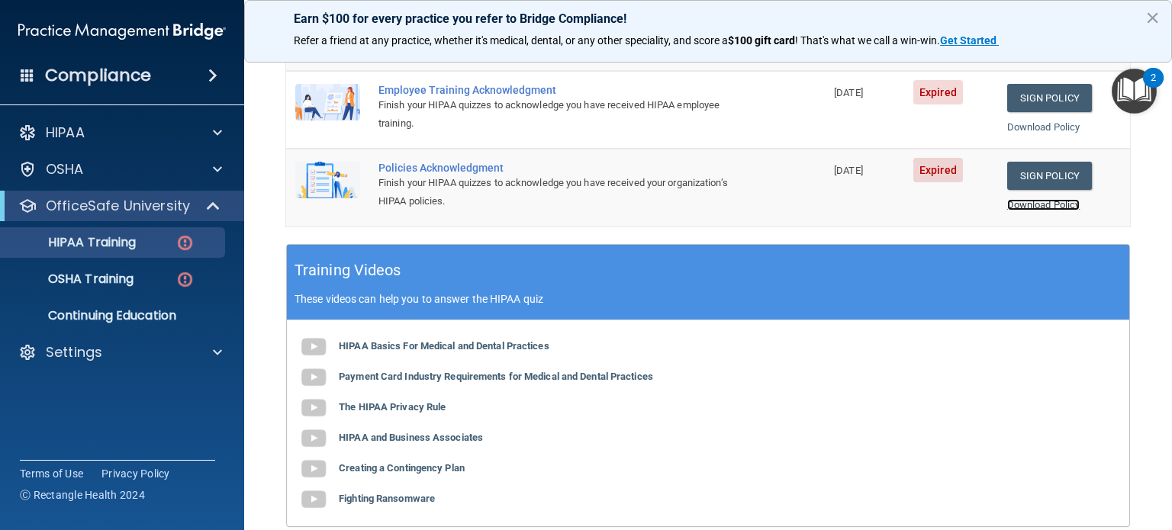
scroll to position [458, 0]
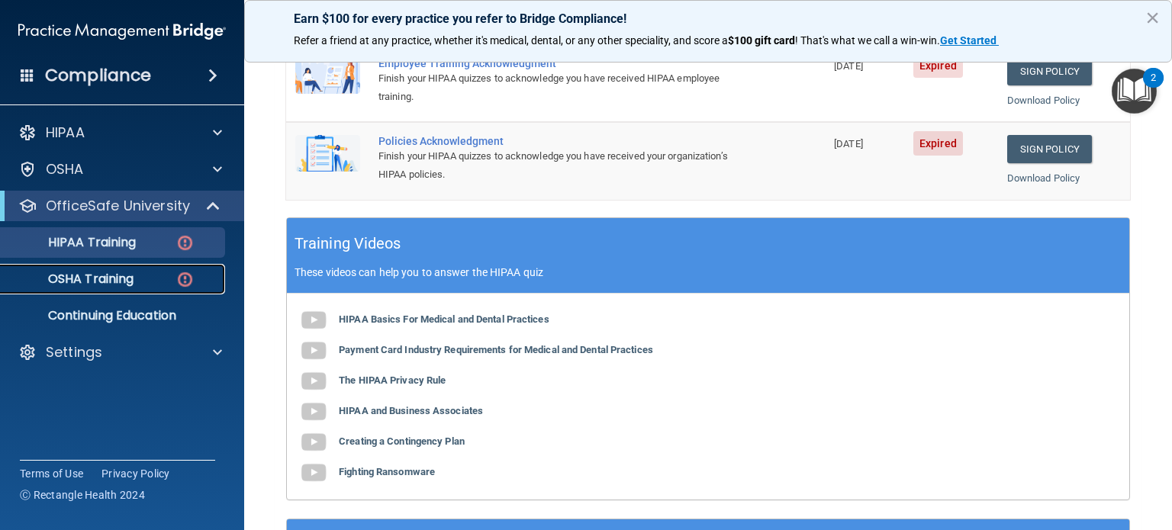
click at [144, 281] on div "OSHA Training" at bounding box center [114, 279] width 208 height 15
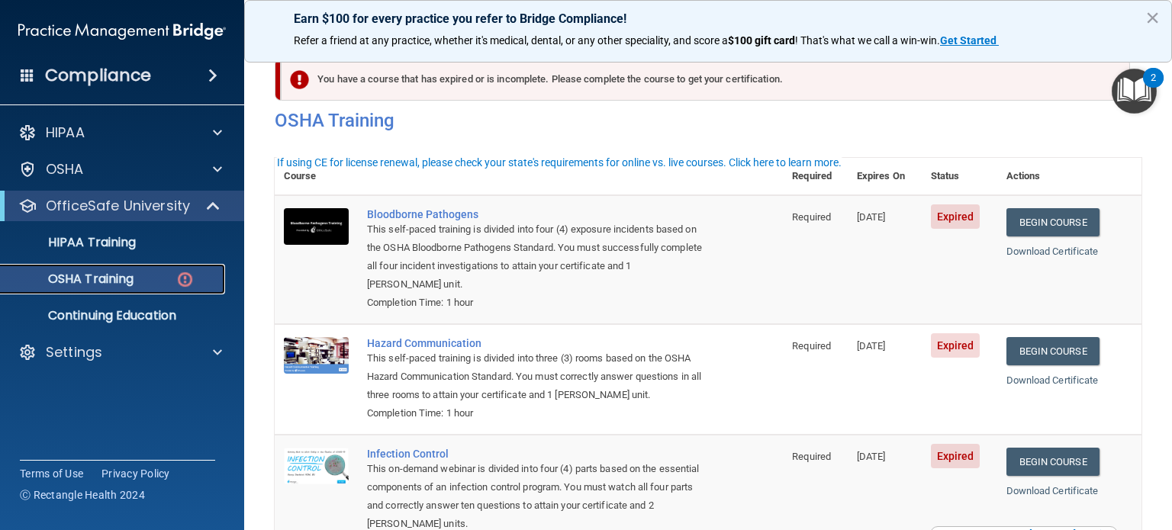
scroll to position [76, 0]
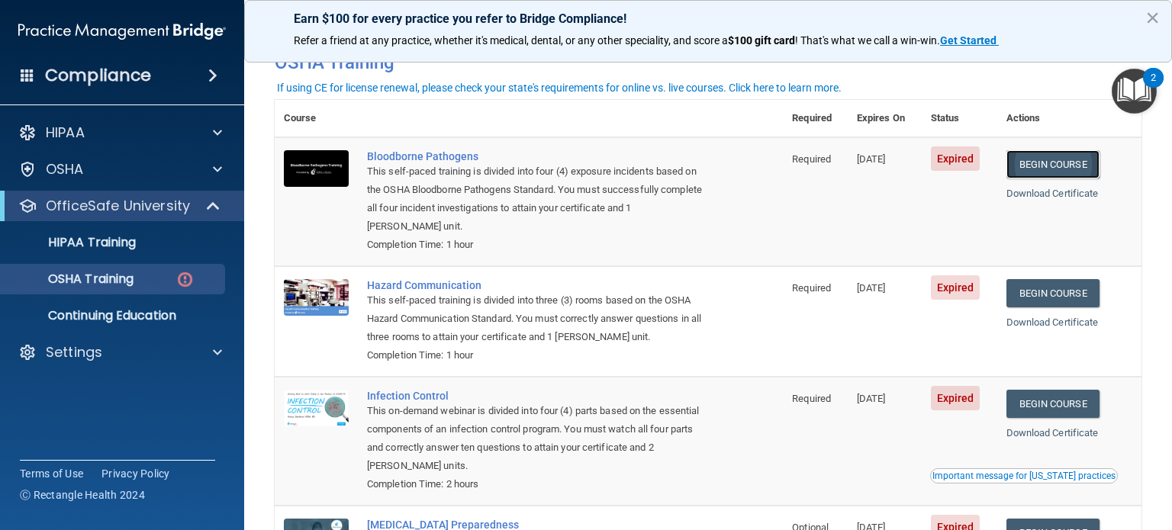
click at [1058, 170] on link "Begin Course" at bounding box center [1053, 164] width 93 height 28
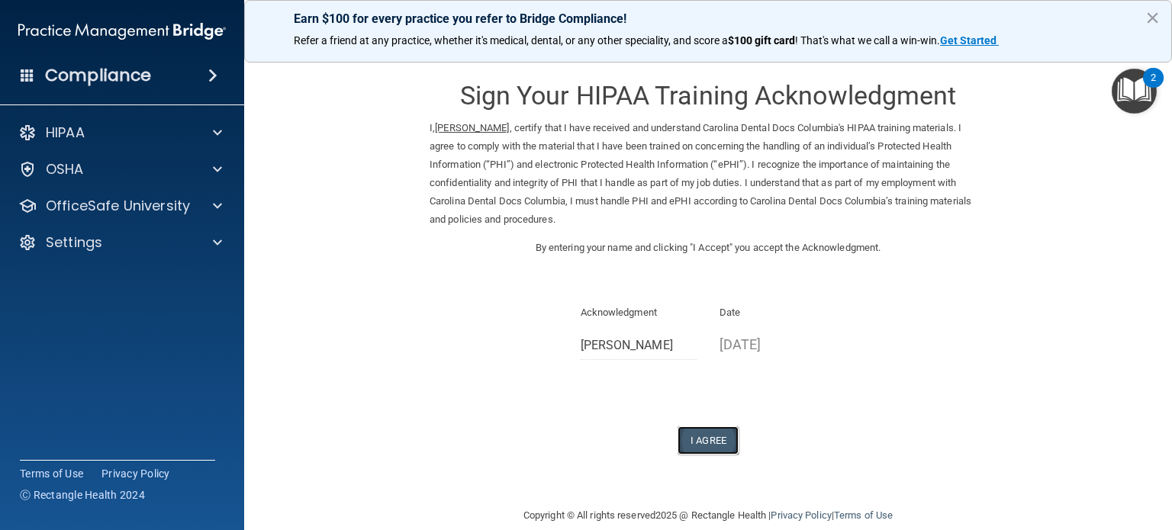
click at [711, 443] on button "I Agree" at bounding box center [708, 441] width 61 height 28
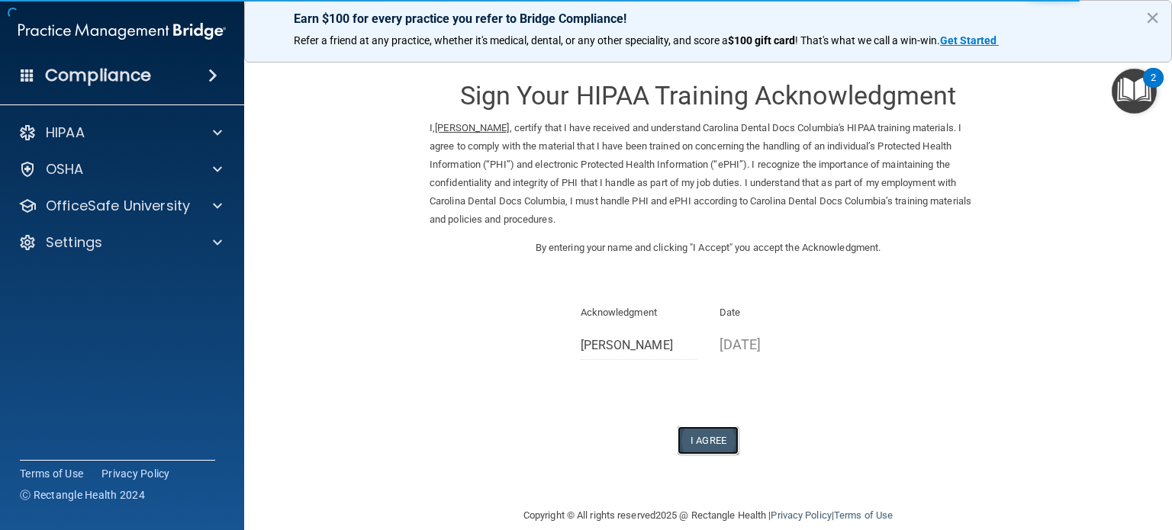
click at [701, 443] on button "I Agree" at bounding box center [708, 441] width 61 height 28
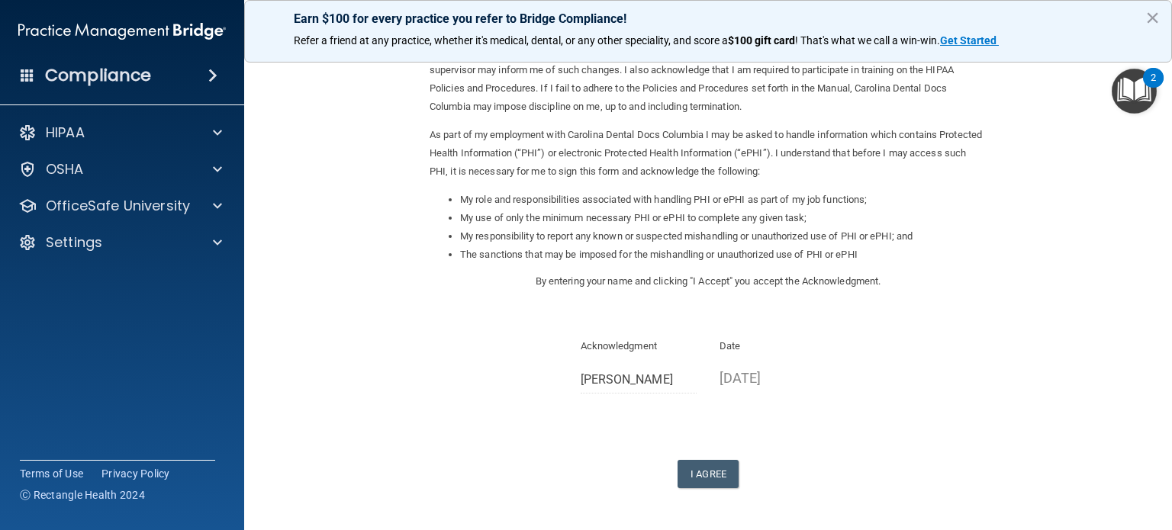
scroll to position [153, 0]
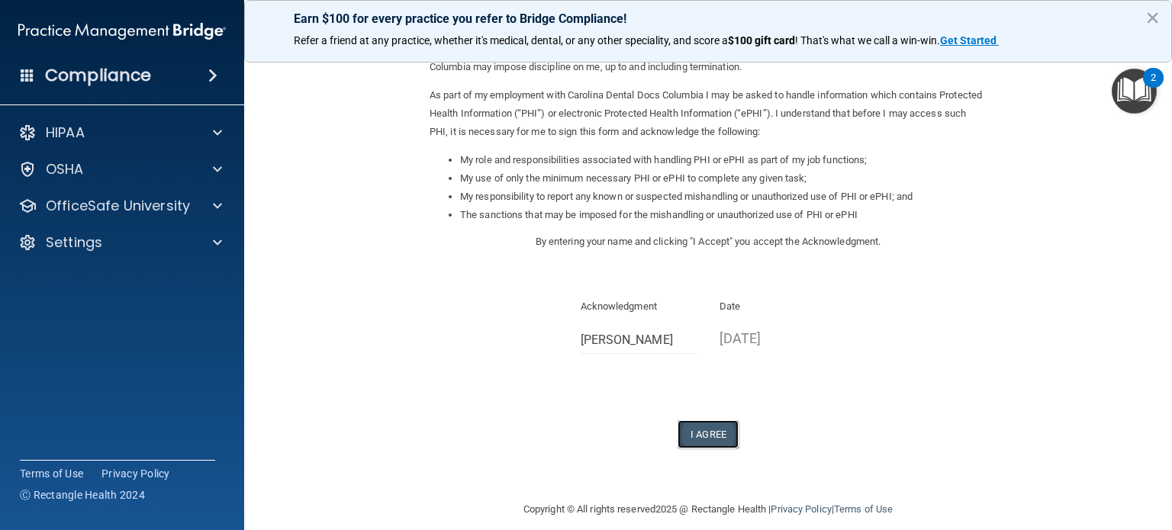
click at [701, 429] on button "I Agree" at bounding box center [708, 435] width 61 height 28
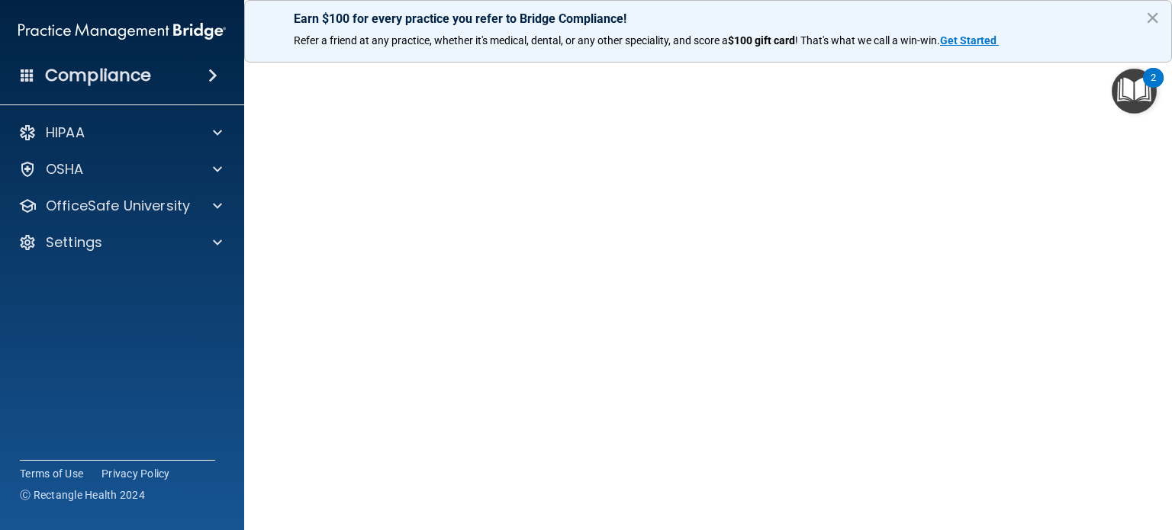
scroll to position [46, 0]
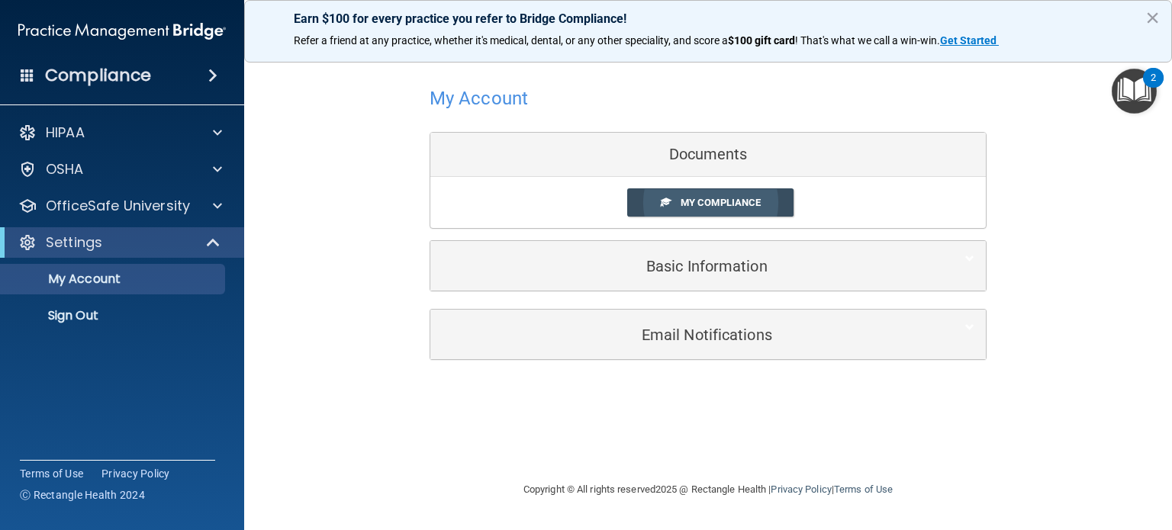
click at [688, 202] on span "My Compliance" at bounding box center [721, 202] width 80 height 11
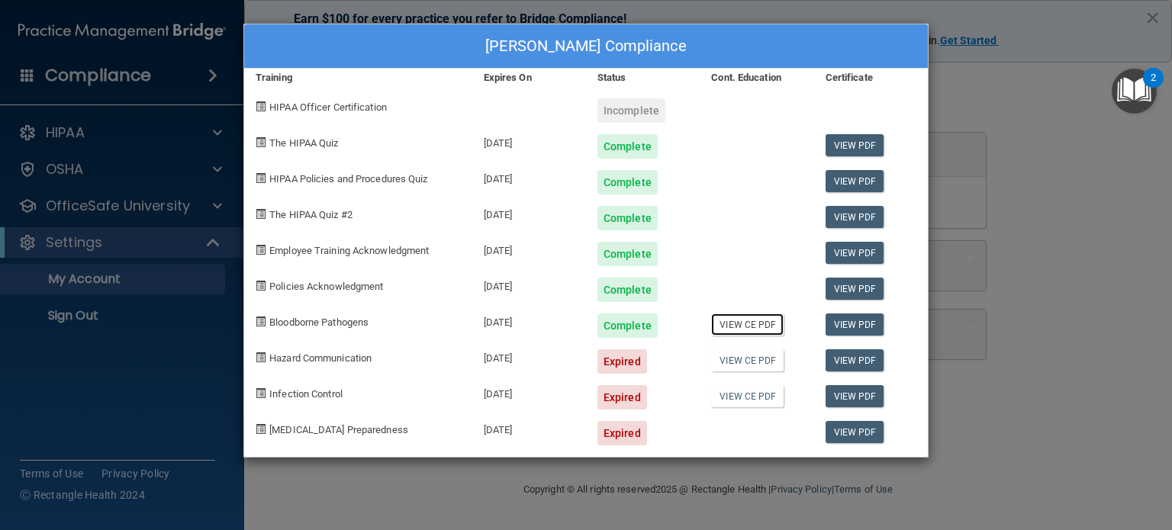
click at [766, 322] on link "View CE PDF" at bounding box center [747, 325] width 73 height 22
click at [738, 360] on link "View CE PDF" at bounding box center [747, 361] width 73 height 22
click at [746, 393] on link "View CE PDF" at bounding box center [747, 396] width 73 height 22
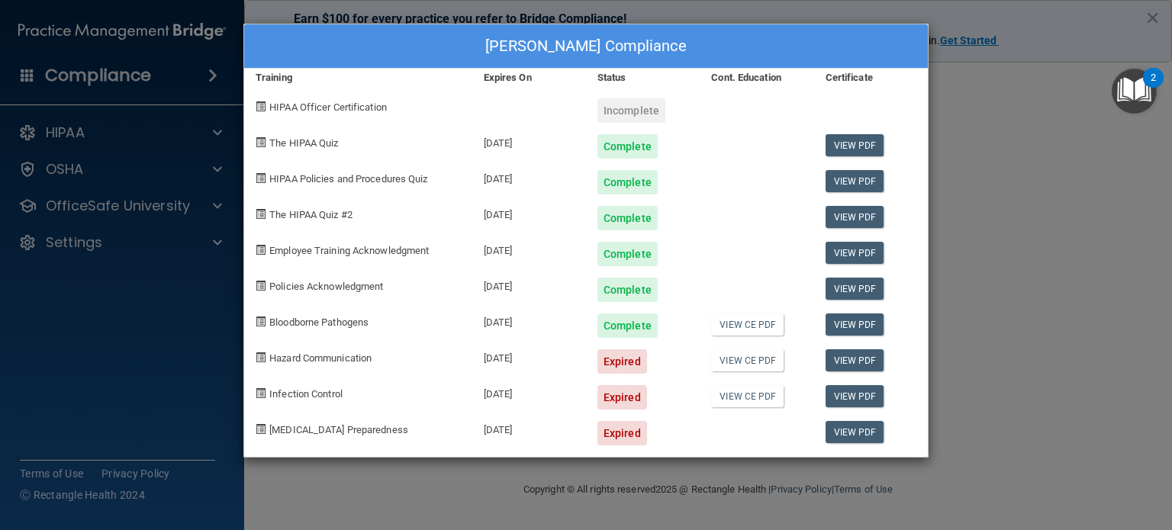
click at [76, 206] on div "Shelli Anderson's Compliance Training Expires On Status Cont. Education Certifi…" at bounding box center [586, 265] width 1172 height 530
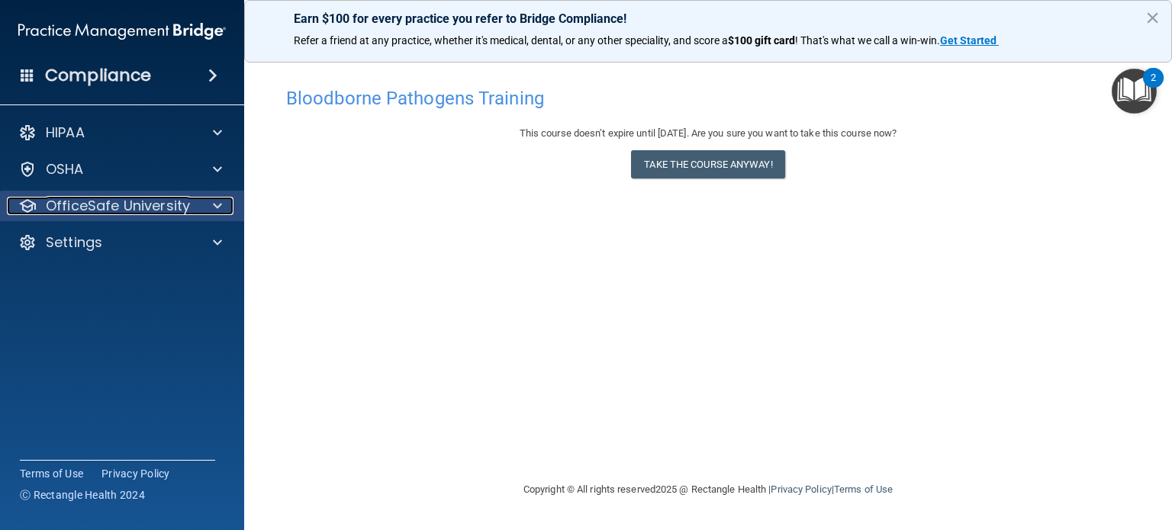
click at [211, 208] on div at bounding box center [215, 206] width 38 height 18
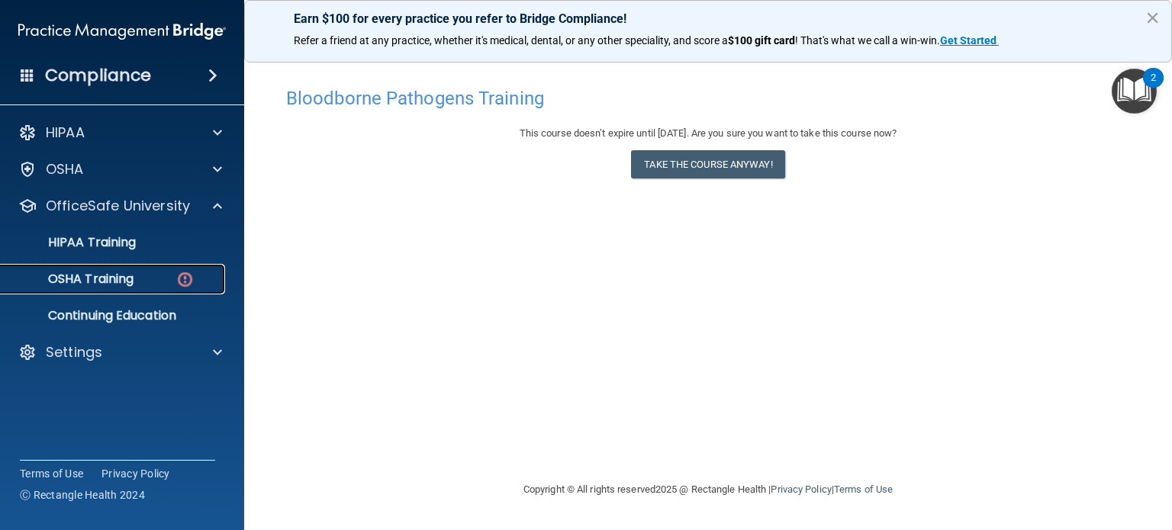
click at [133, 277] on p "OSHA Training" at bounding box center [72, 279] width 124 height 15
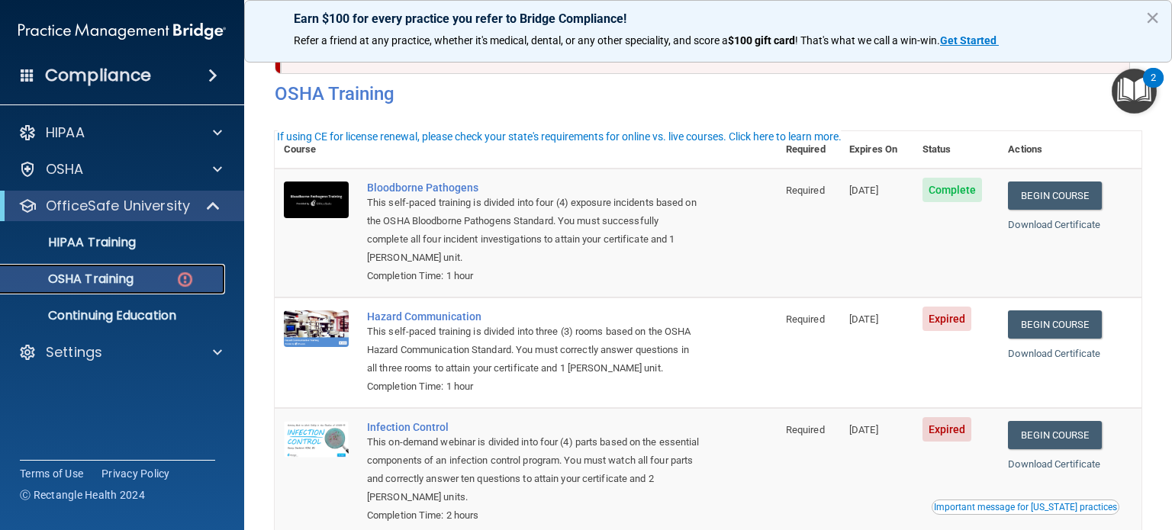
scroll to position [18, 0]
